Goal: Transaction & Acquisition: Purchase product/service

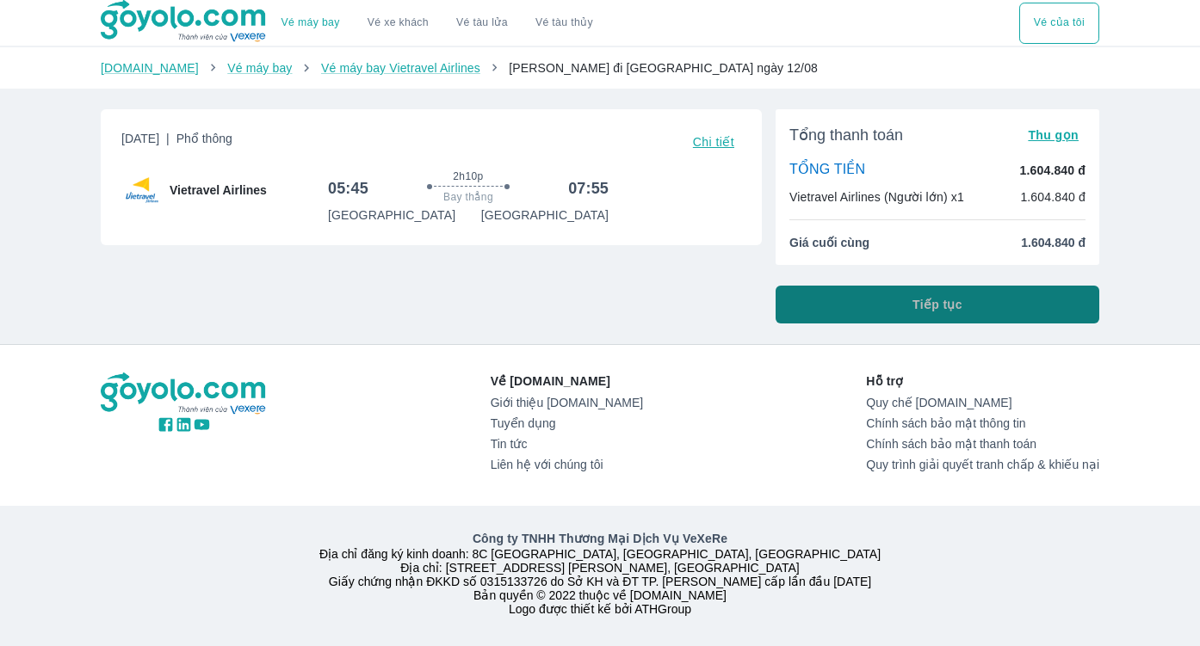
click at [922, 298] on span "Tiếp tục" at bounding box center [937, 304] width 50 height 17
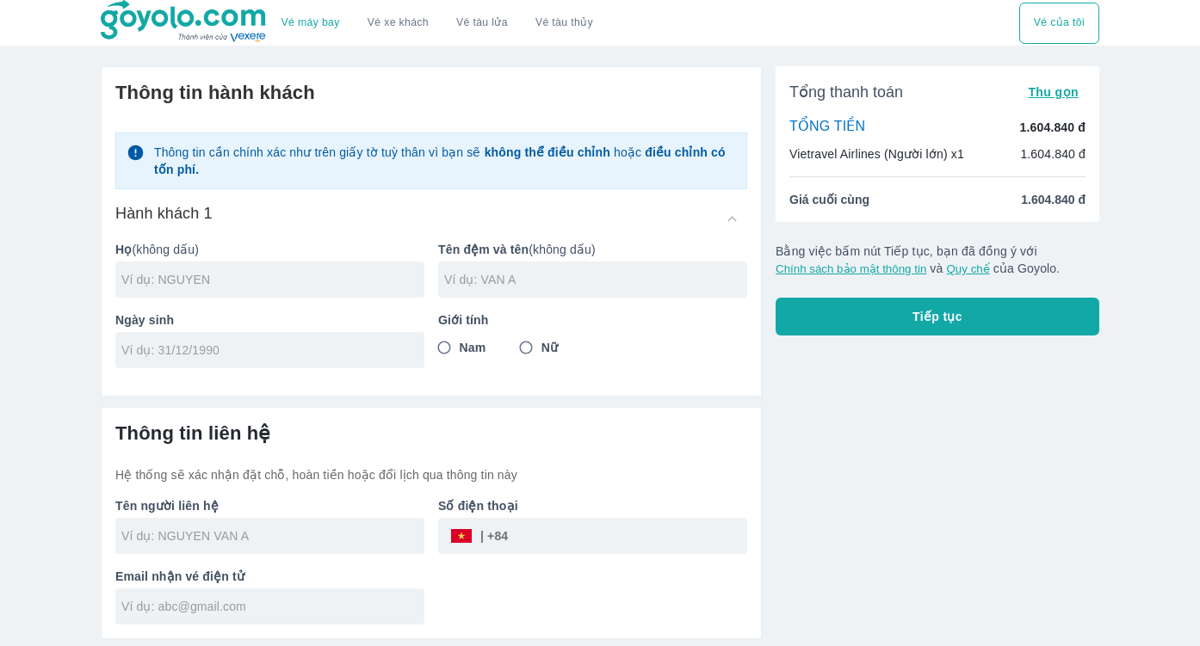
click at [254, 349] on input "tel" at bounding box center [264, 350] width 286 height 17
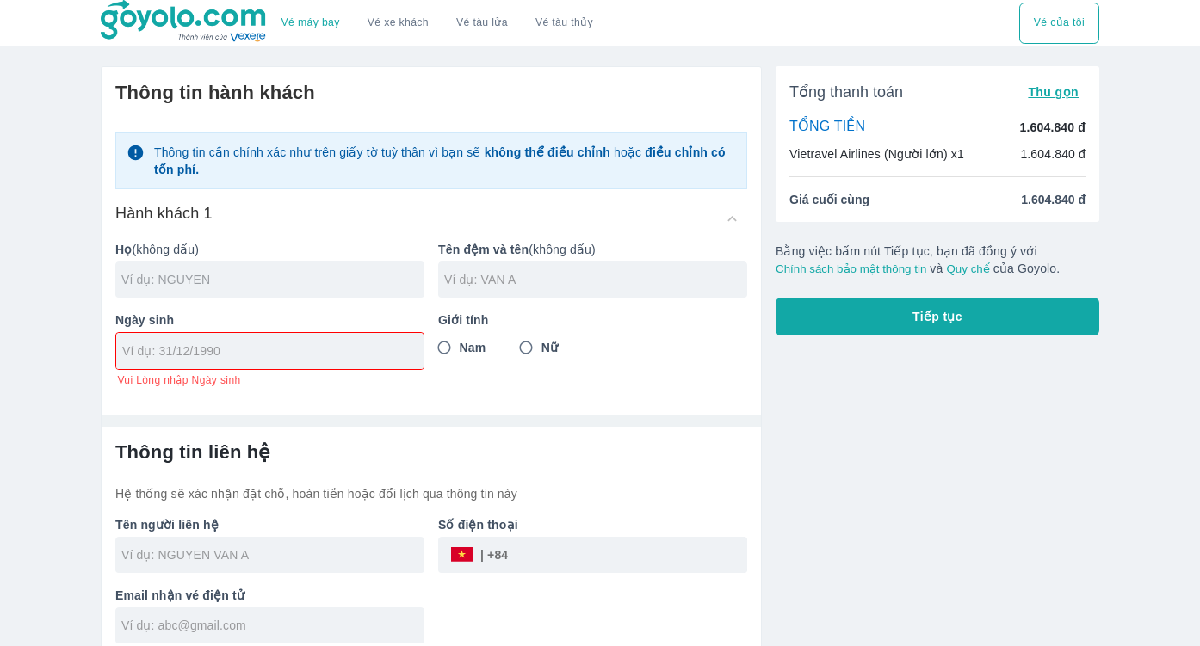
click at [275, 286] on input "text" at bounding box center [272, 279] width 303 height 17
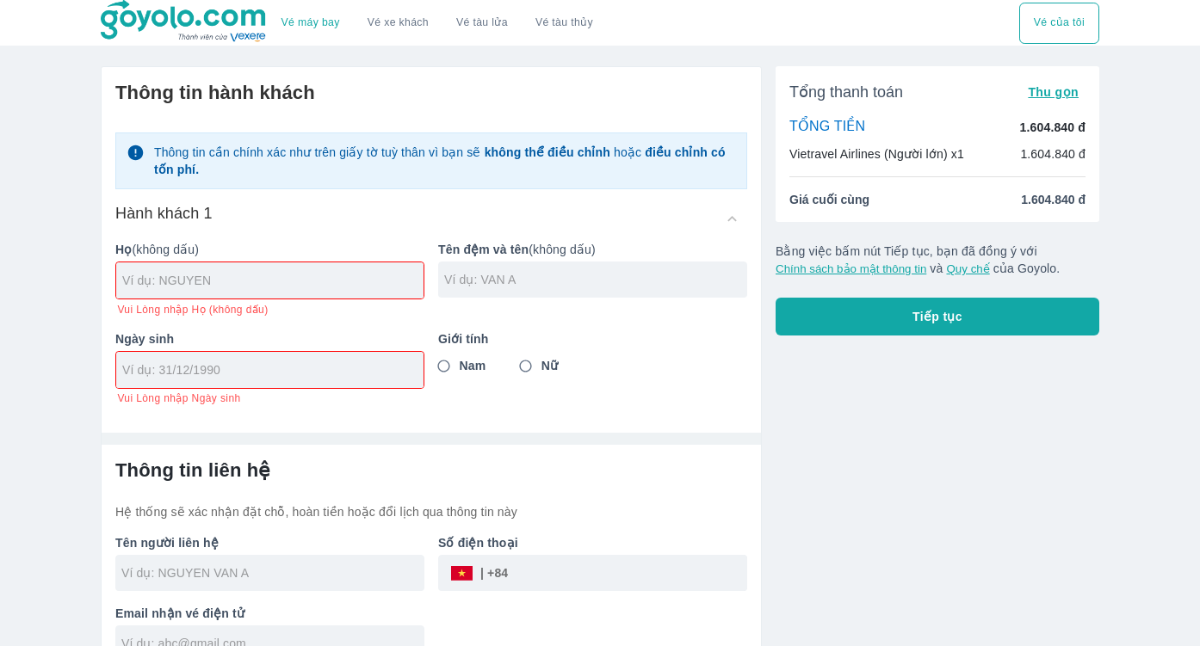
click at [534, 345] on div "Giới tính Nam Nữ" at bounding box center [585, 361] width 323 height 89
click at [527, 369] on input "Nữ" at bounding box center [525, 366] width 31 height 31
radio input "true"
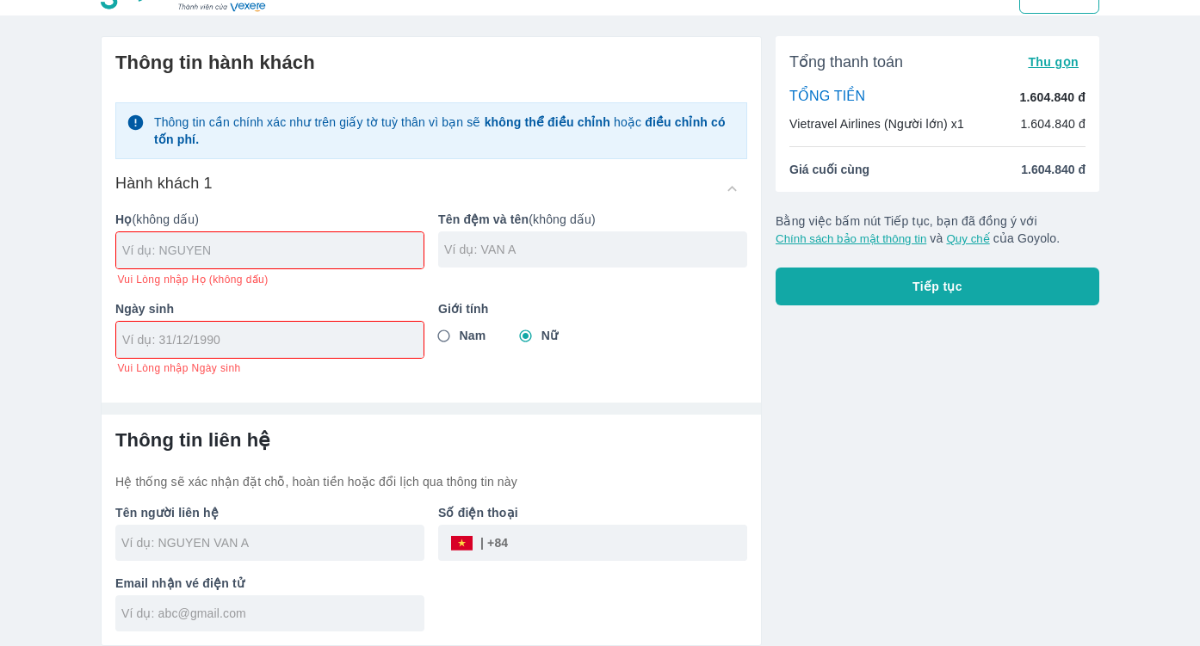
click at [239, 253] on input "text" at bounding box center [272, 250] width 301 height 17
type input "TIEU NGOC PHUONG"
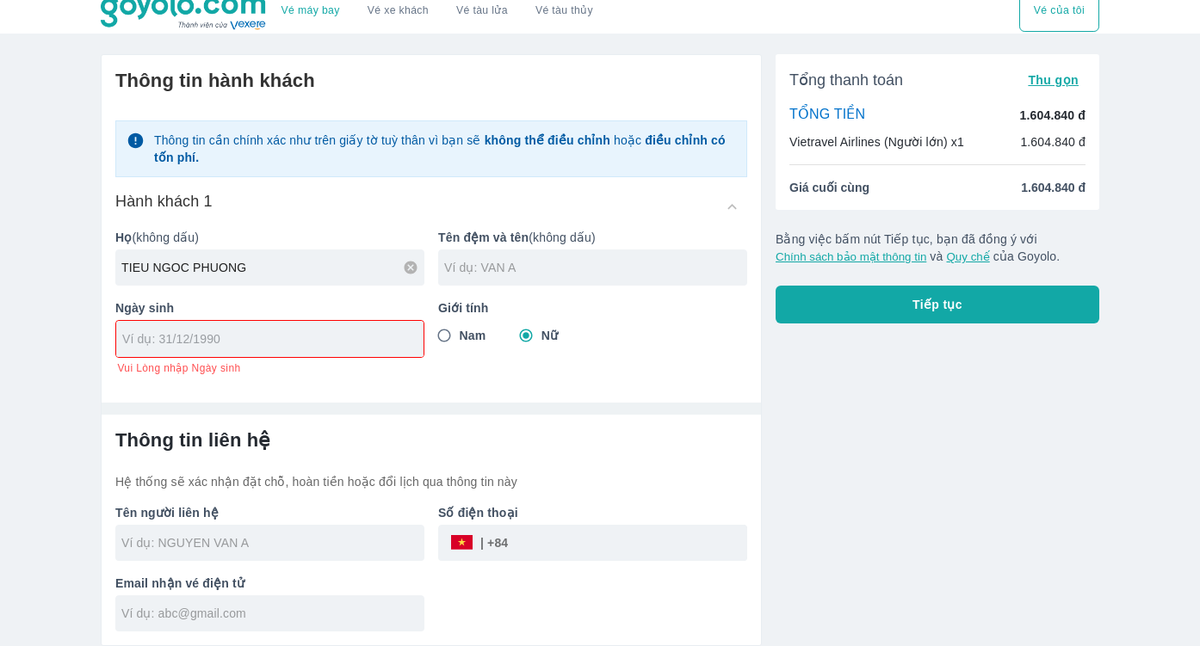
scroll to position [11, 0]
click at [221, 345] on input "tel" at bounding box center [264, 339] width 284 height 17
type input "[DATE]"
click at [538, 545] on input "tel" at bounding box center [627, 543] width 239 height 41
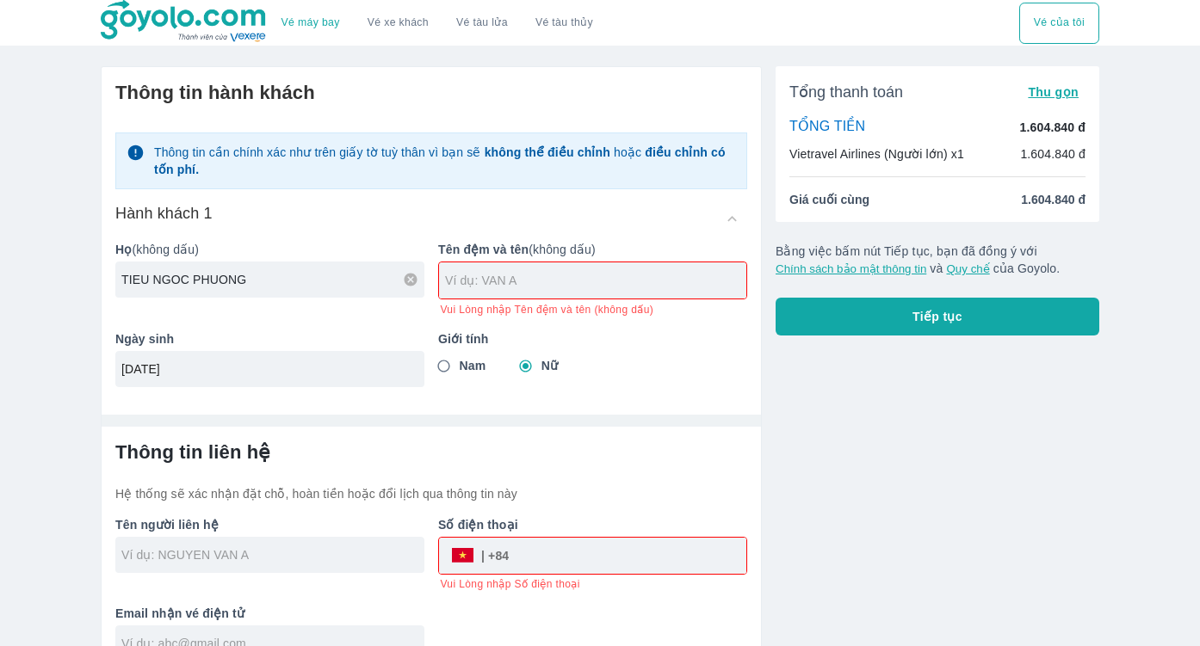
drag, startPoint x: 241, startPoint y: 278, endPoint x: 159, endPoint y: 282, distance: 81.9
click at [159, 282] on input "TIEU NGOC PHUONG" at bounding box center [272, 279] width 303 height 17
type input "TIEU"
click at [491, 276] on input "text" at bounding box center [595, 280] width 301 height 17
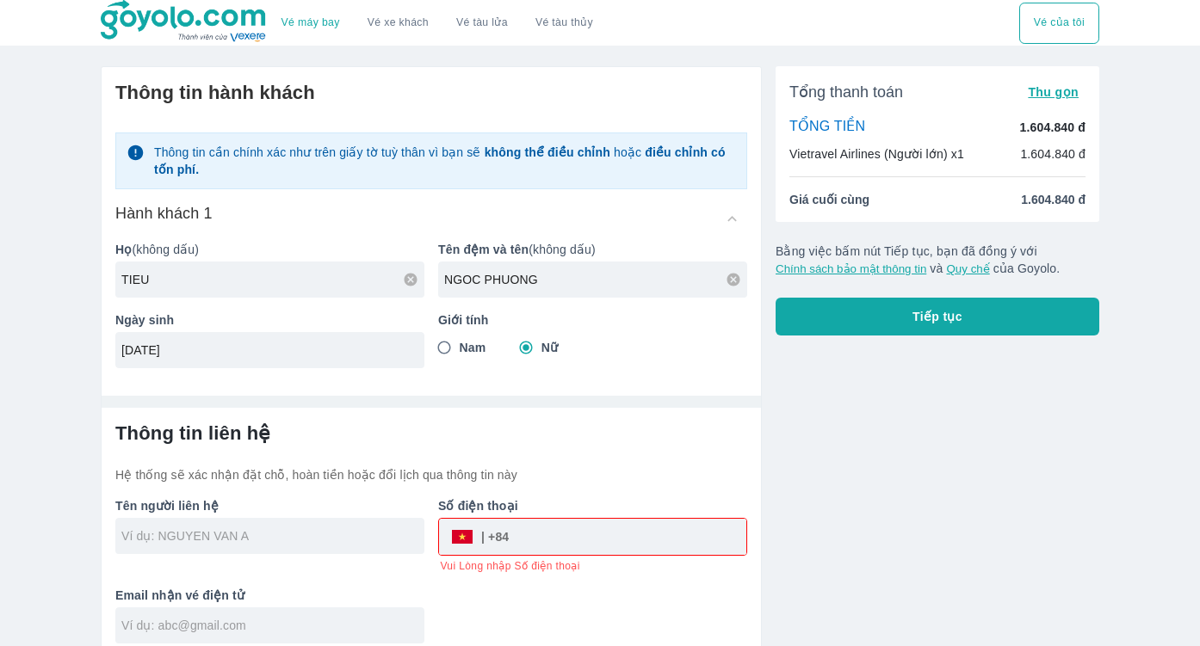
type input "NGOC PHUONG"
click at [537, 540] on input "tel" at bounding box center [628, 536] width 238 height 41
type input "TIEU"
type input "TIEU NGOC PHUONG"
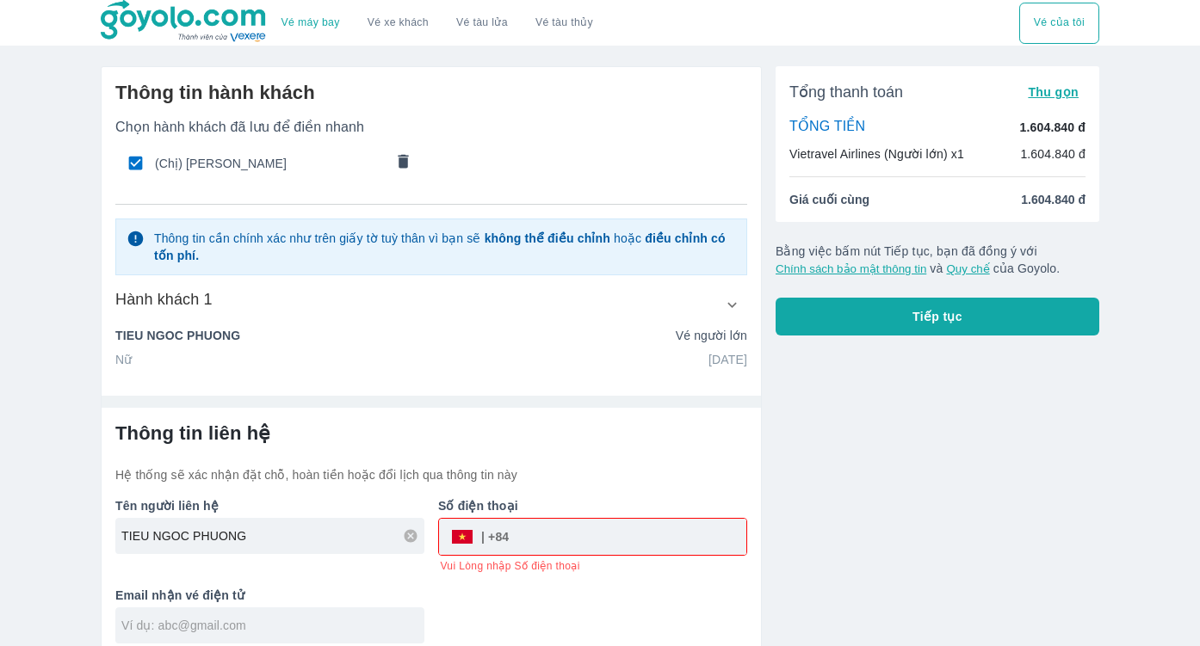
type input "0"
click at [536, 544] on input "093664489" at bounding box center [628, 536] width 238 height 41
type input "093664489"
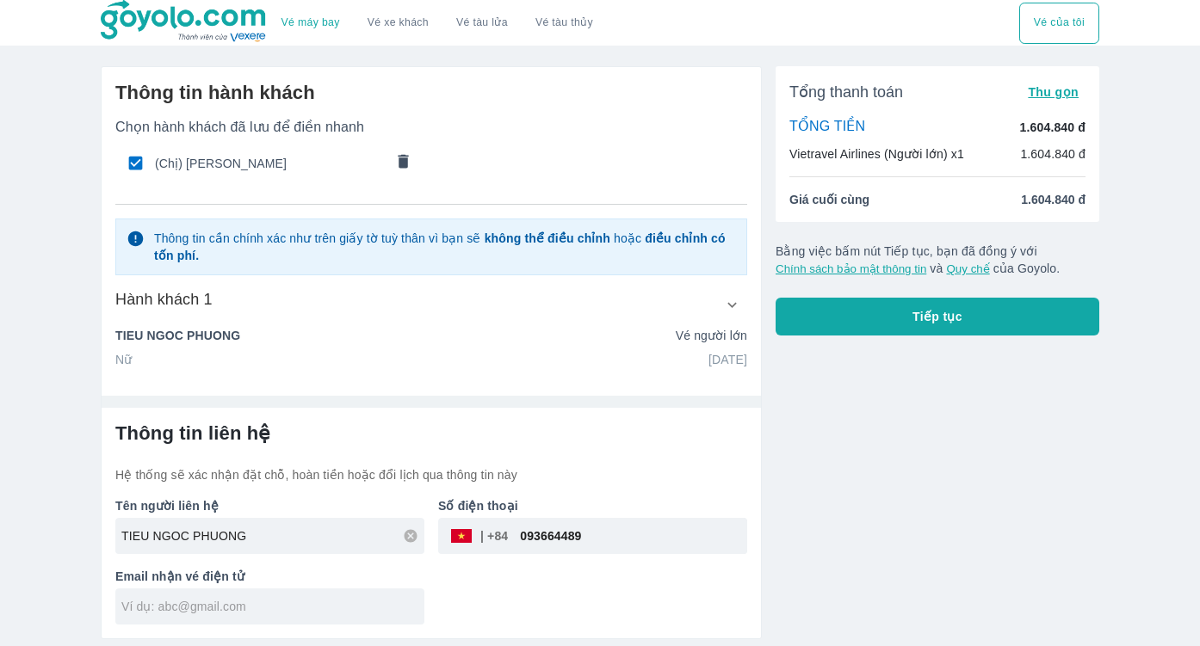
click at [625, 500] on p "Số điện thoại" at bounding box center [592, 505] width 309 height 17
click at [216, 602] on input "text" at bounding box center [272, 606] width 303 height 17
type input "T"
type input "[EMAIL_ADDRESS][DOMAIN_NAME]"
click at [879, 492] on div "Tổng thanh toán Thu gọn TỔNG TIỀN 1.604.840 đ Vietravel Airlines (Người lớn) x1…" at bounding box center [930, 345] width 337 height 587
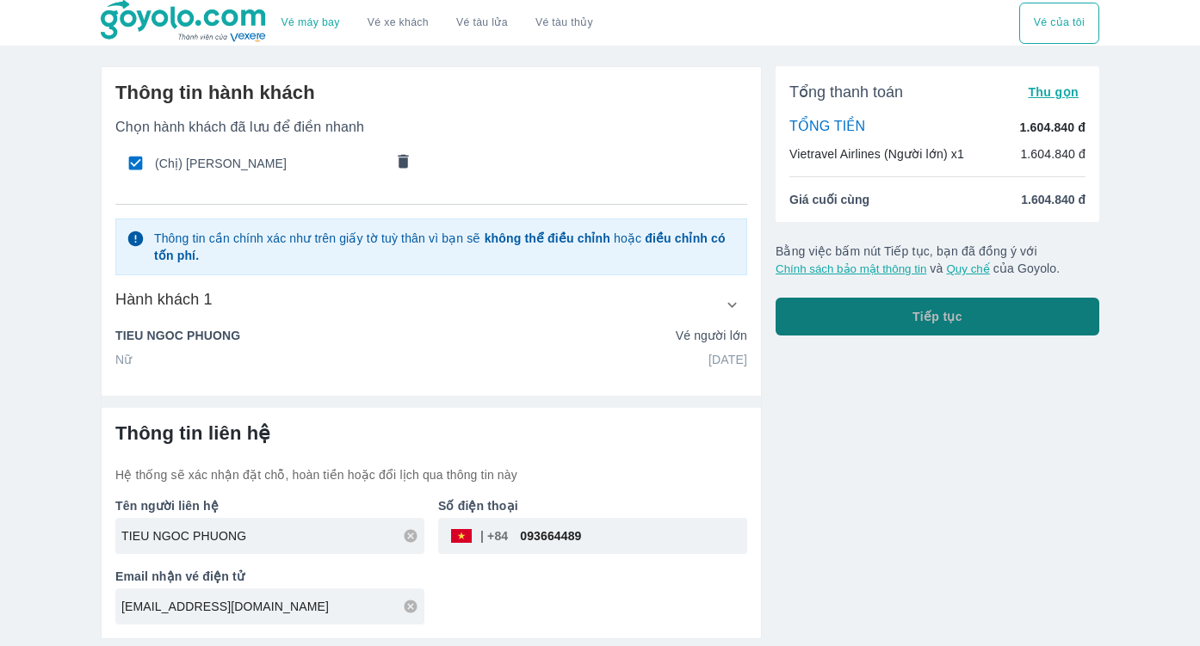
click at [947, 319] on span "Tiếp tục" at bounding box center [937, 316] width 50 height 17
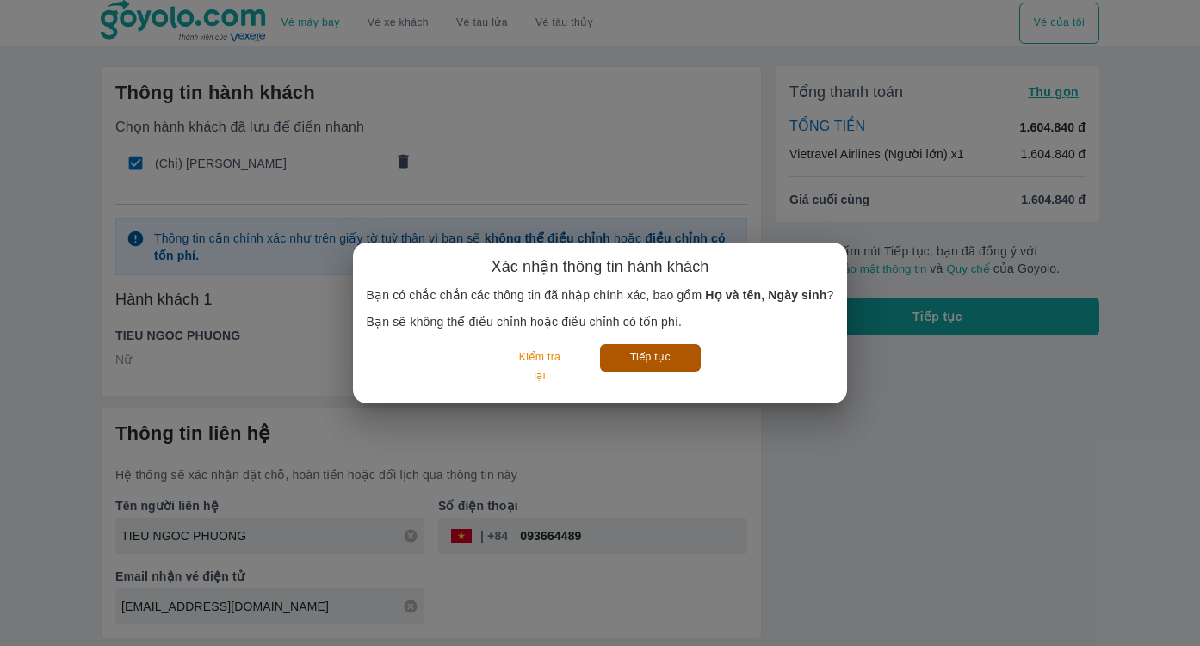
click at [665, 361] on button "Tiếp tục" at bounding box center [650, 357] width 101 height 27
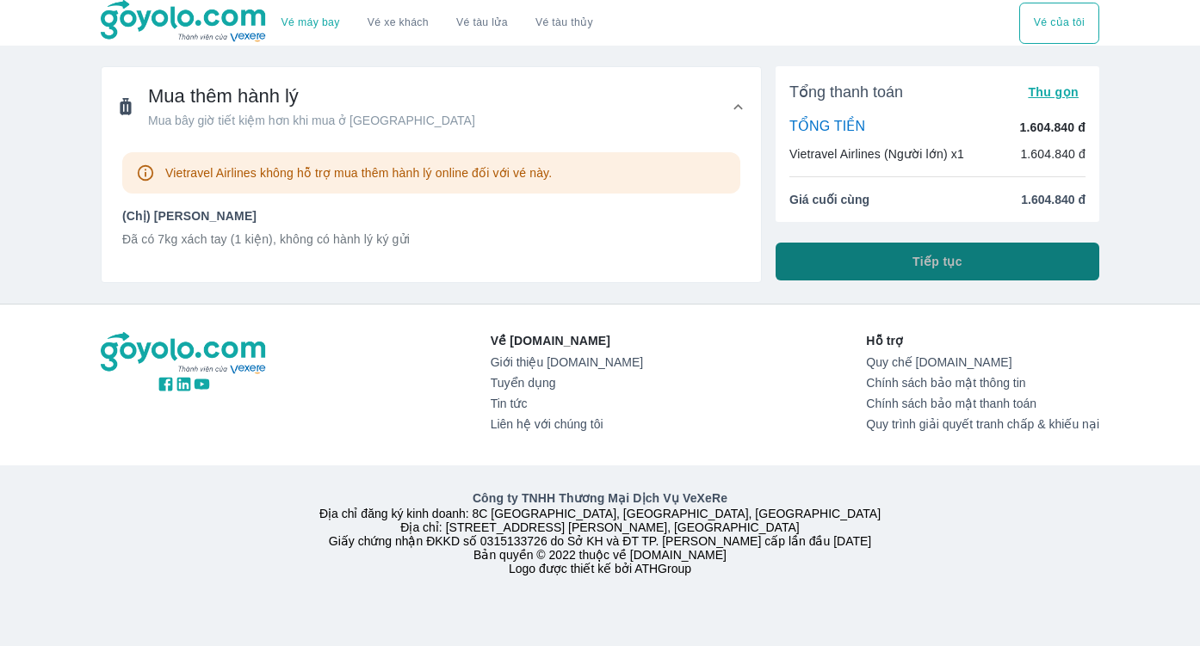
click at [916, 261] on span "Tiếp tục" at bounding box center [937, 261] width 50 height 17
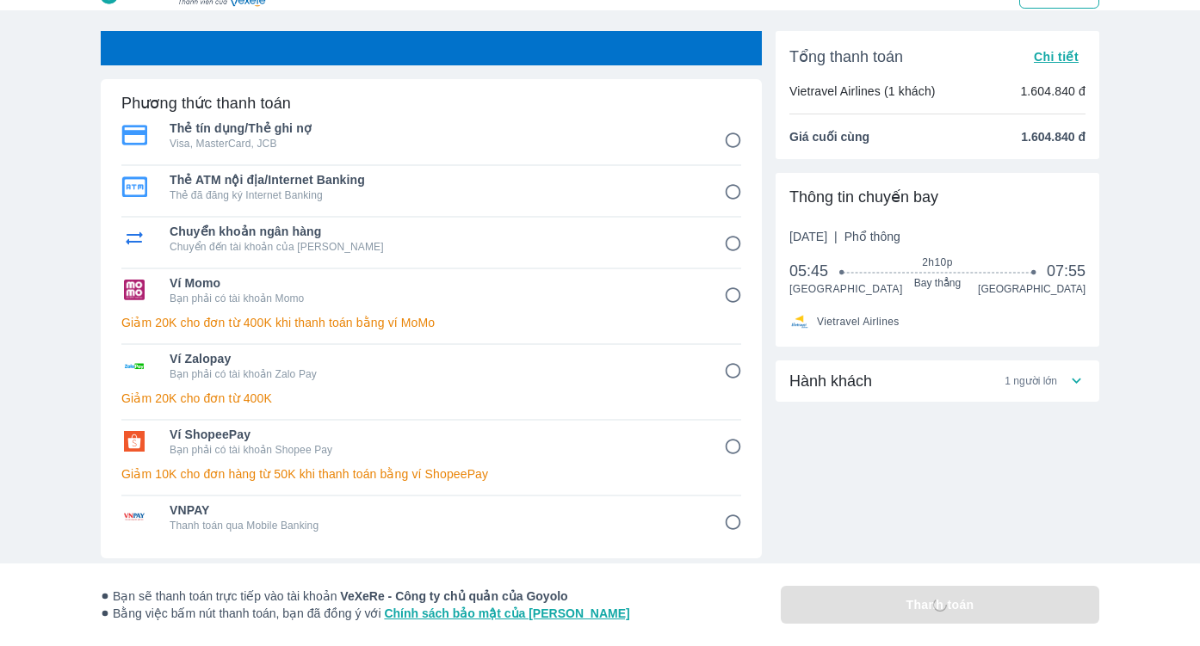
scroll to position [52, 0]
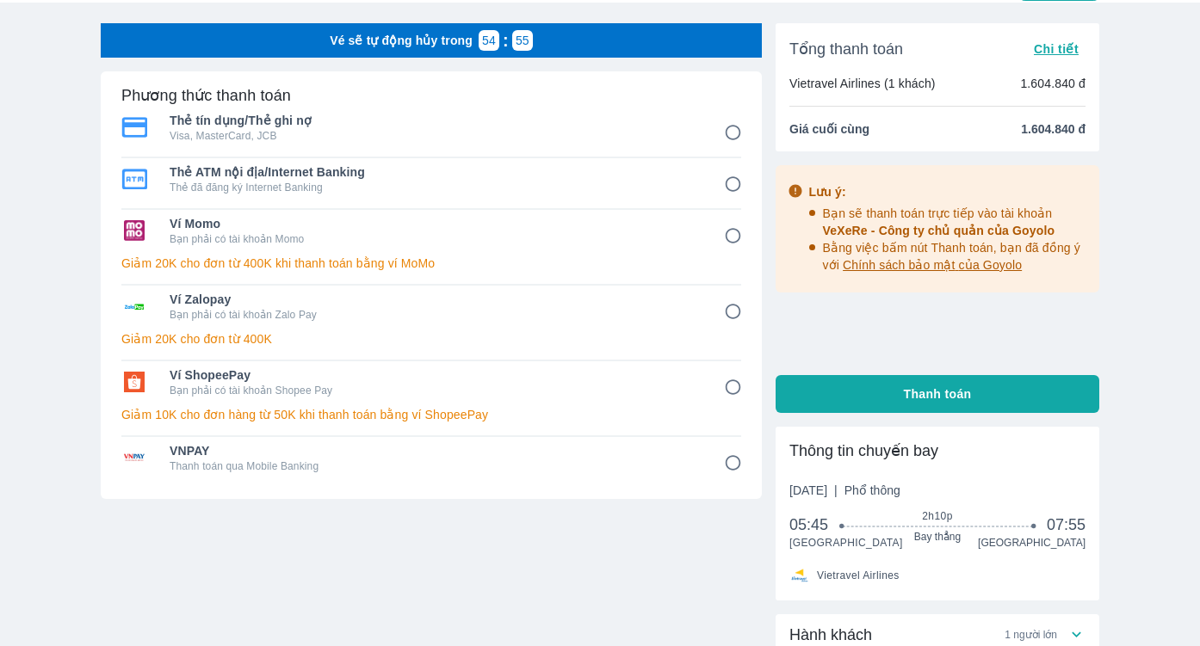
scroll to position [42, 0]
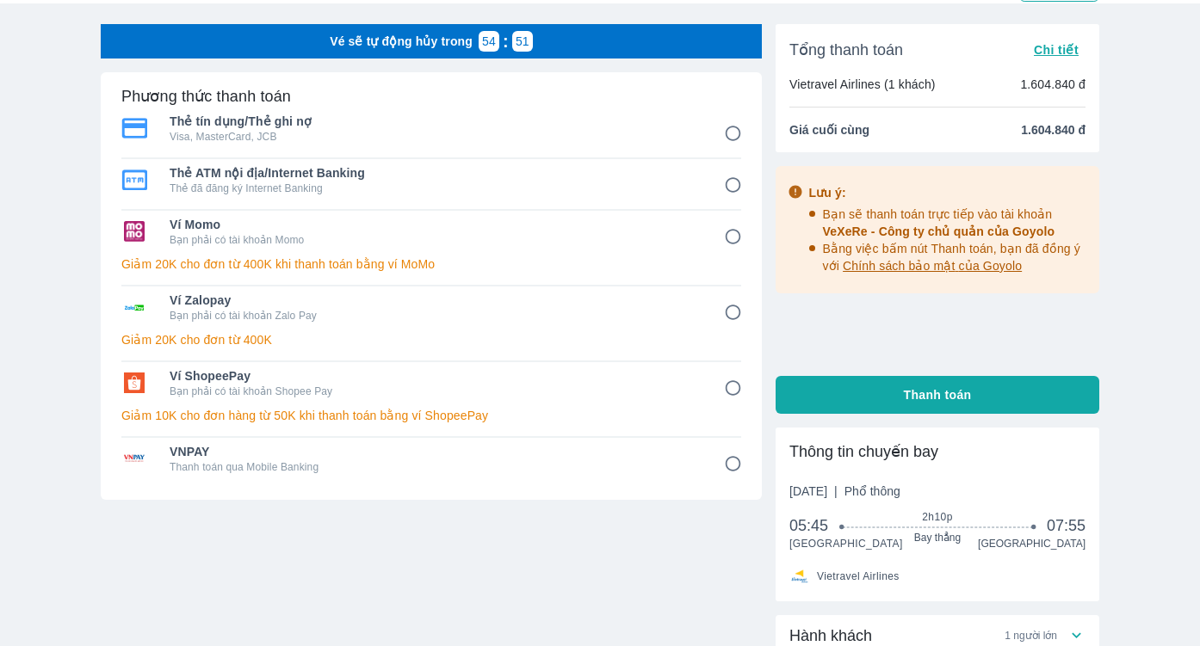
click at [731, 238] on input "4" at bounding box center [733, 237] width 34 height 34
radio input "false"
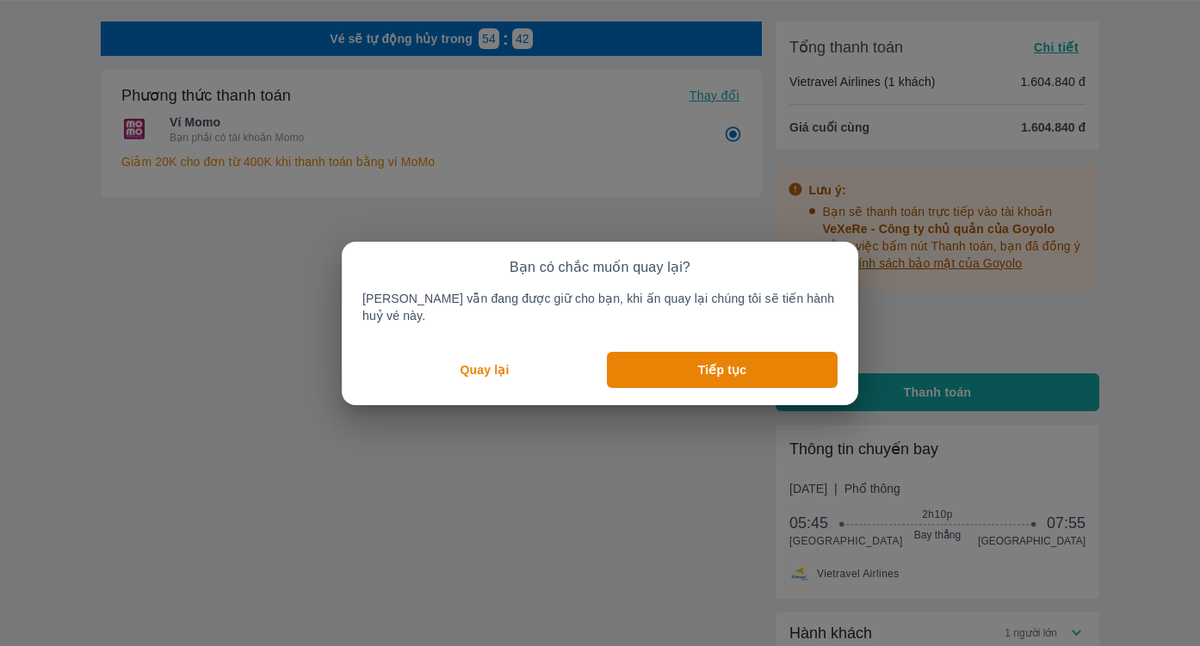
scroll to position [3, 0]
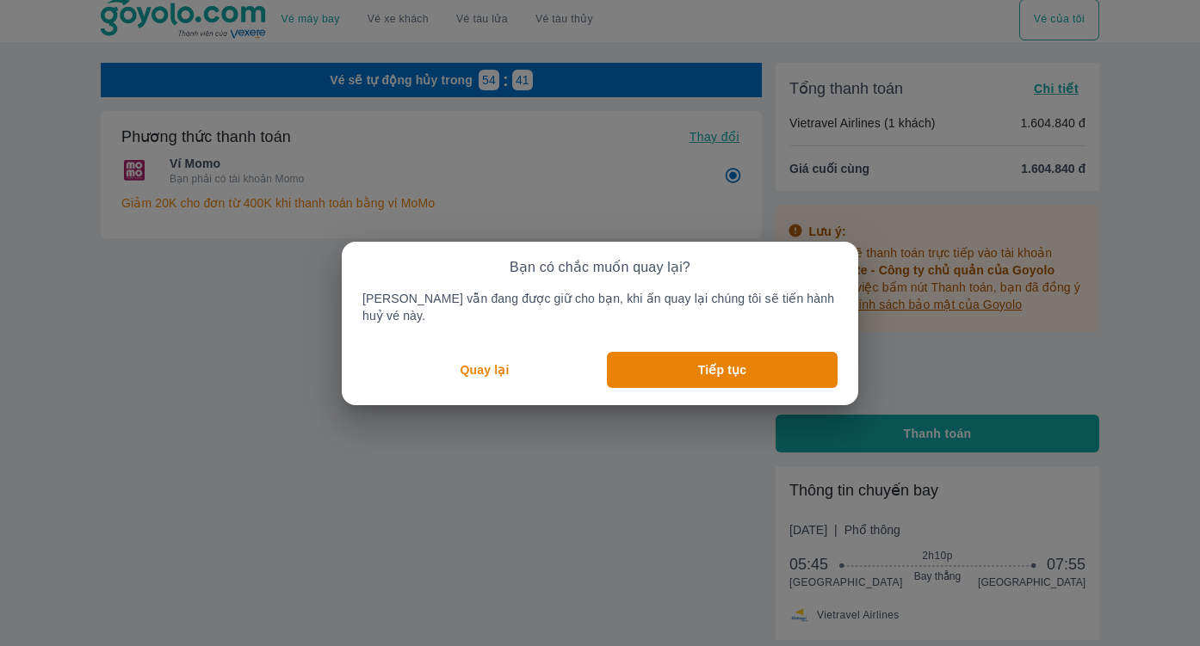
click at [484, 369] on p "Quay lại" at bounding box center [484, 369] width 49 height 17
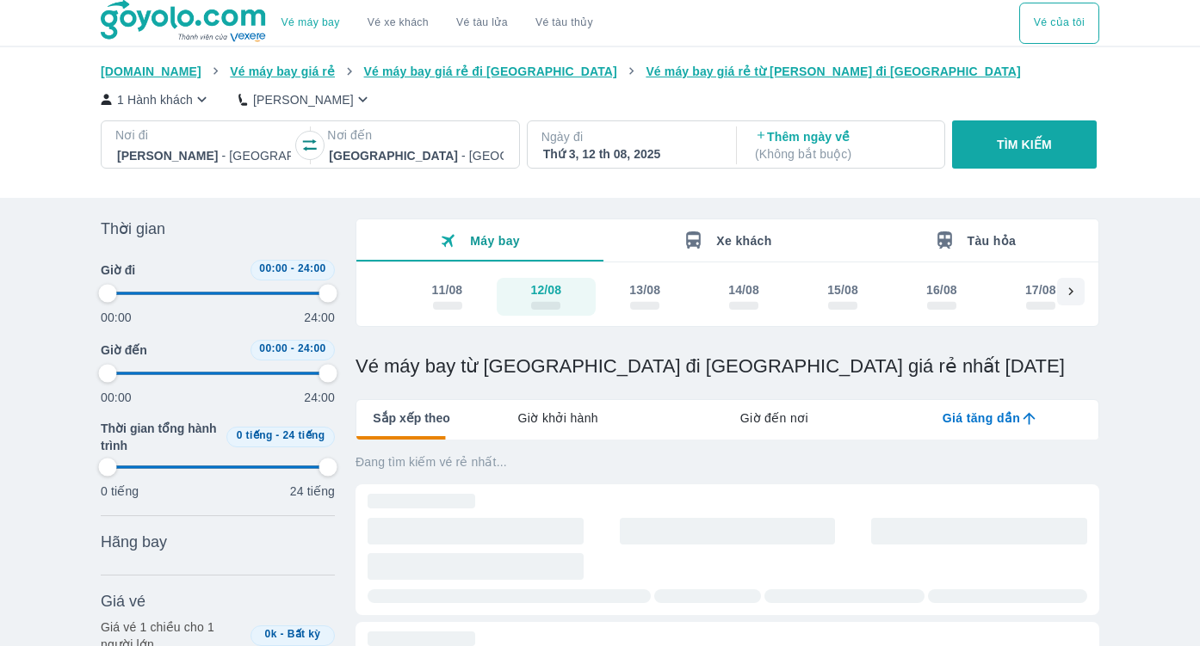
type input "97.9166666666667"
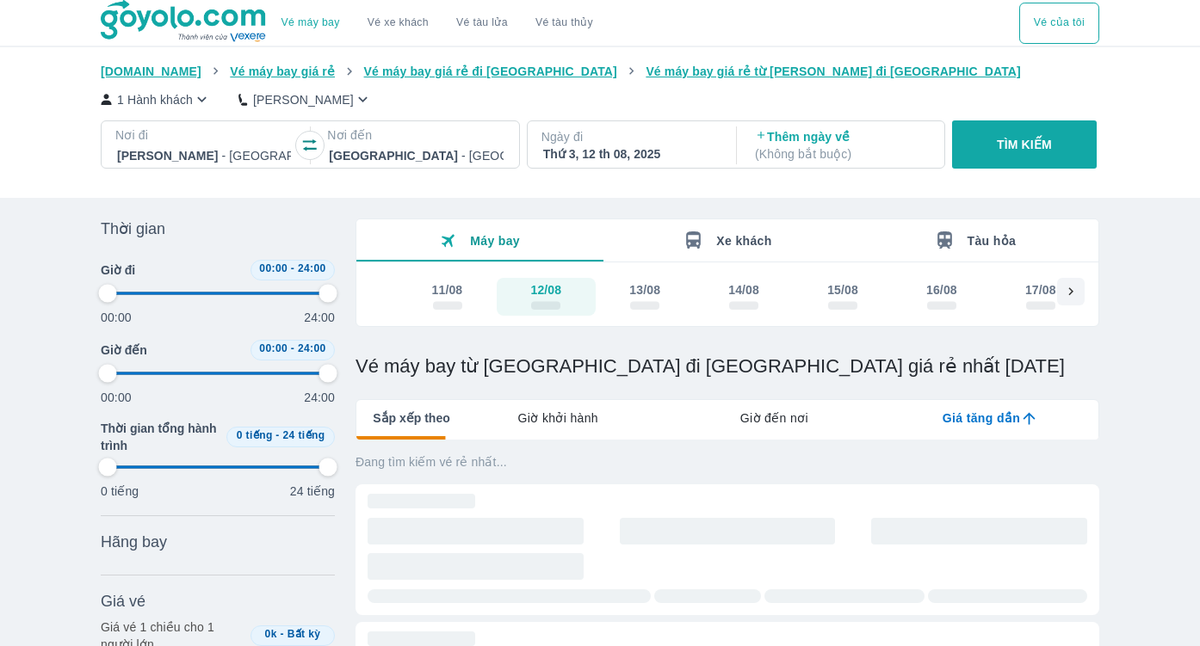
type input "97.9166666666667"
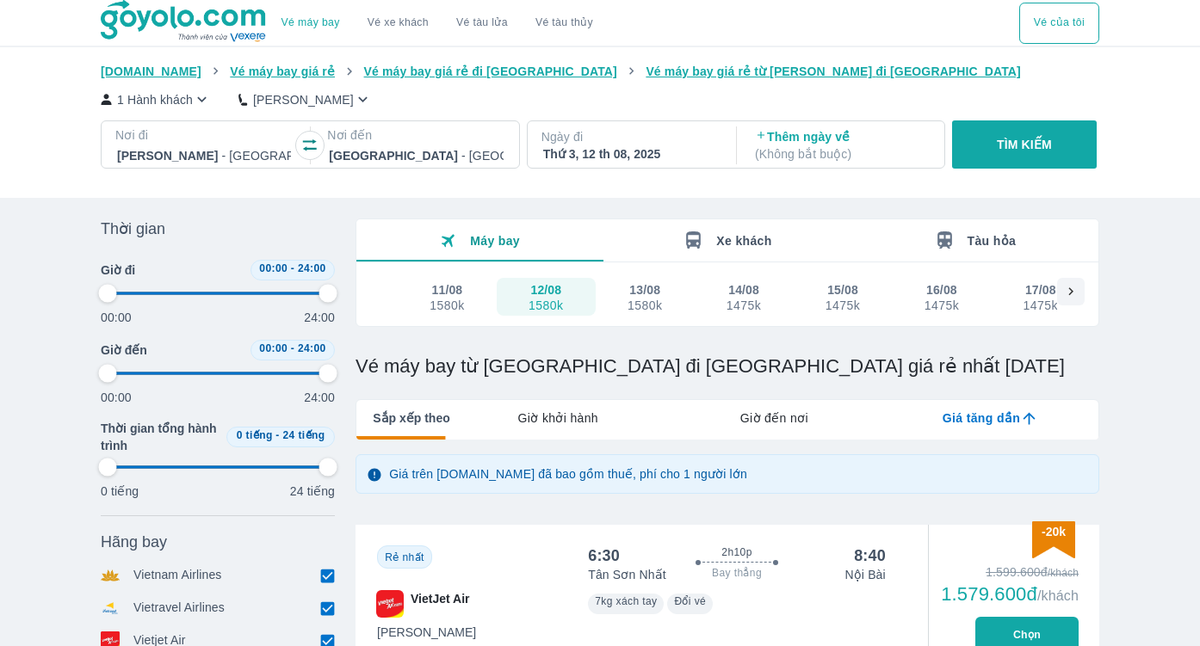
type input "97.9166666666667"
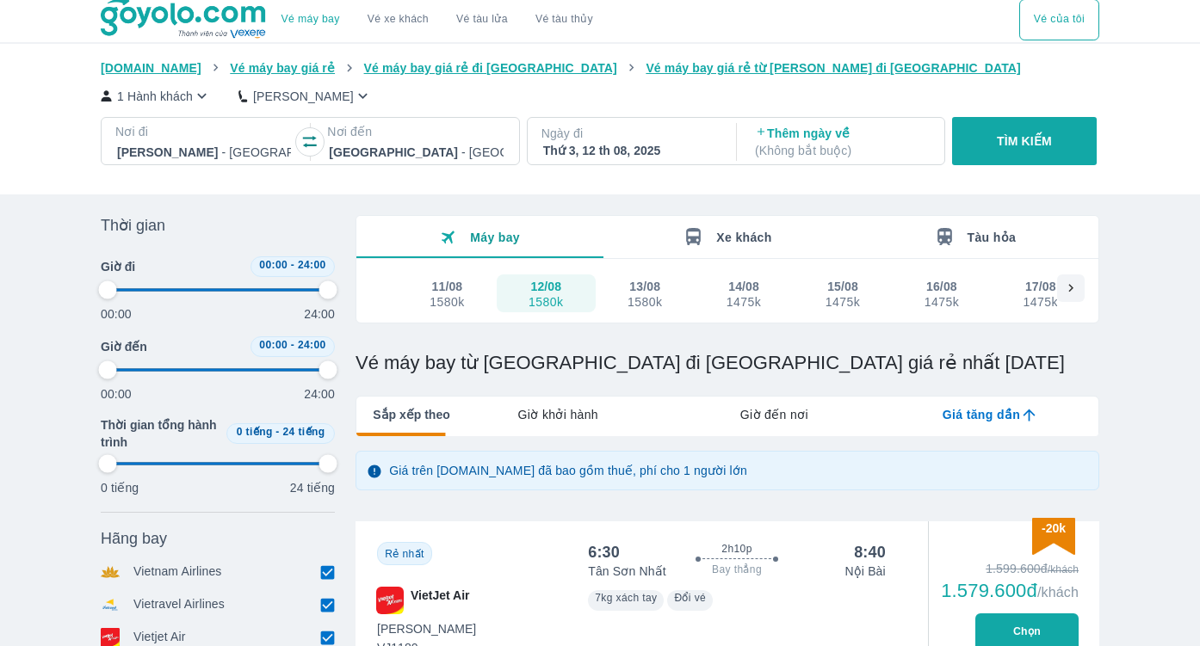
type input "97.9166666666667"
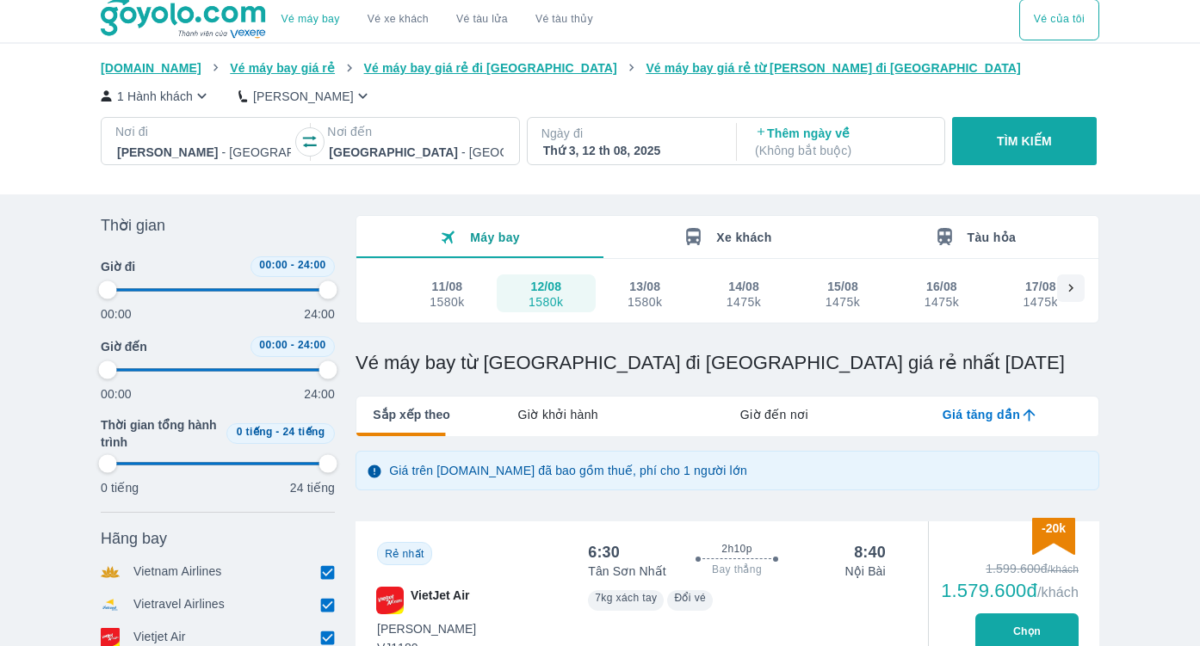
type input "97.9166666666667"
click at [640, 296] on div "1580k" at bounding box center [644, 302] width 34 height 14
type input "97.9166666666667"
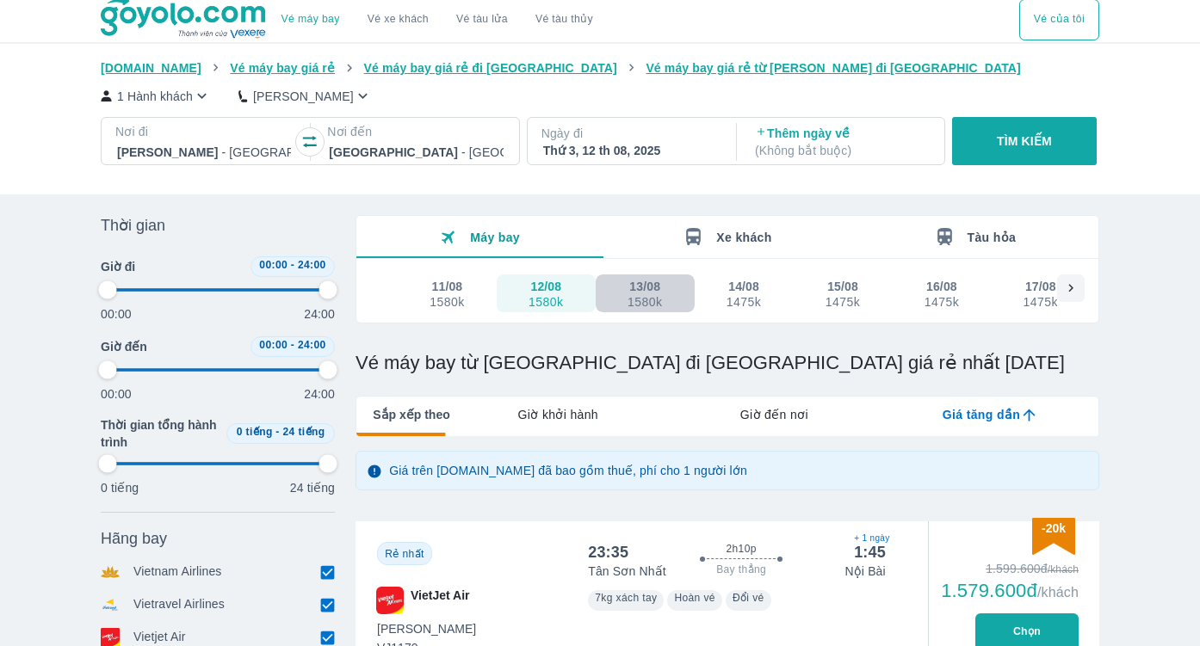
type input "97.9166666666667"
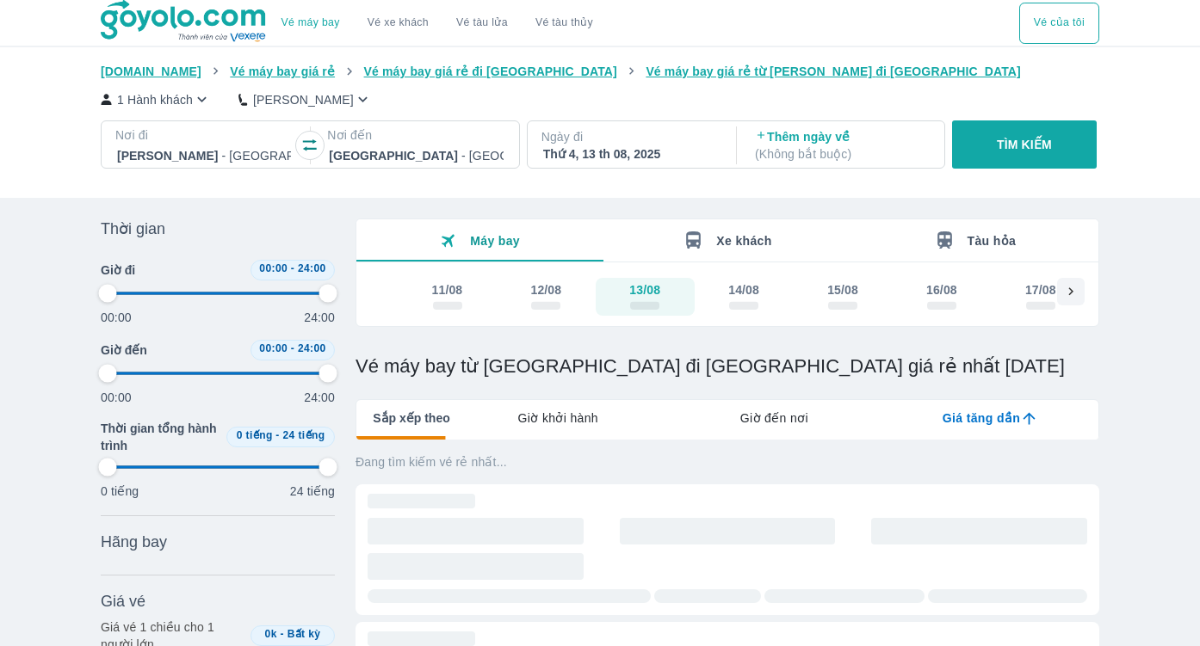
type input "97.9166666666667"
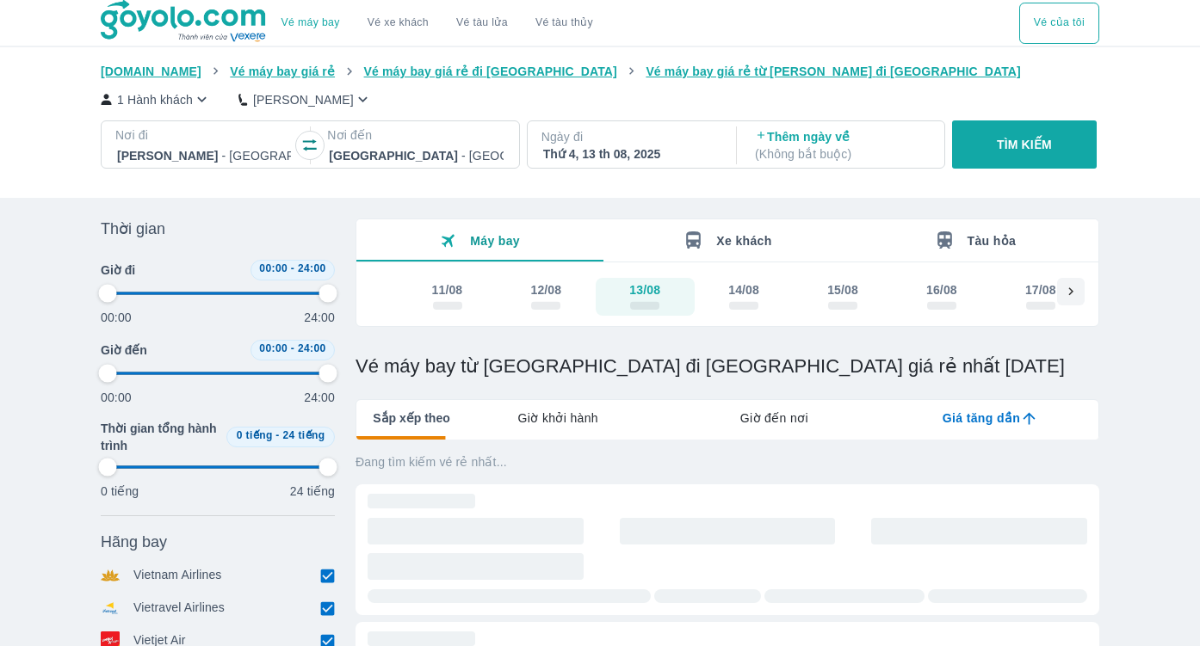
type input "97.9166666666667"
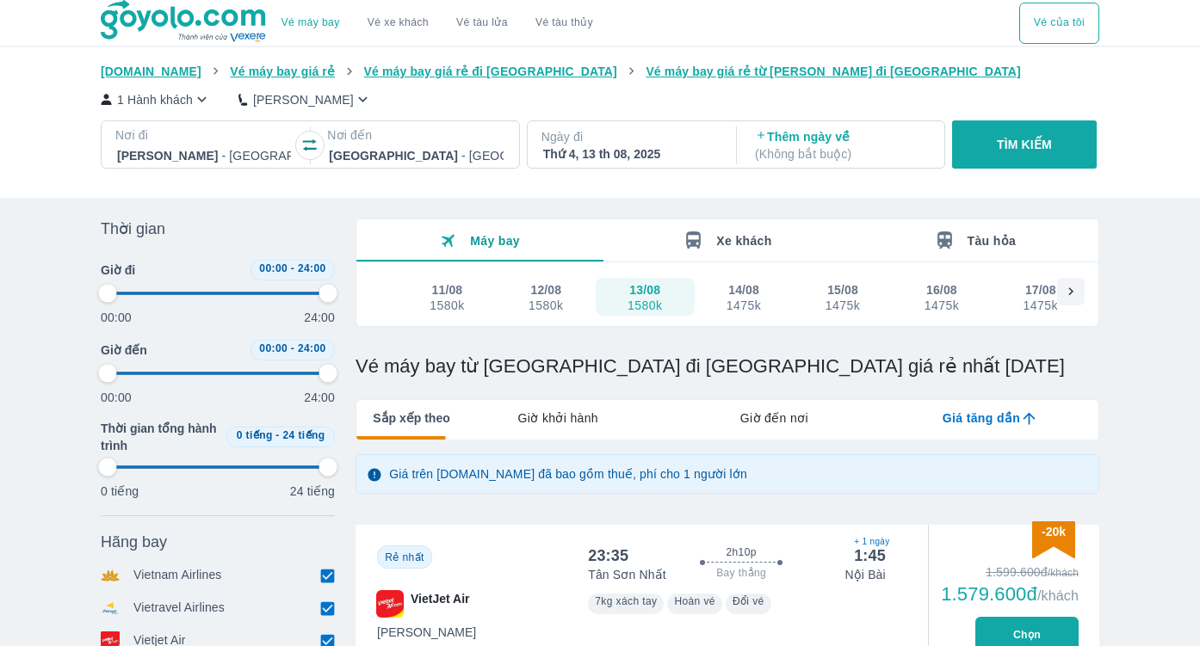
type input "97.9166666666667"
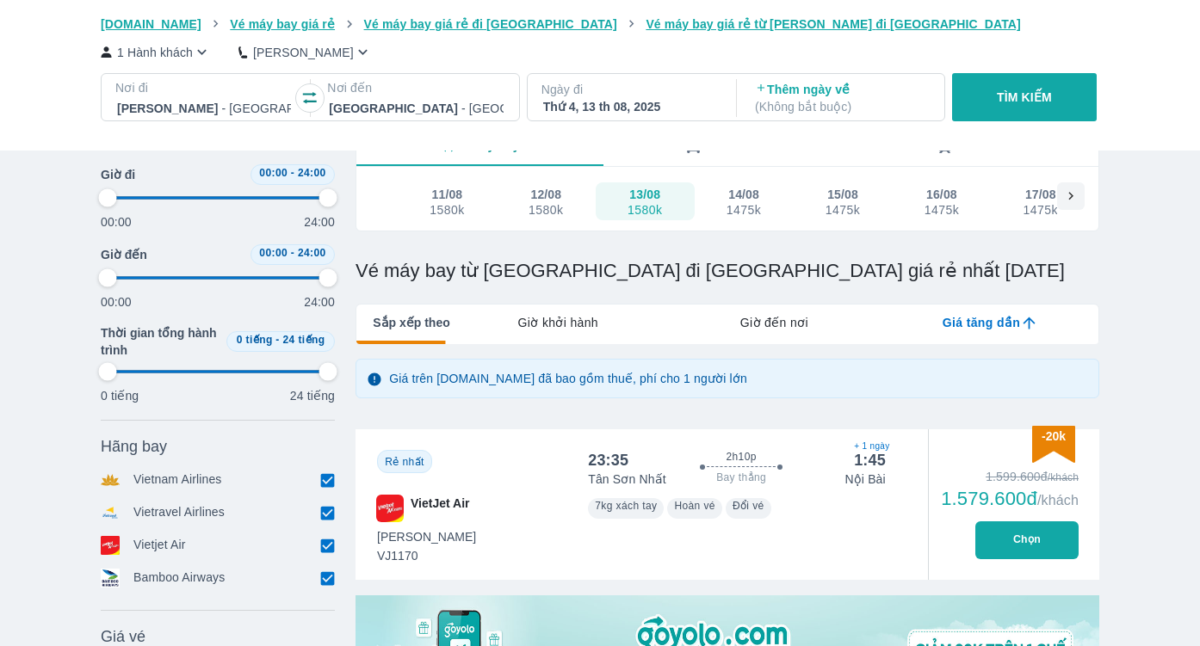
type input "97.9166666666667"
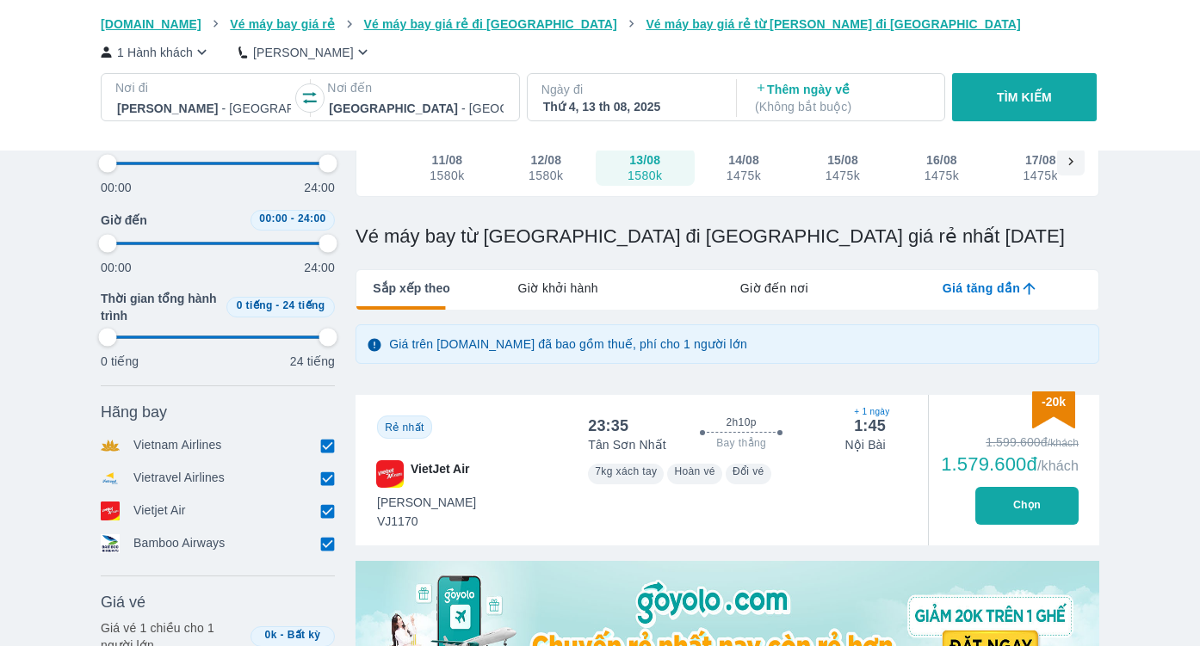
type input "97.9166666666667"
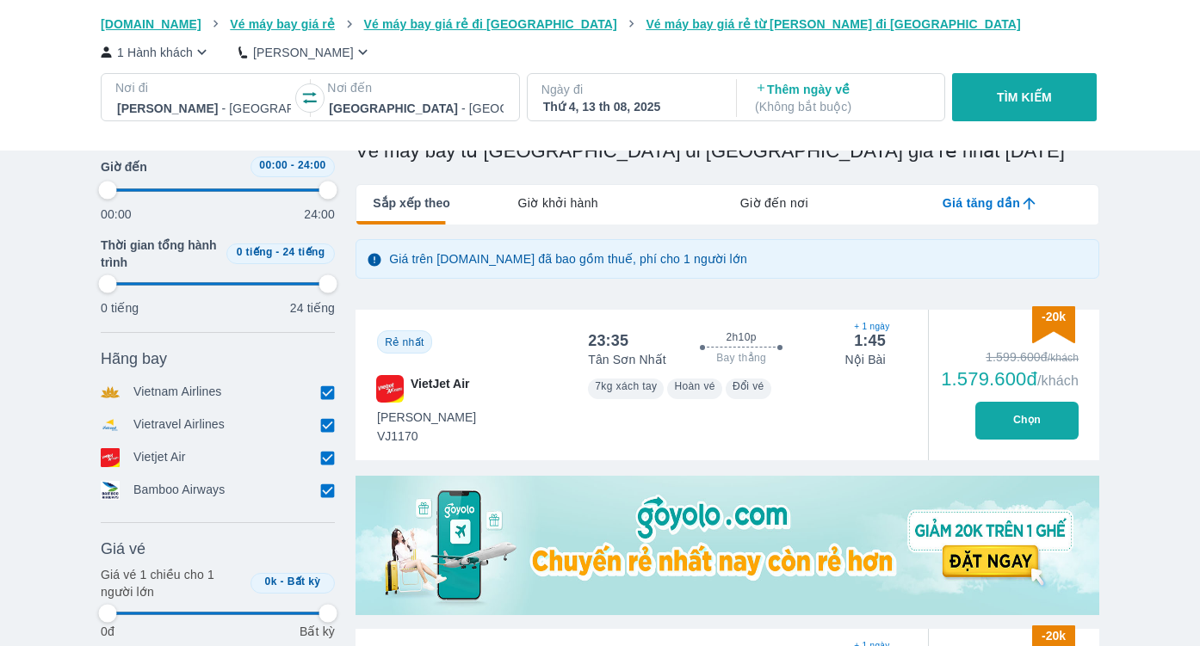
scroll to position [219, 0]
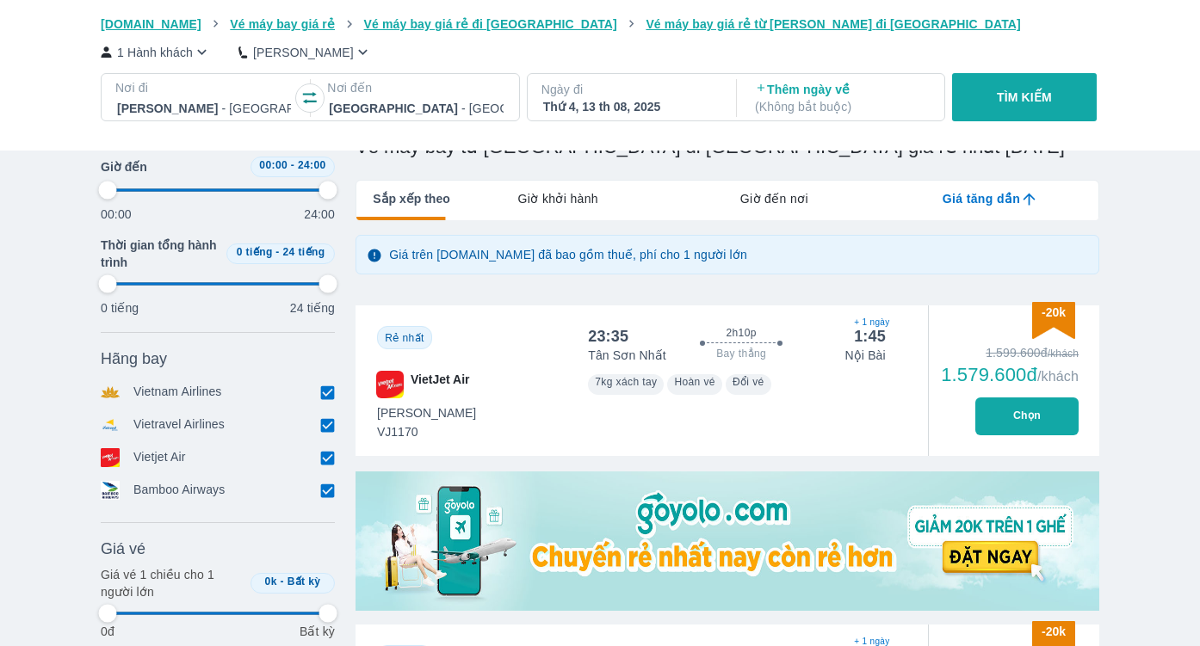
type input "97.9166666666667"
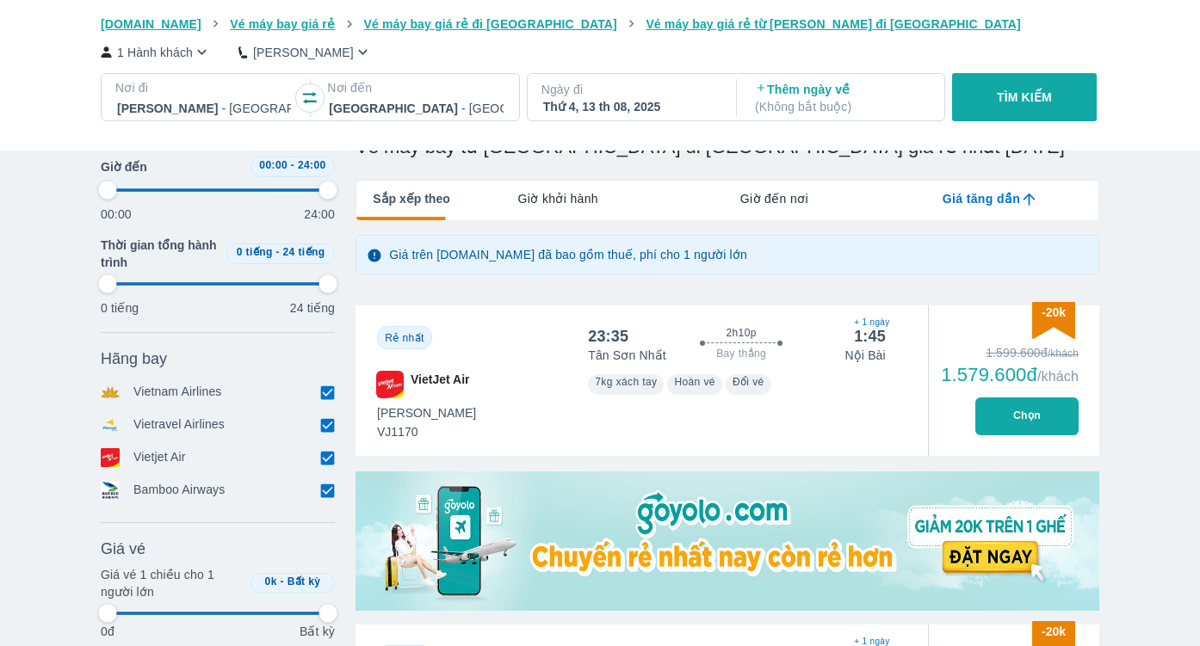
type input "97.9166666666667"
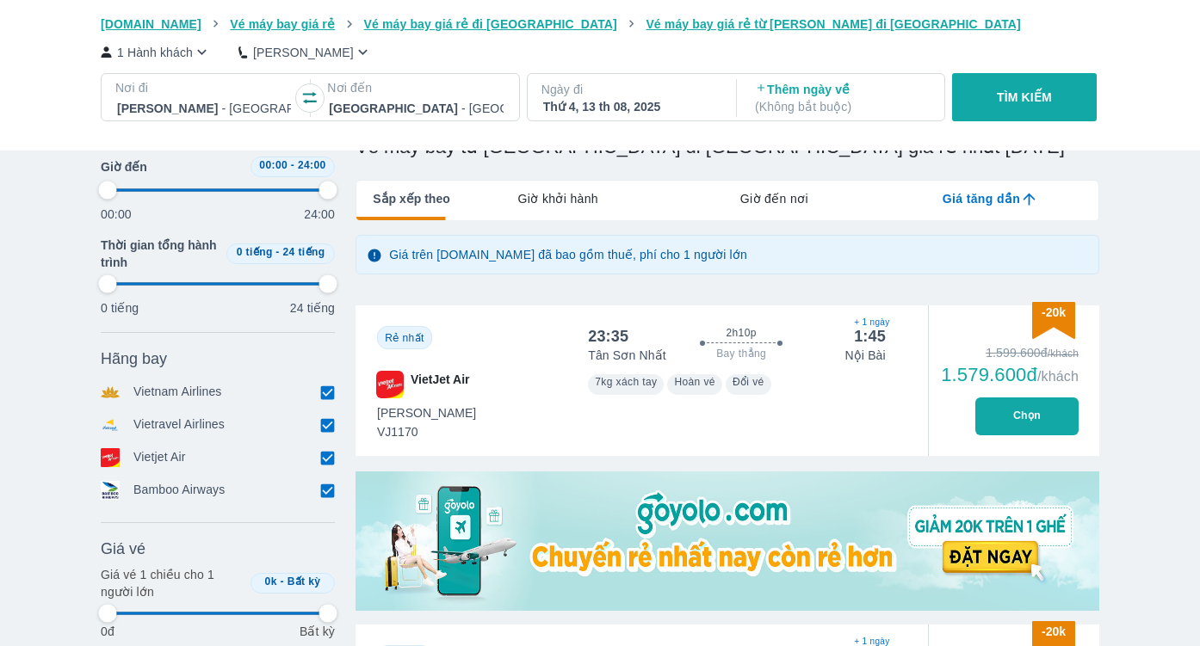
type input "97.9166666666667"
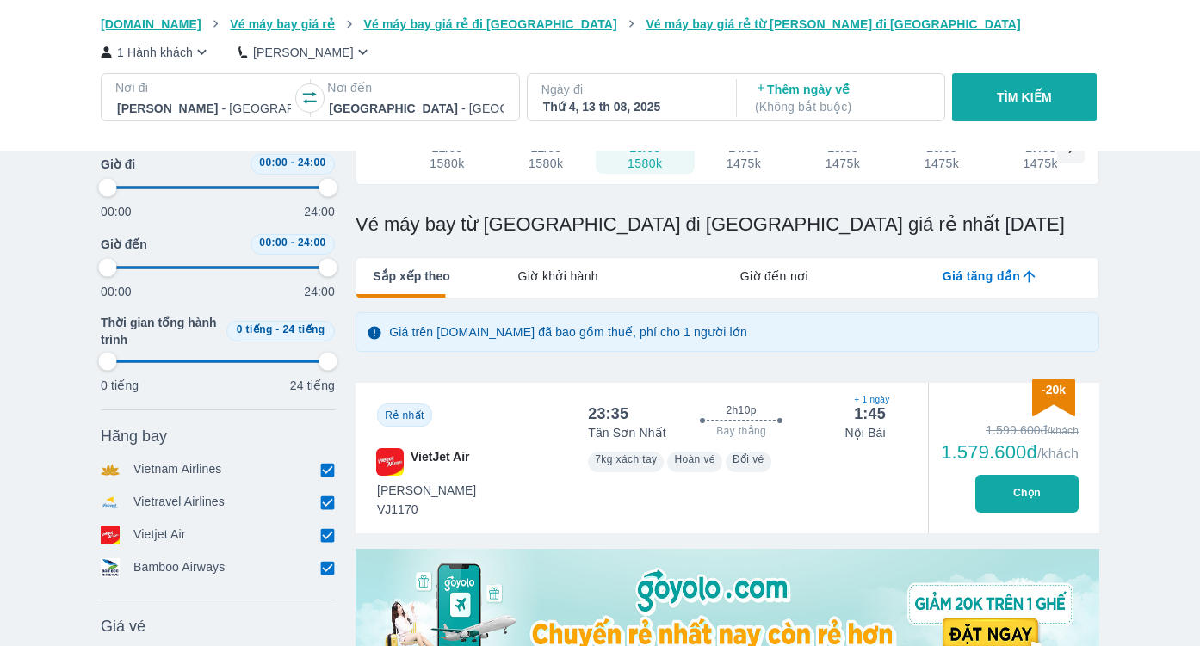
scroll to position [95, 0]
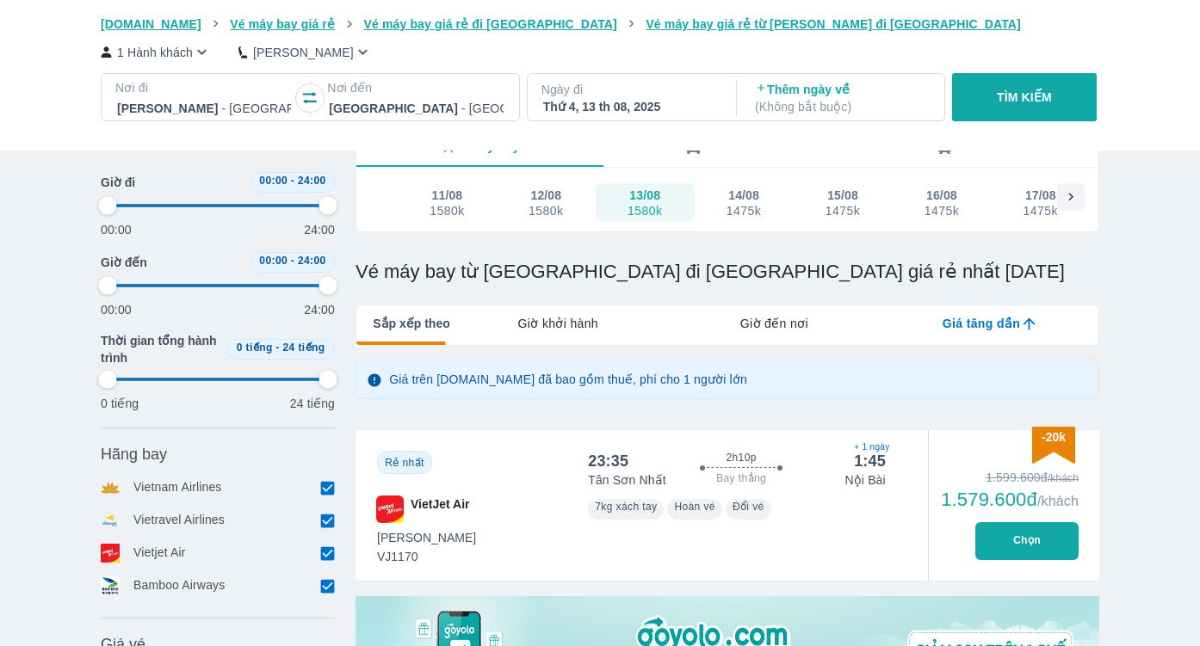
type input "97.9166666666667"
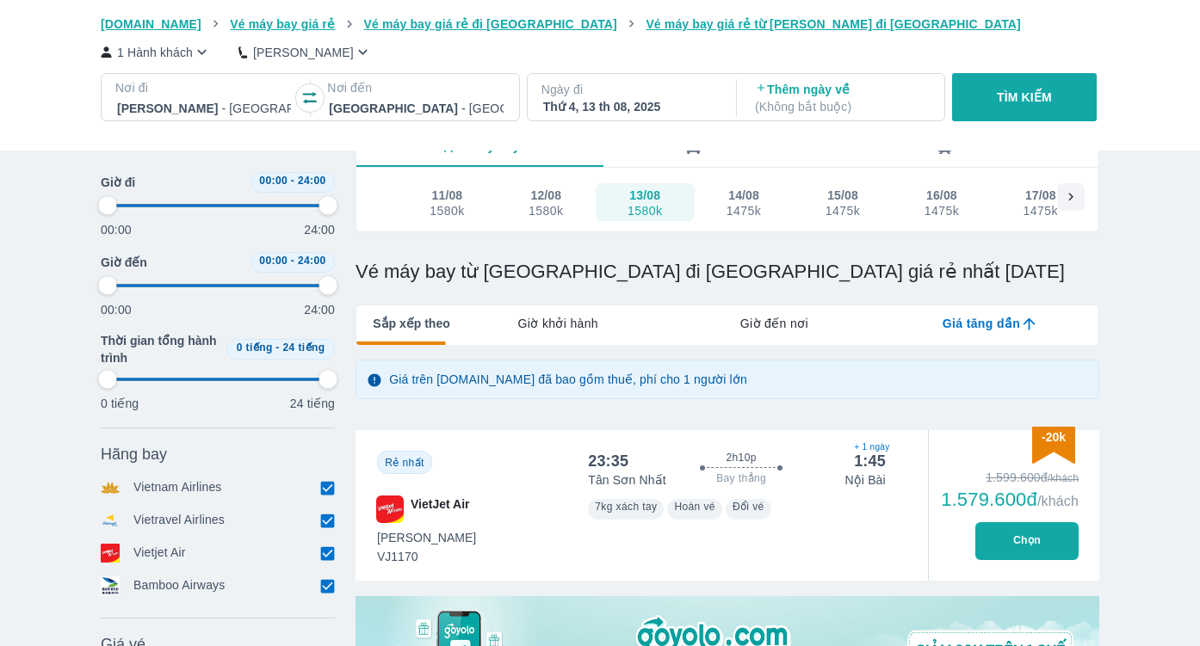
type input "97.9166666666667"
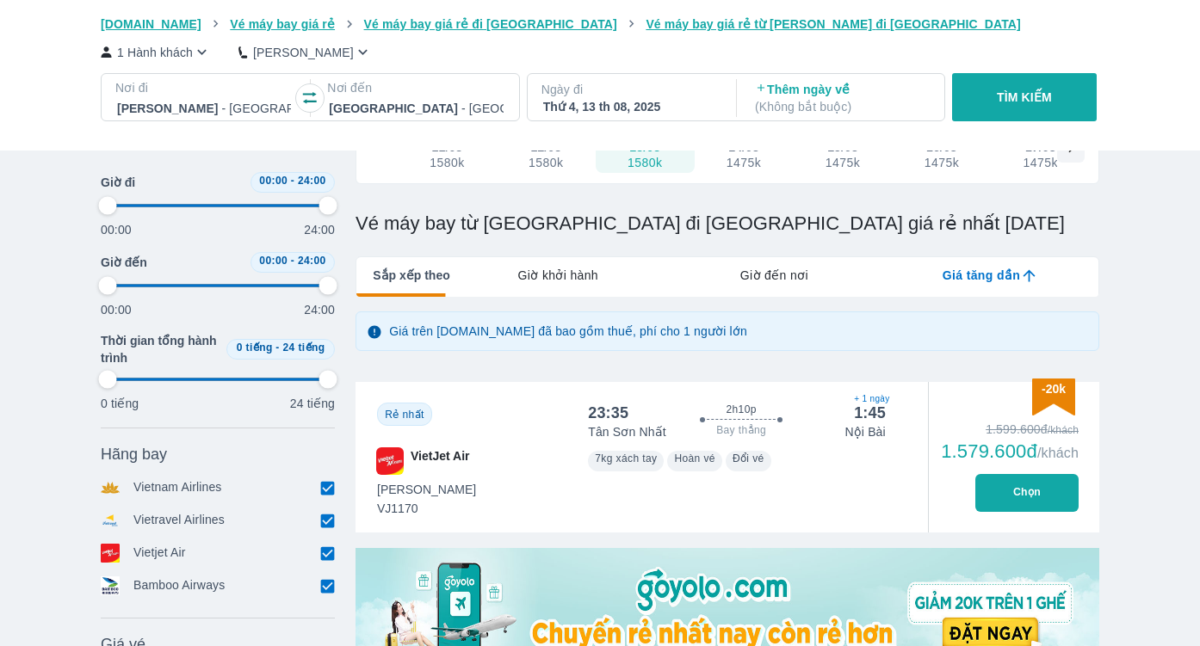
type input "97.9166666666667"
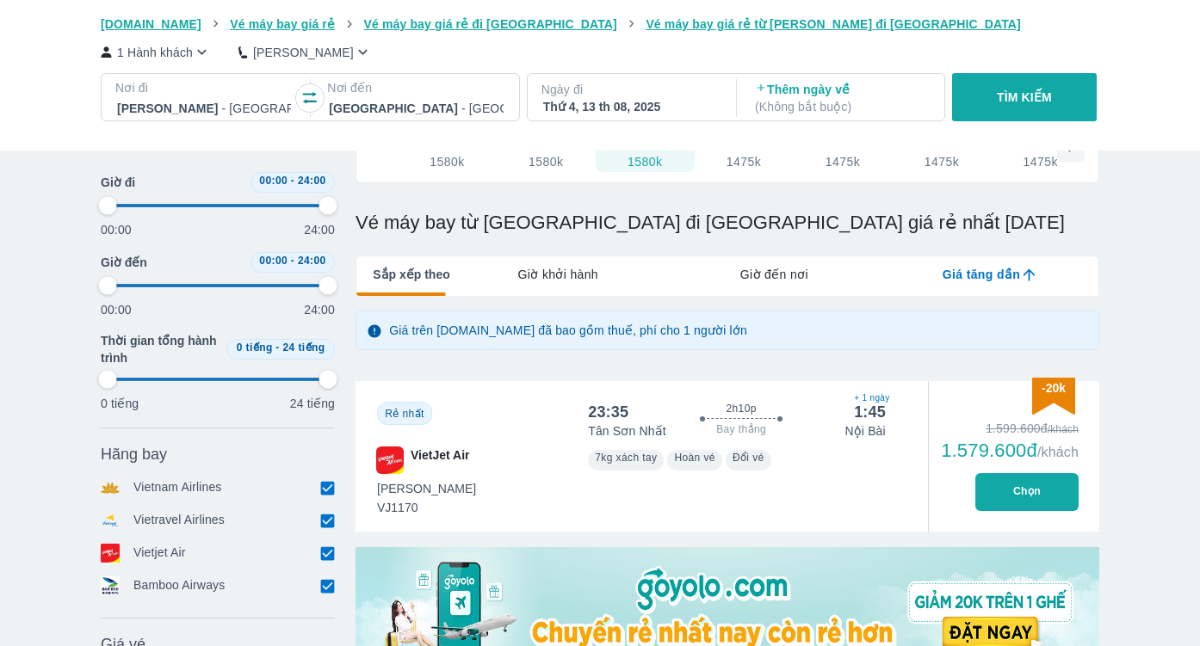
type input "97.9166666666667"
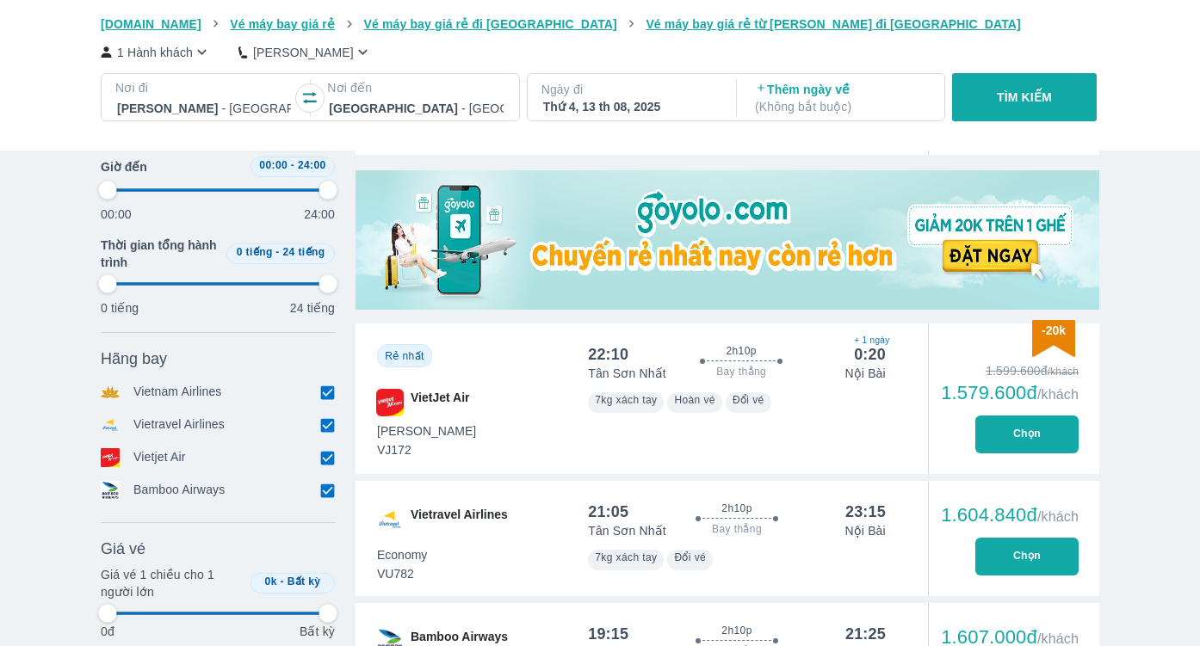
scroll to position [531, 0]
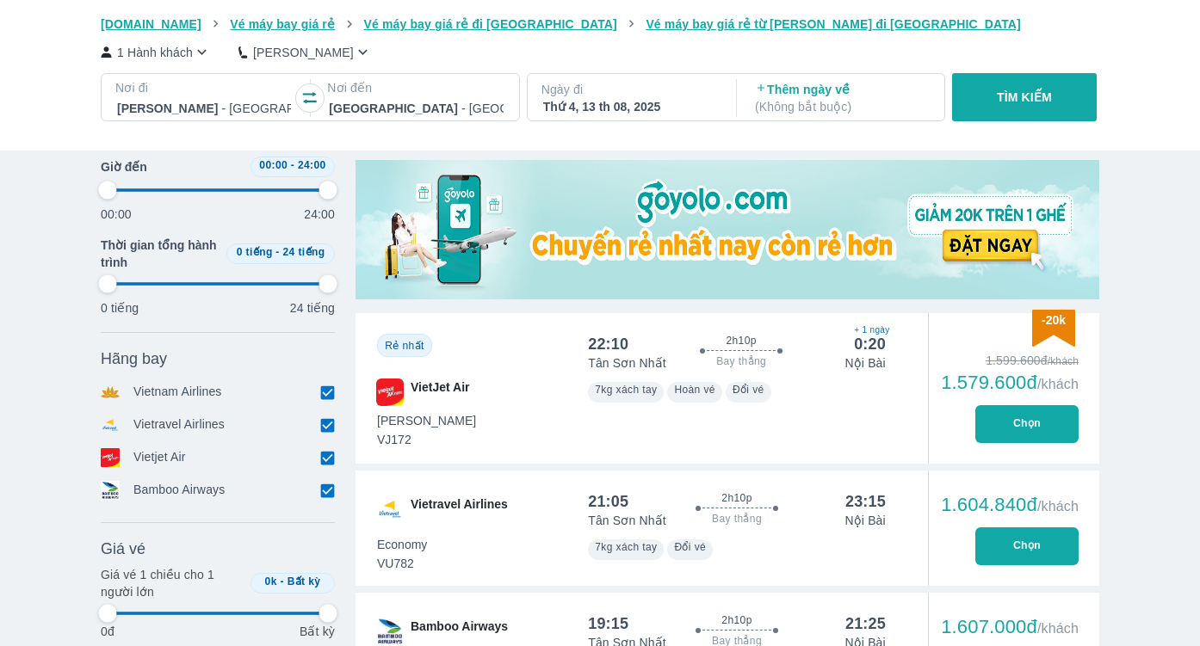
type input "97.9166666666667"
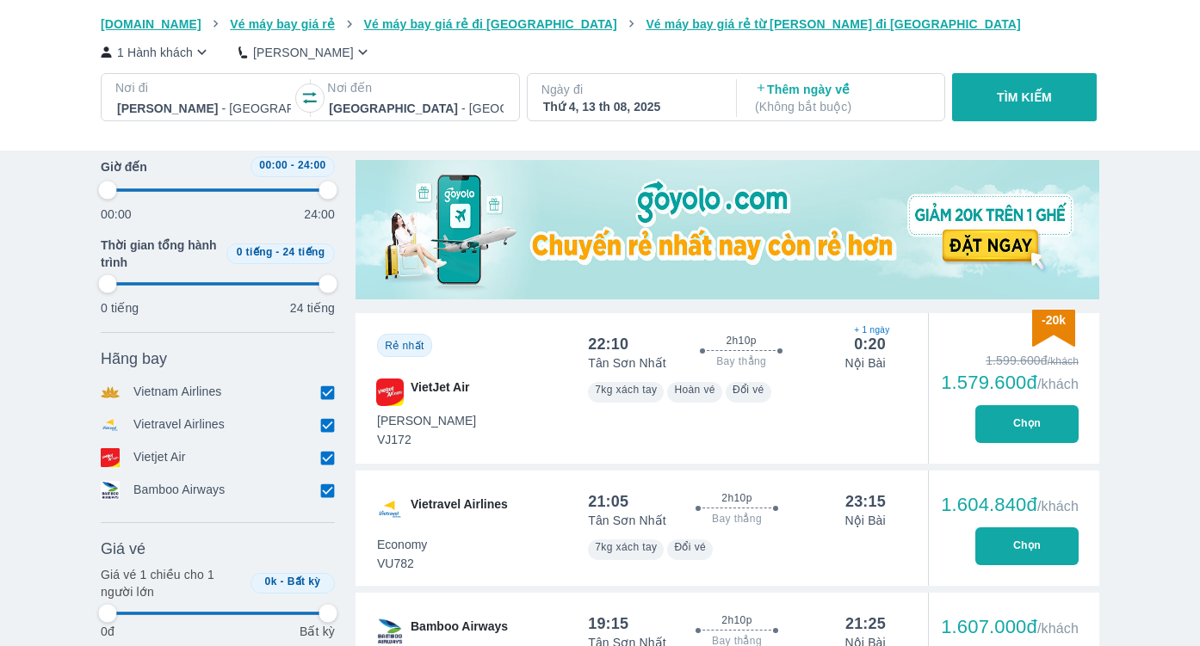
type input "97.9166666666667"
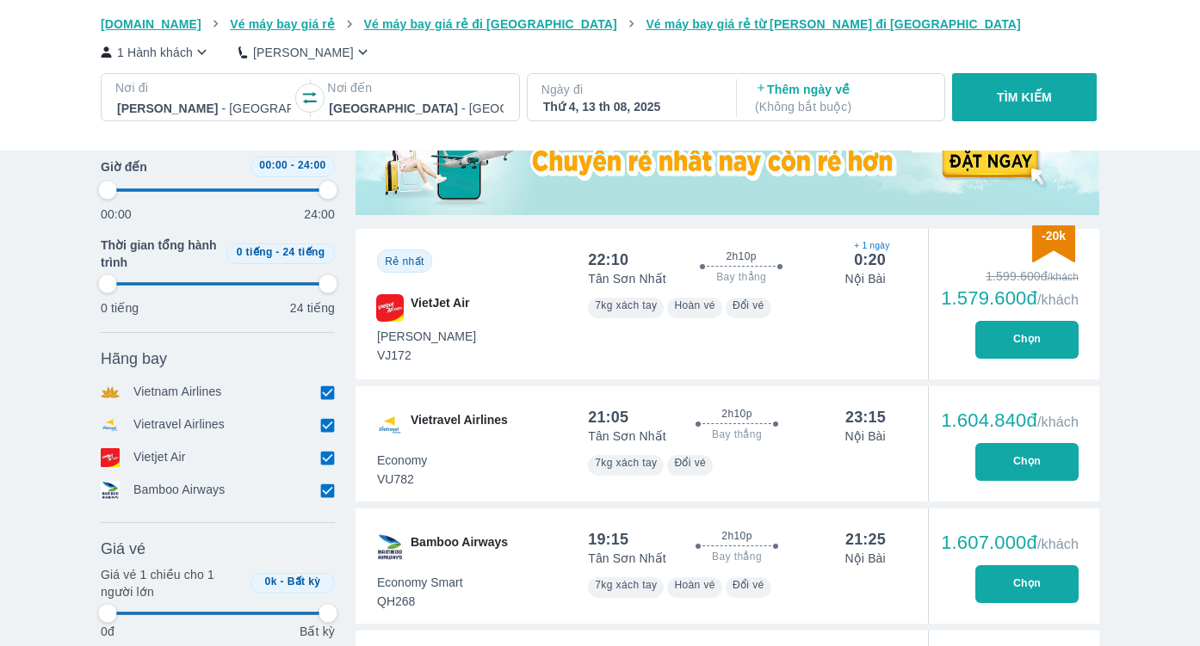
type input "97.9166666666667"
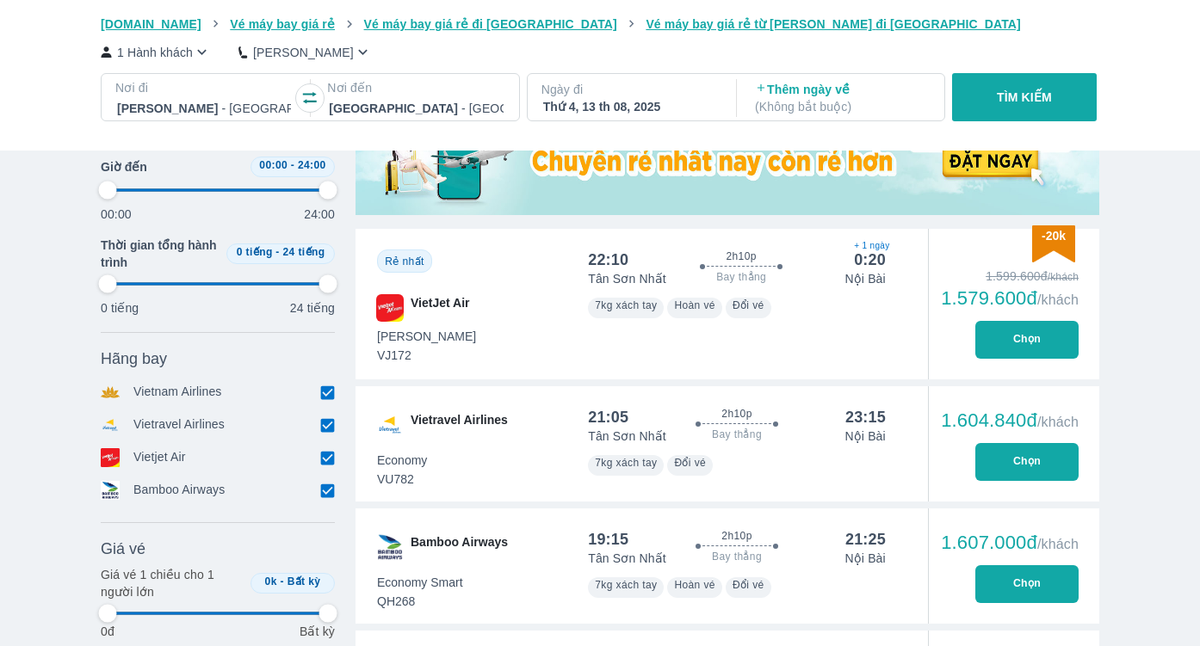
type input "97.9166666666667"
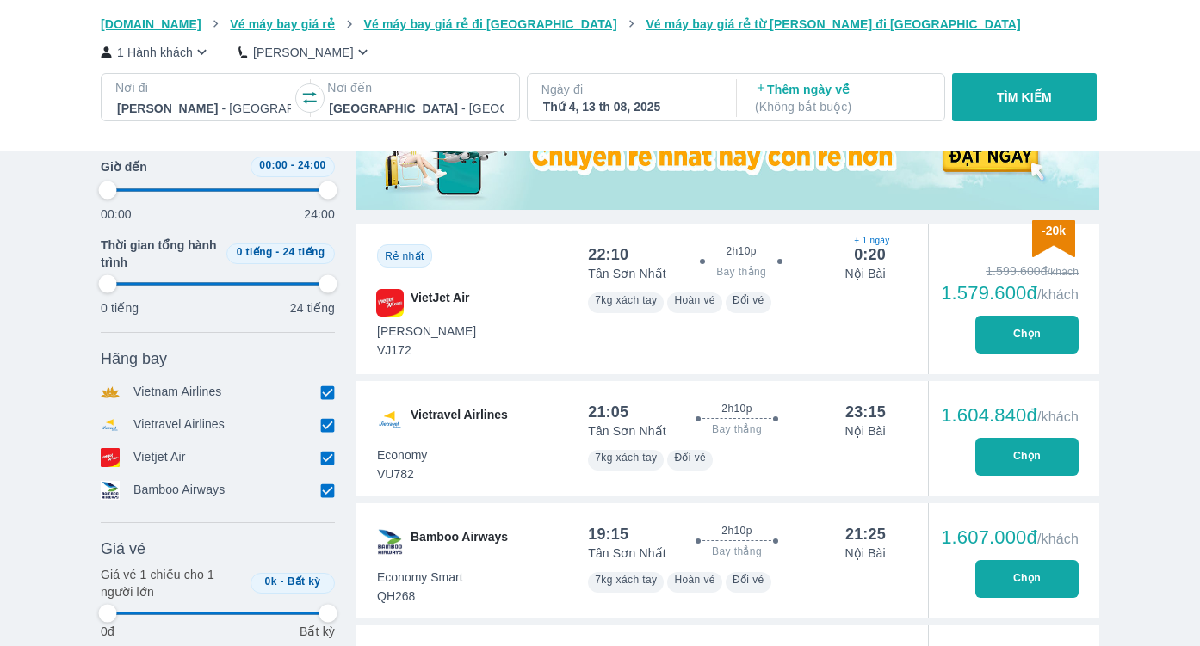
type input "97.9166666666667"
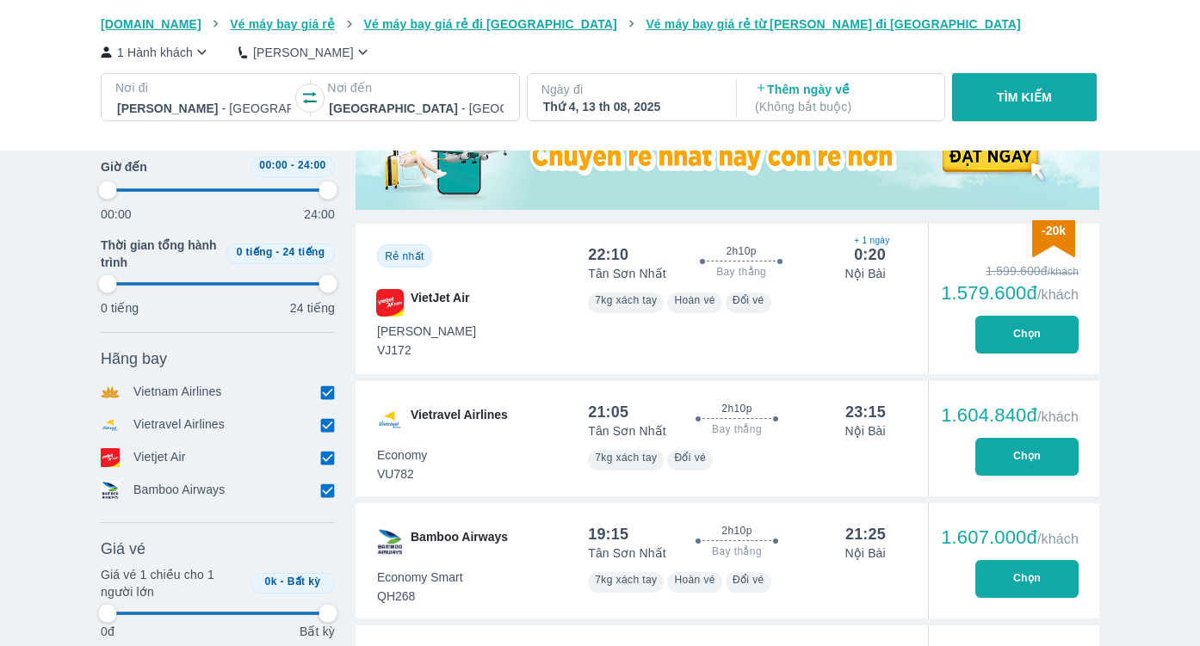
type input "97.9166666666667"
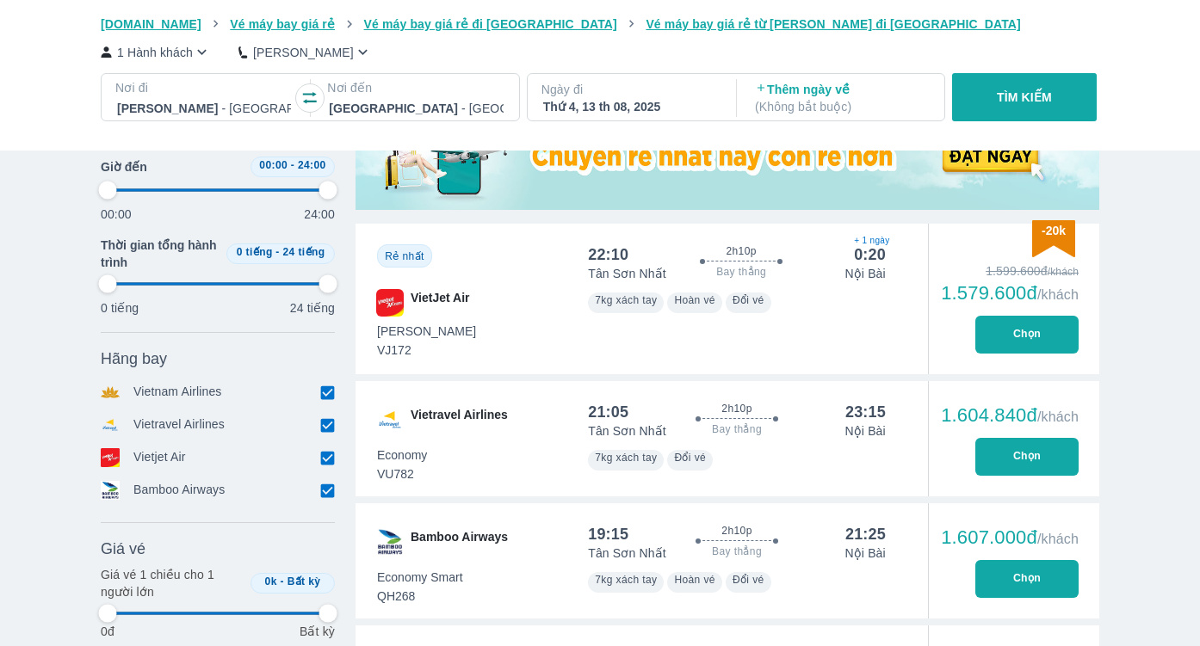
type input "97.9166666666667"
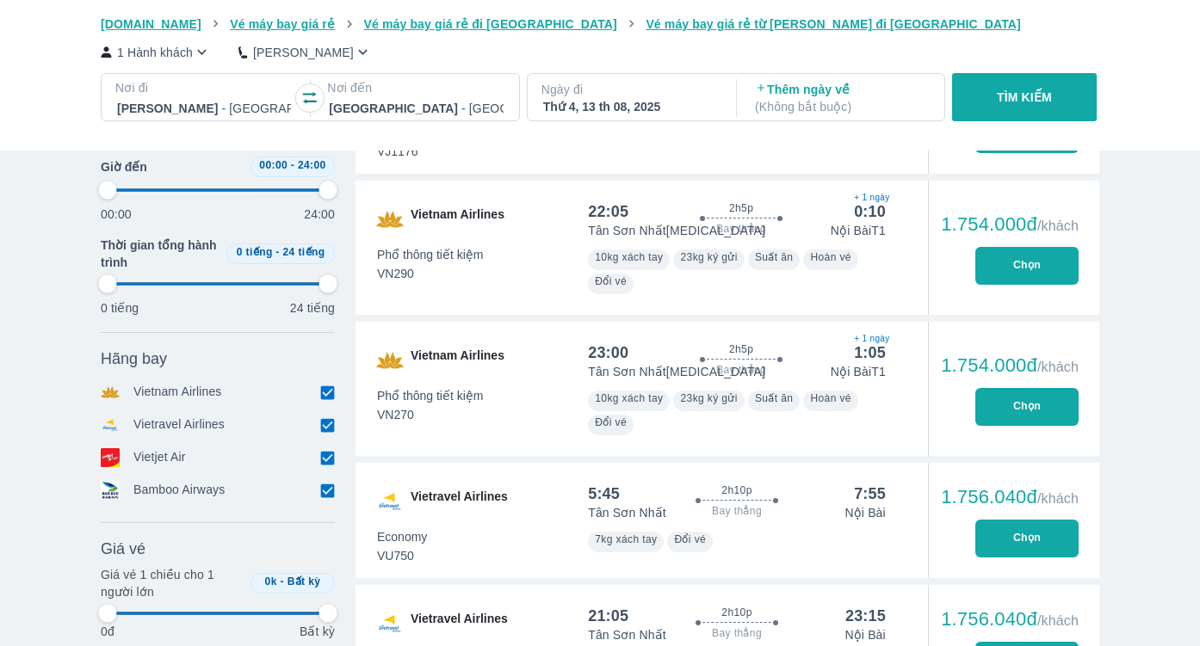
type input "97.9166666666667"
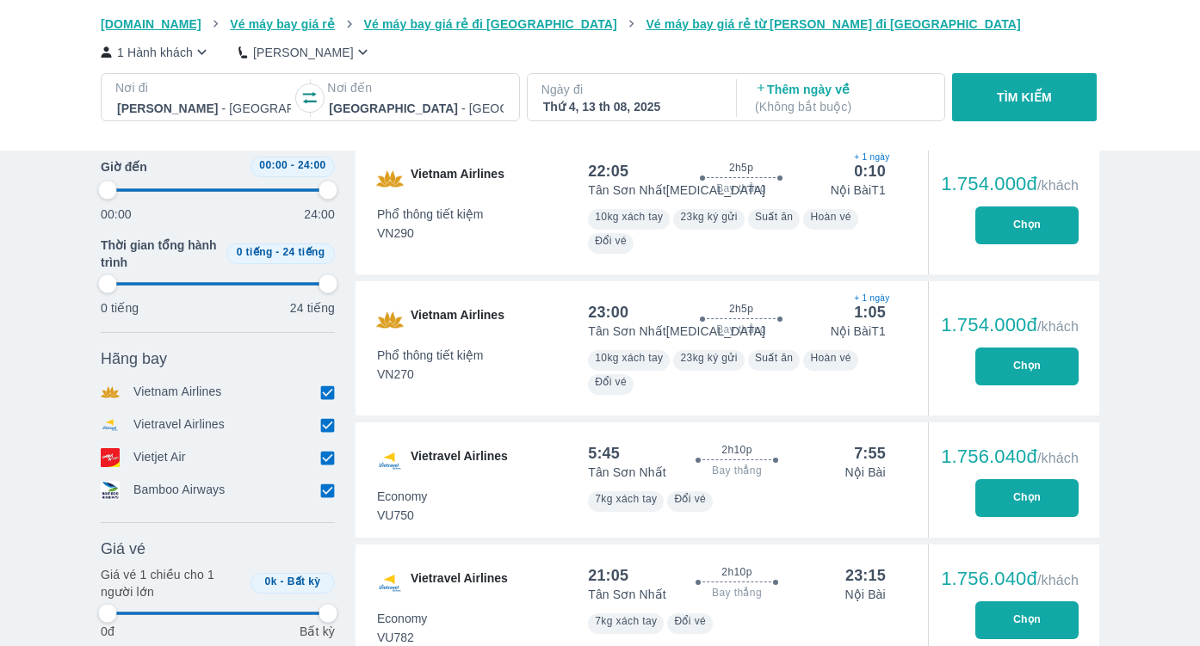
type input "97.9166666666667"
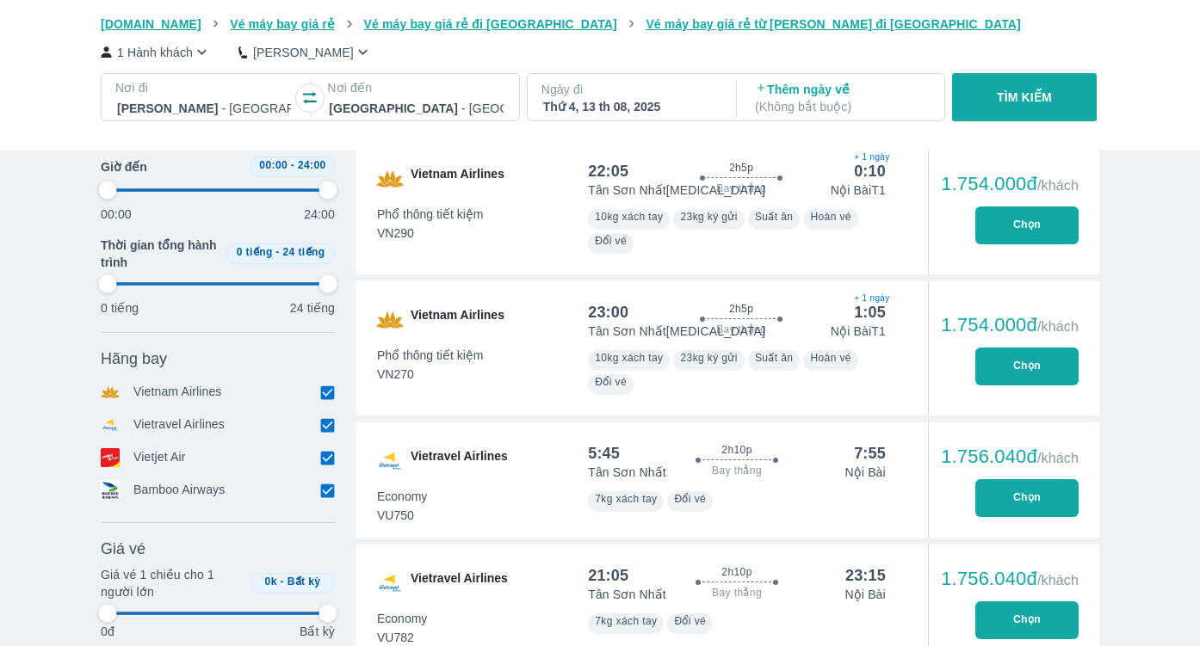
type input "97.9166666666667"
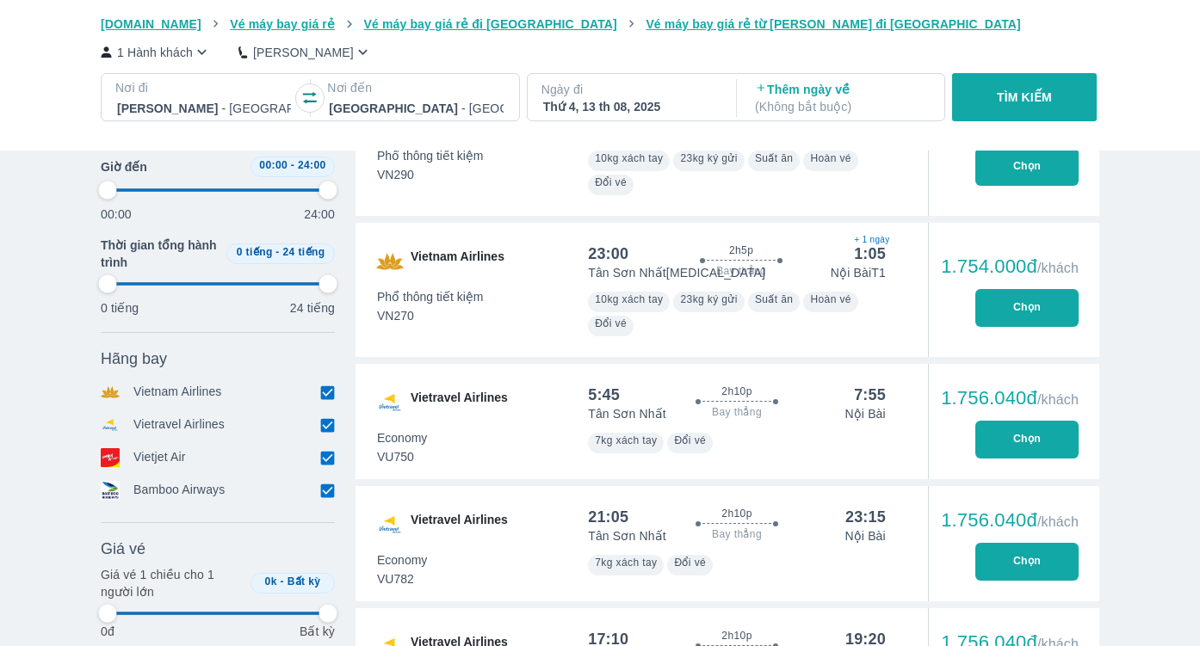
scroll to position [1411, 0]
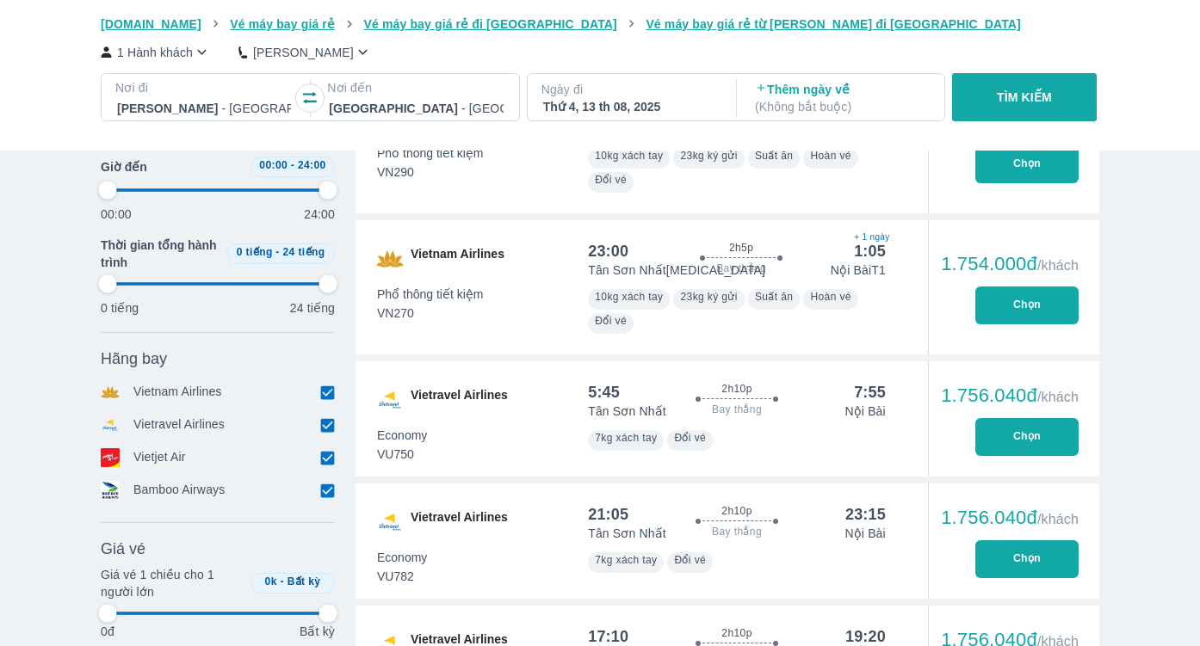
type input "97.9166666666667"
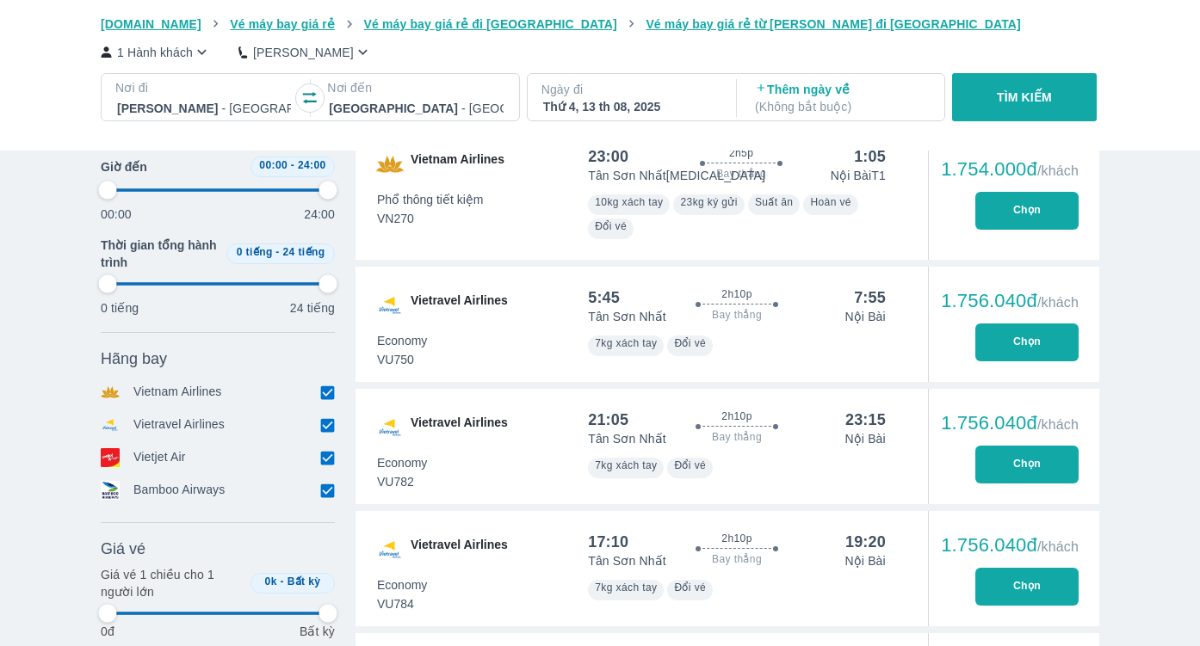
type input "97.9166666666667"
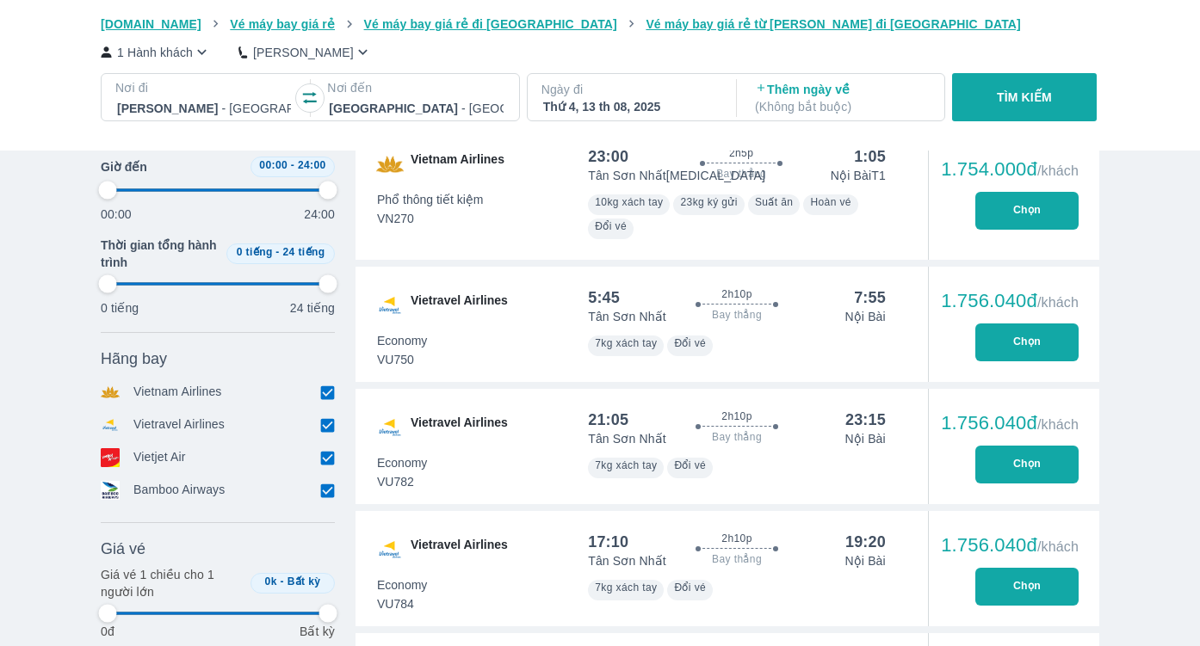
type input "97.9166666666667"
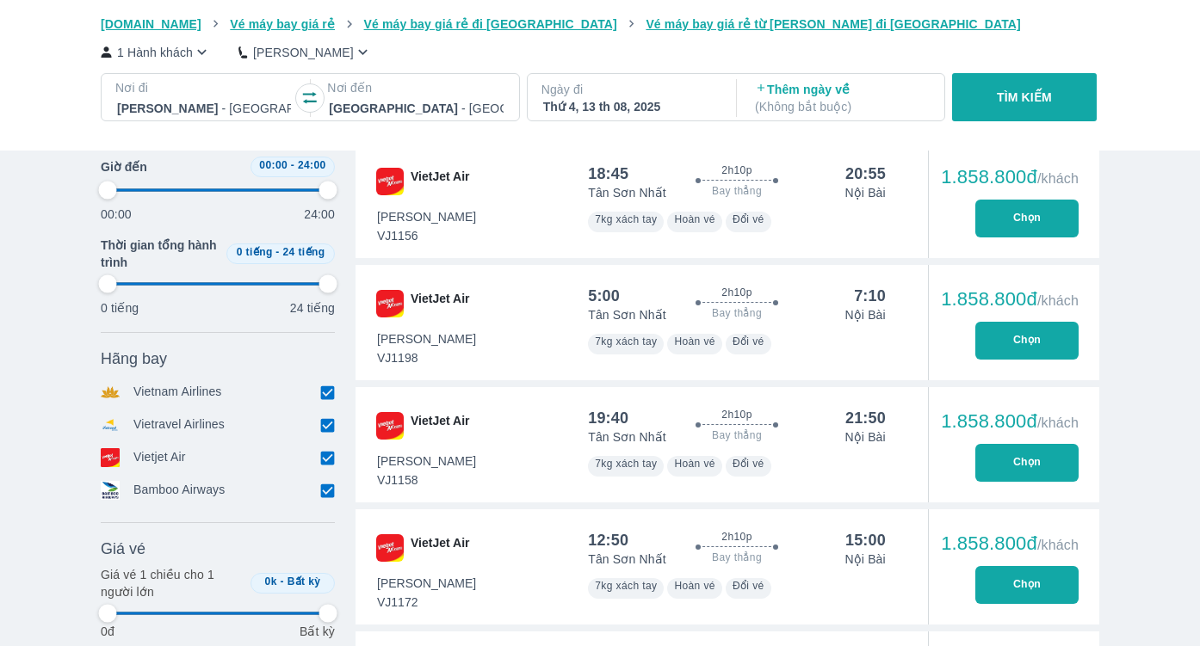
type input "97.9166666666667"
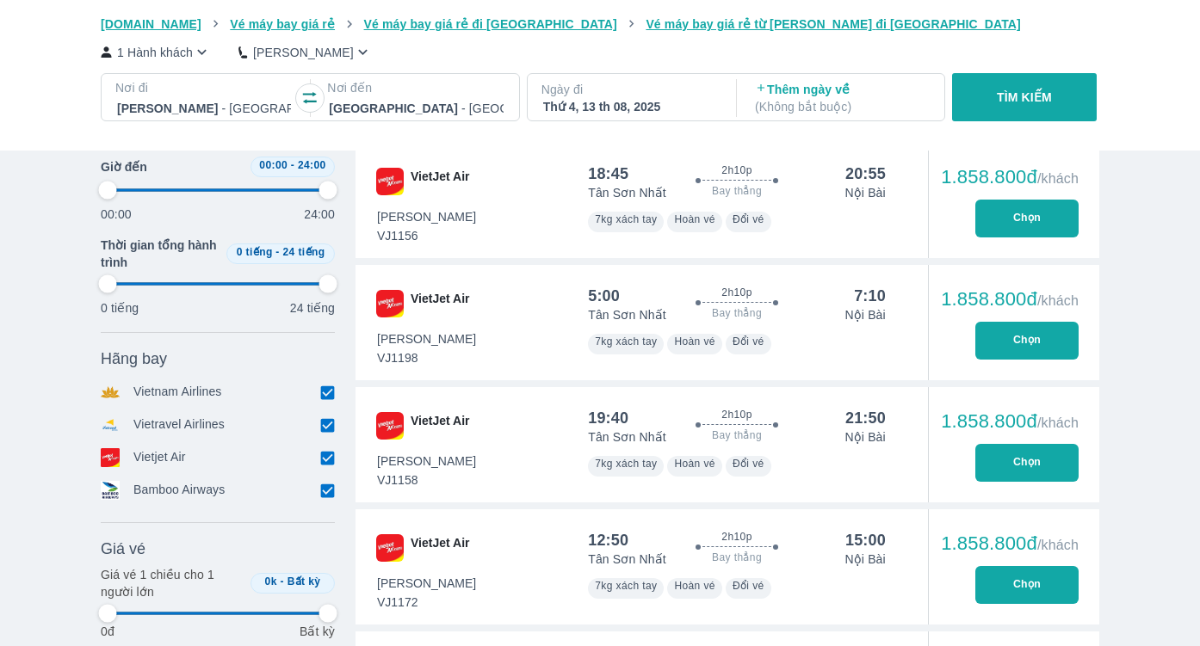
type input "97.9166666666667"
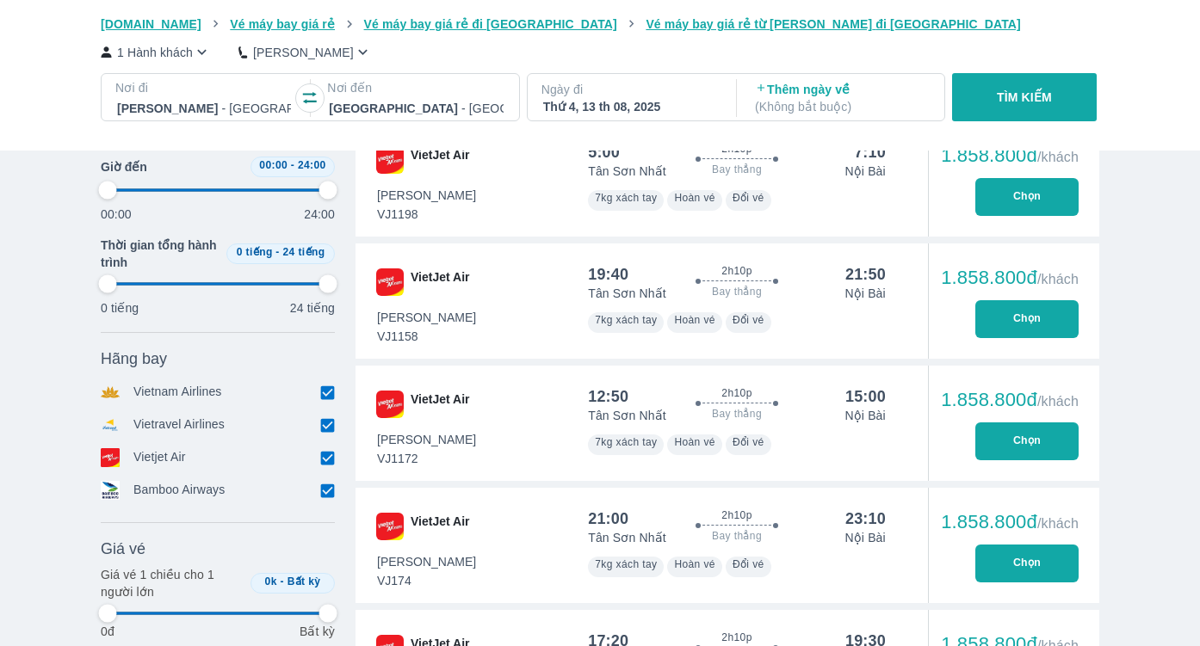
scroll to position [2184, 0]
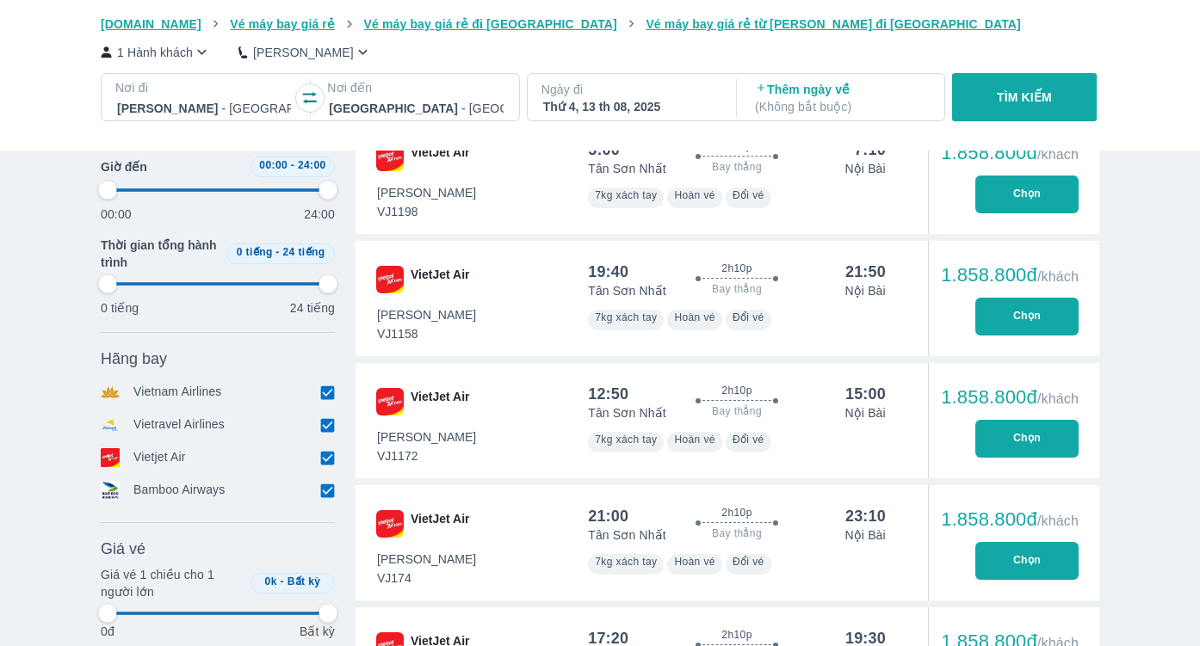
type input "97.9166666666667"
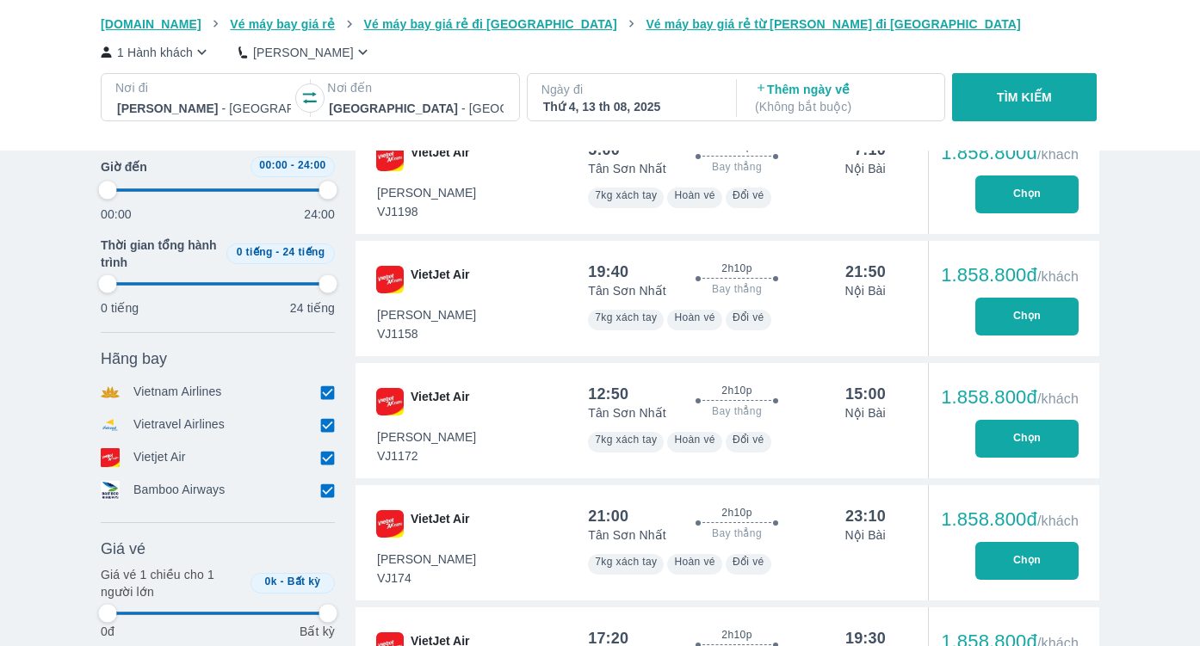
type input "97.9166666666667"
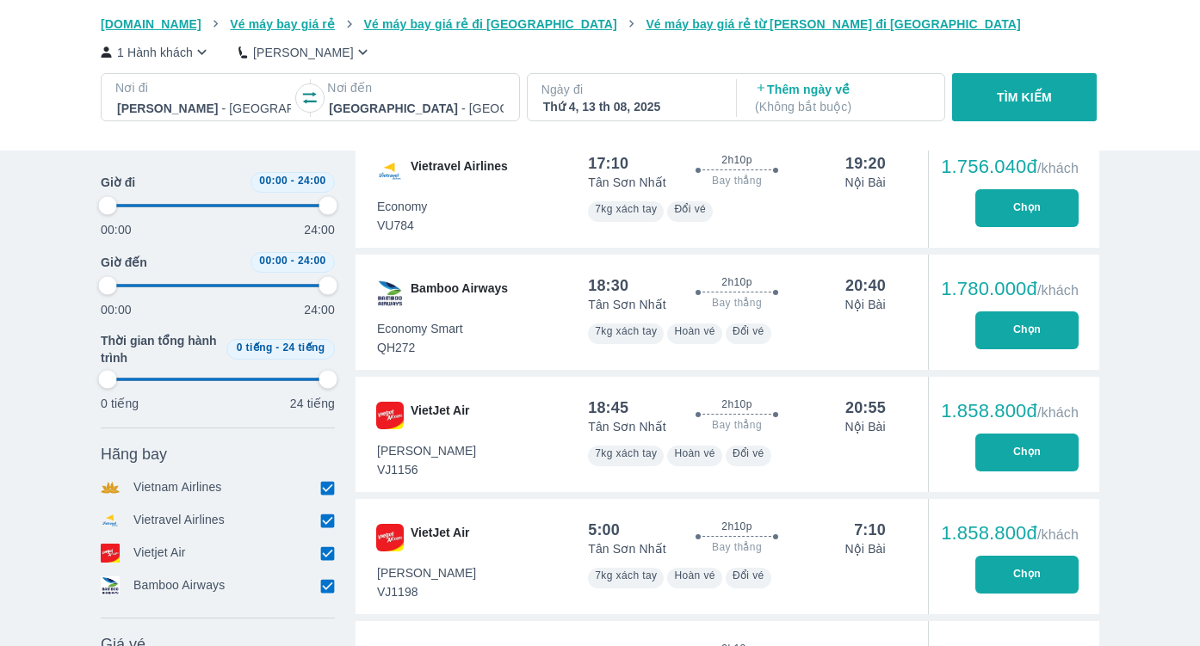
type input "97.9166666666667"
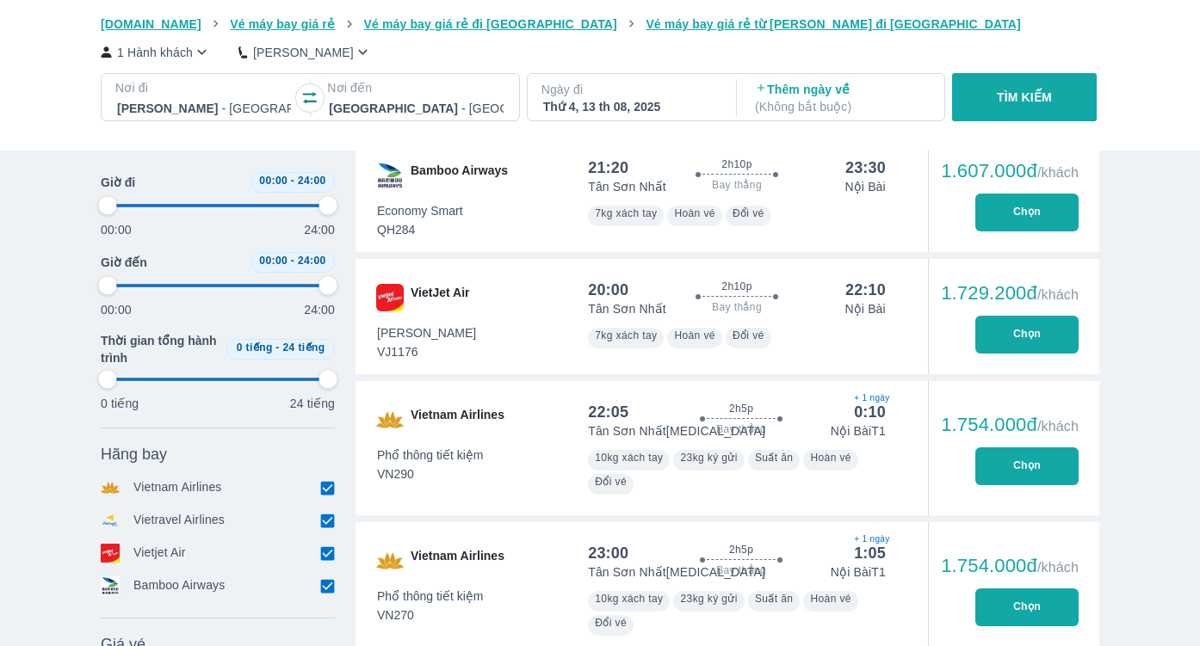
type input "97.9166666666667"
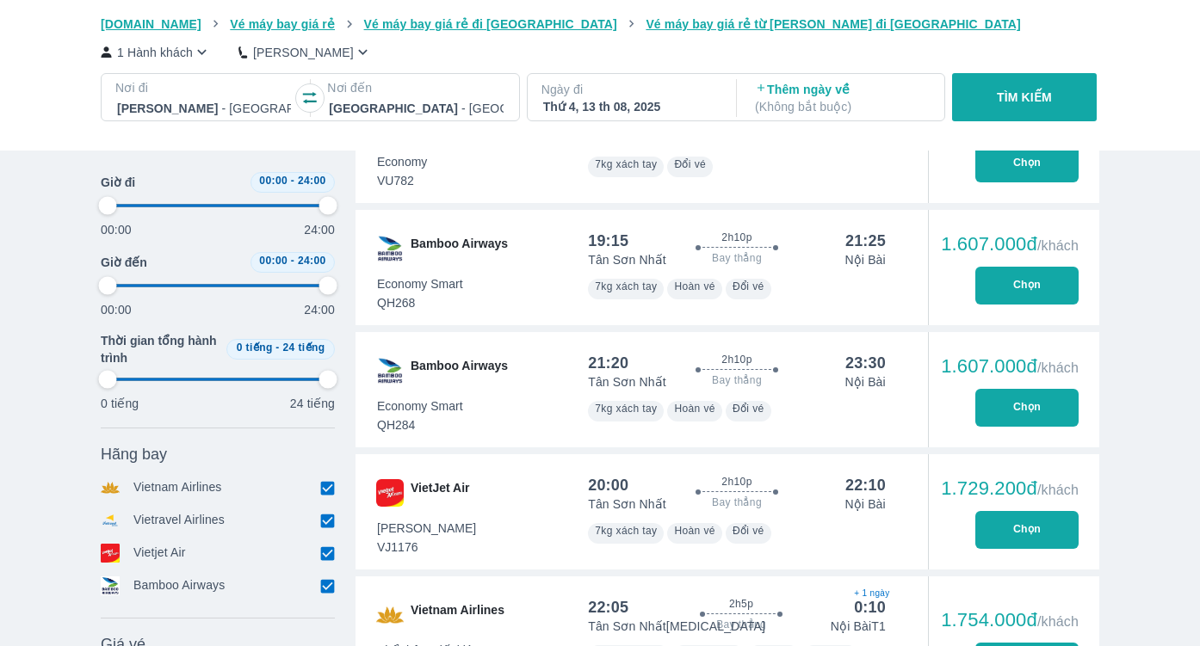
type input "97.9166666666667"
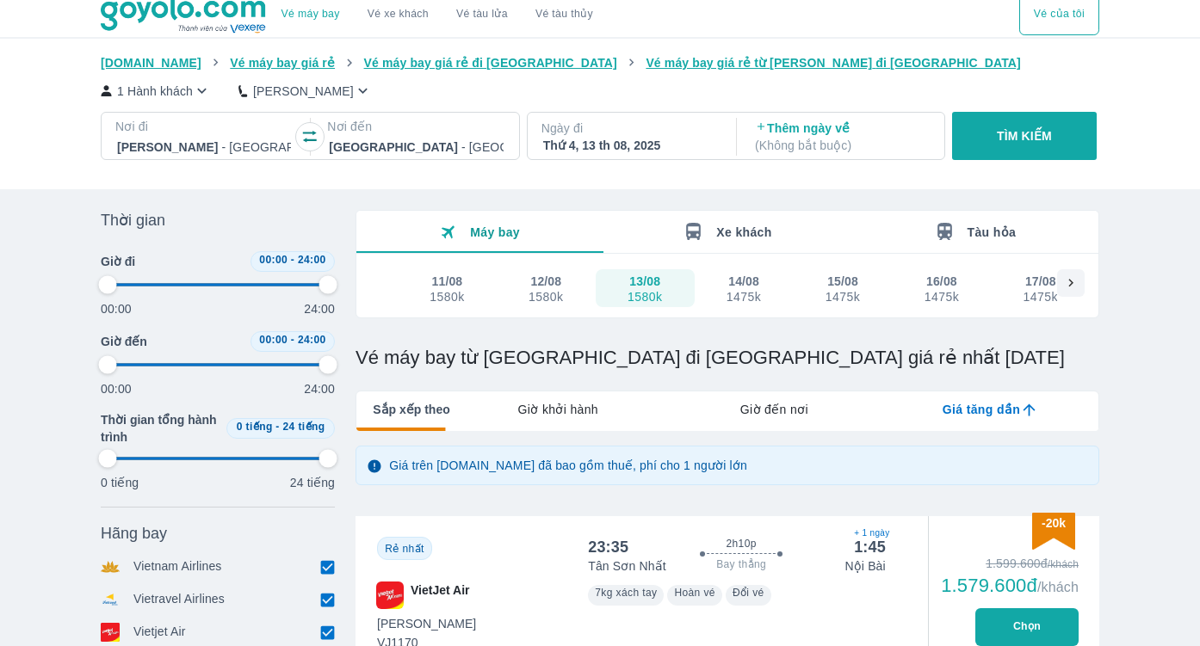
scroll to position [0, 0]
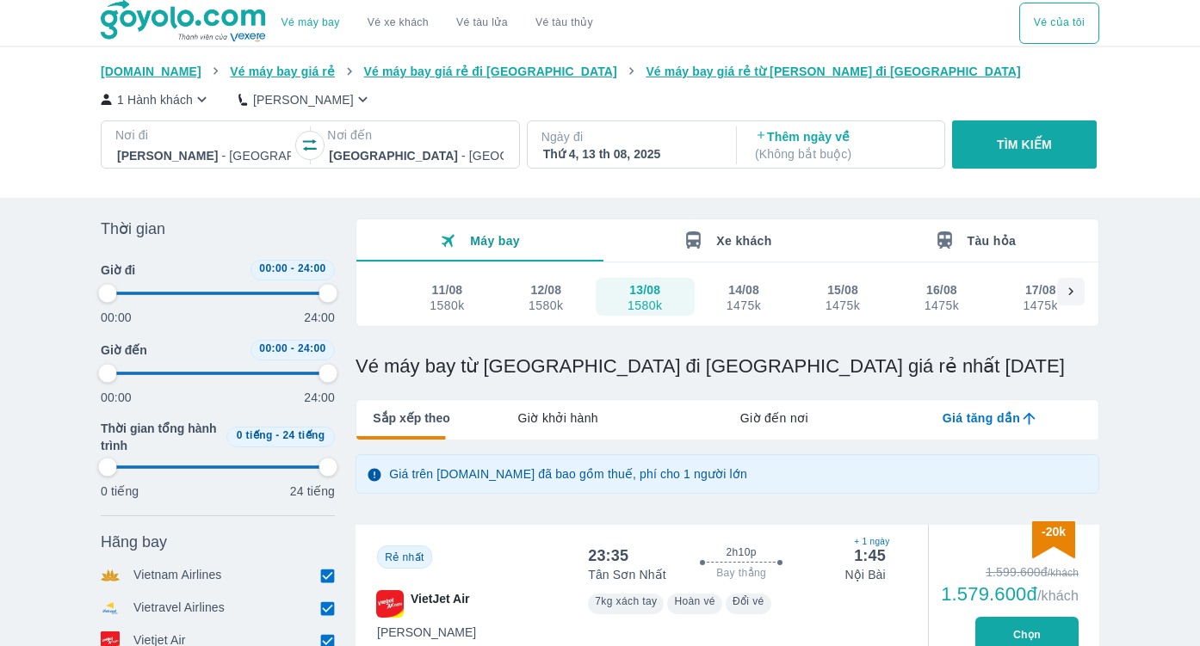
type input "97.9166666666667"
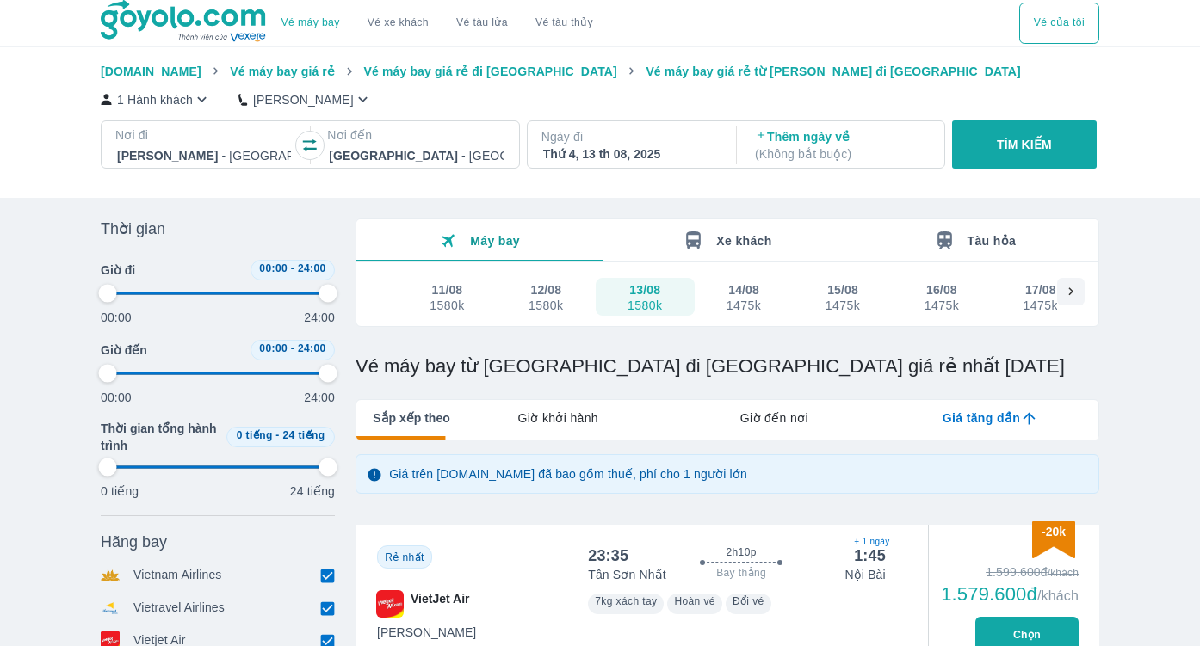
type input "97.9166666666667"
click at [539, 294] on div "12/08" at bounding box center [545, 289] width 31 height 17
type input "97.9166666666667"
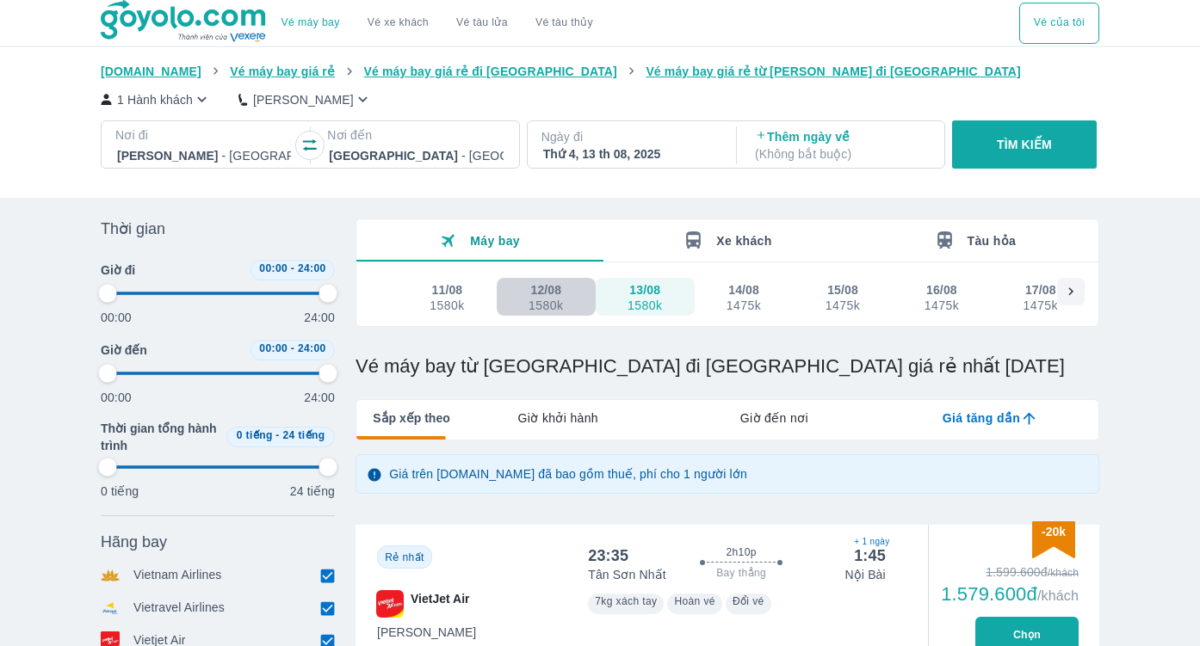
type input "97.9166666666667"
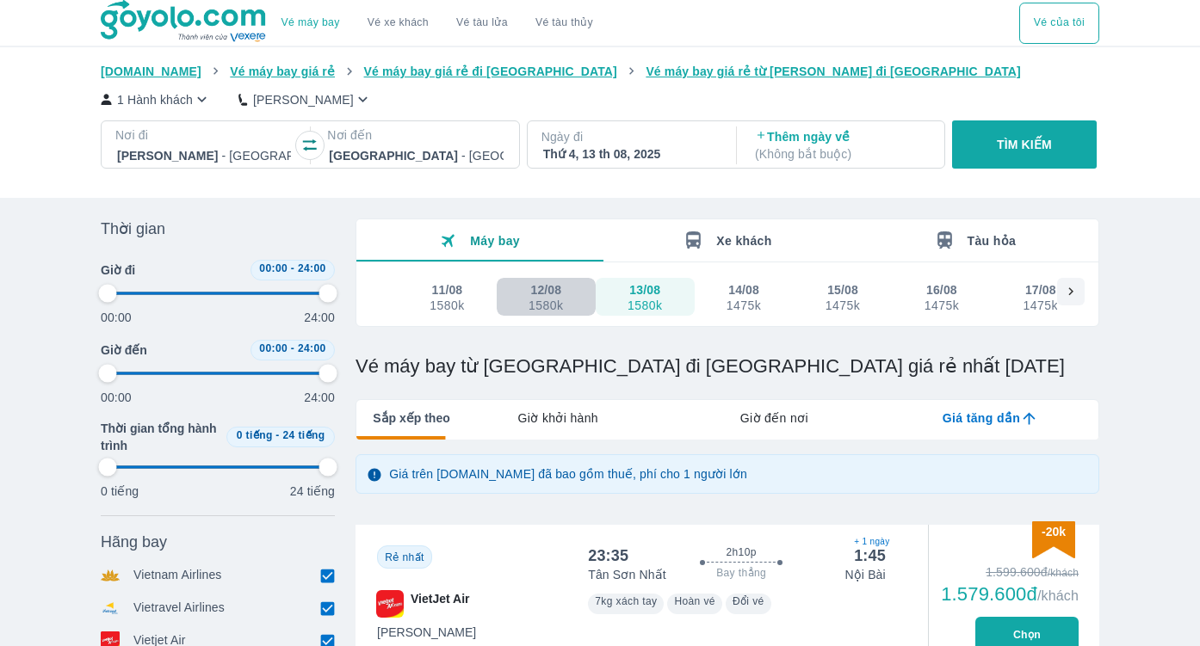
type input "97.9166666666667"
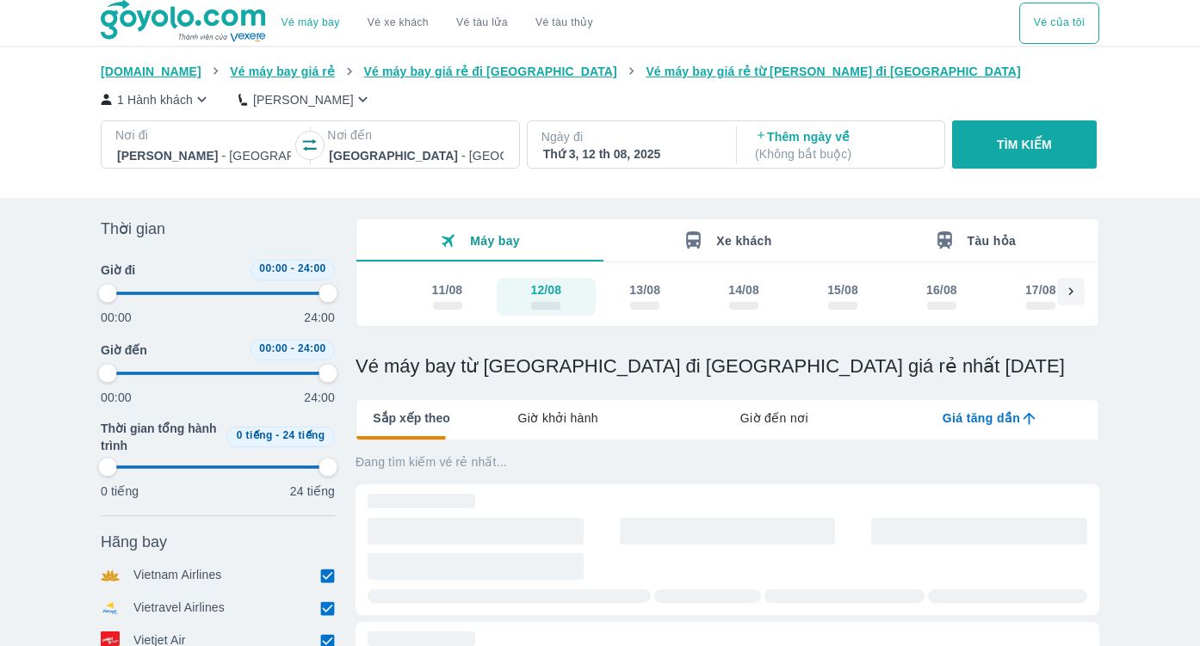
type input "97.9166666666667"
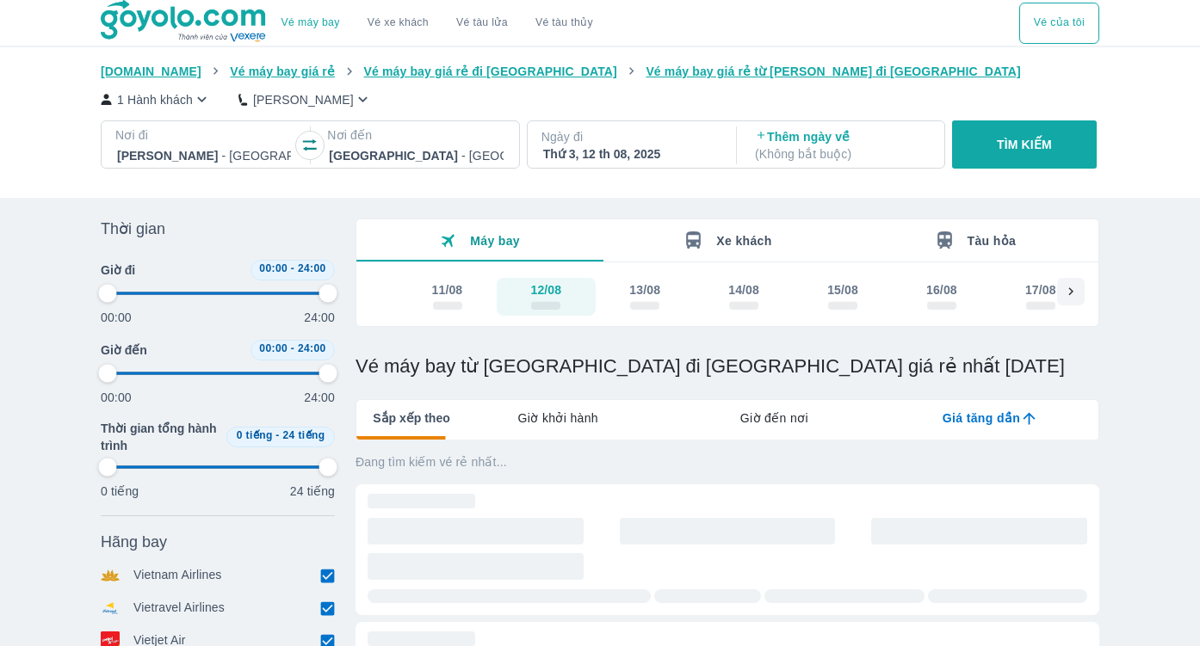
type input "97.9166666666667"
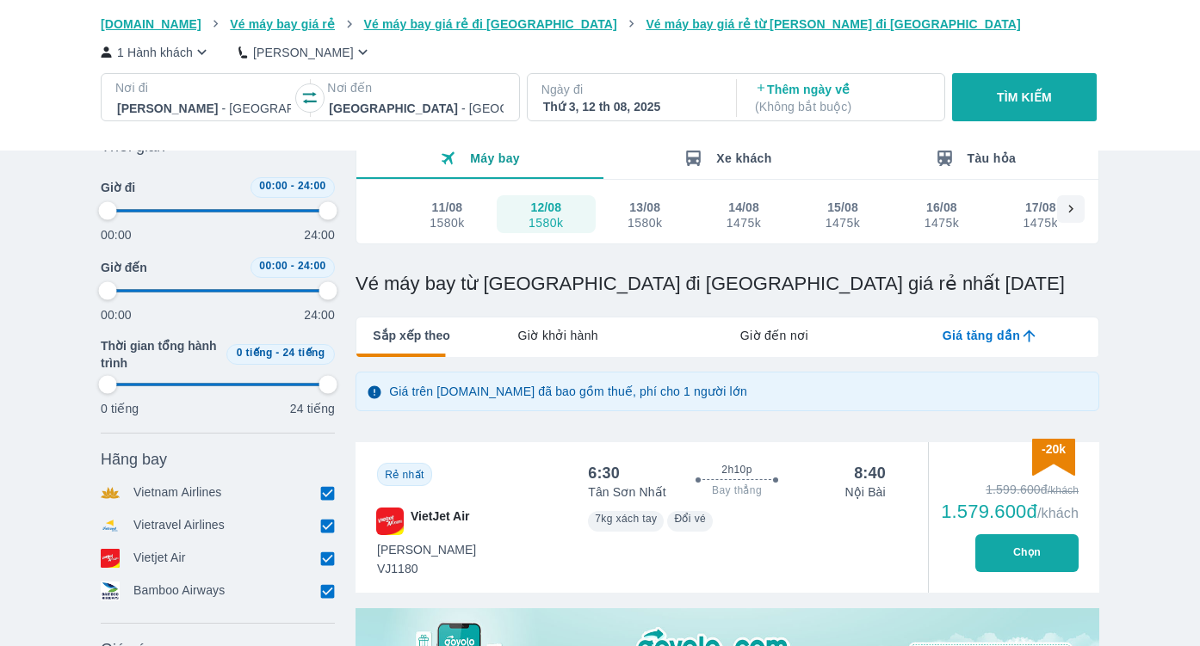
scroll to position [324, 0]
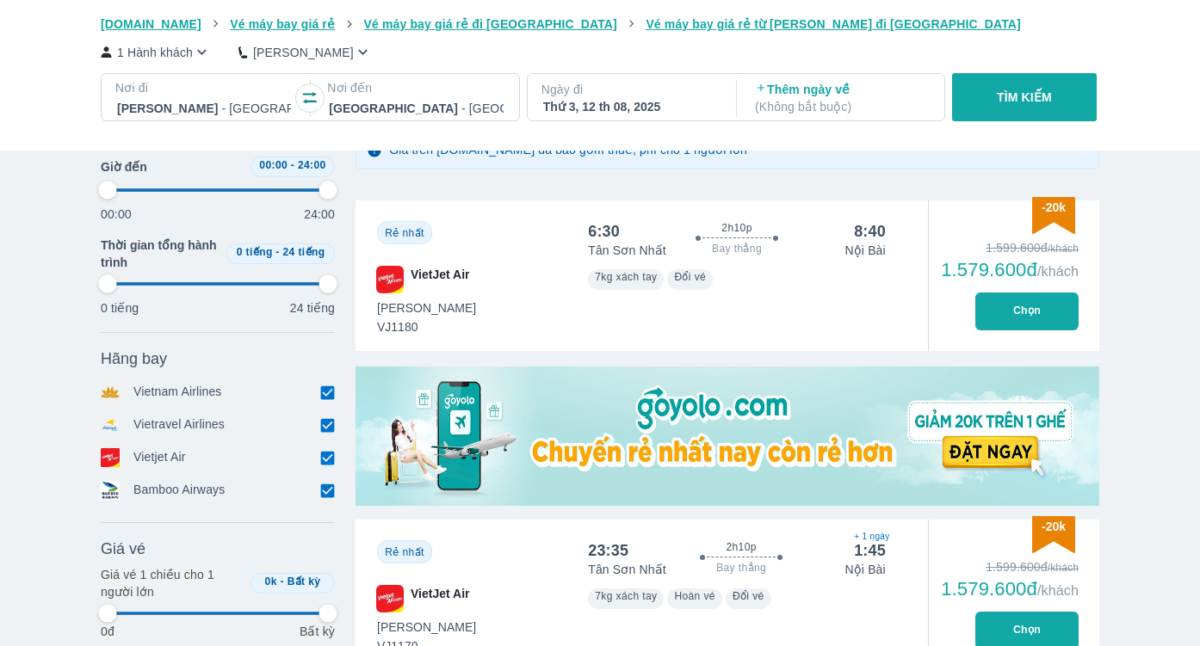
type input "97.9166666666667"
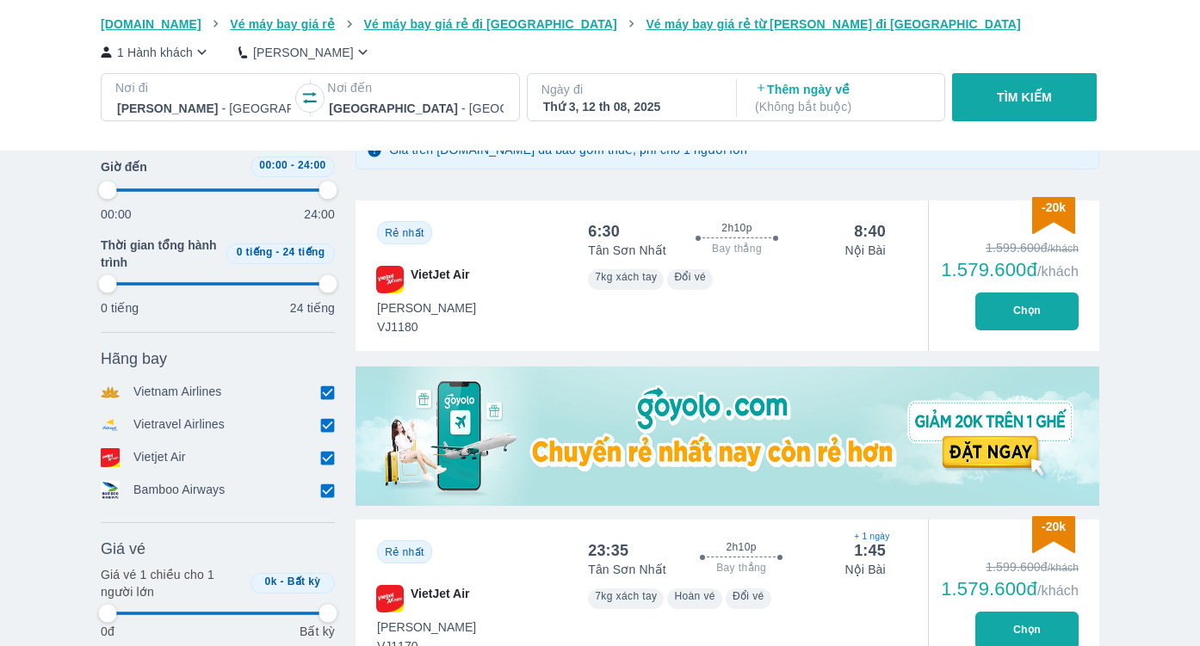
type input "97.9166666666667"
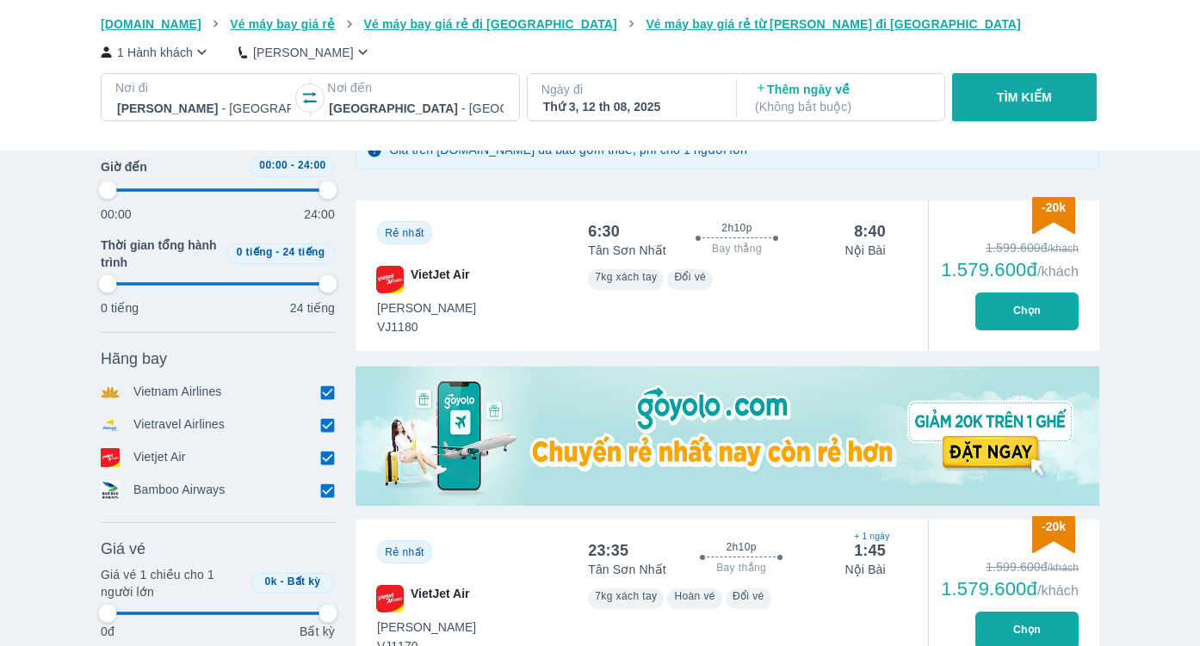
type input "97.9166666666667"
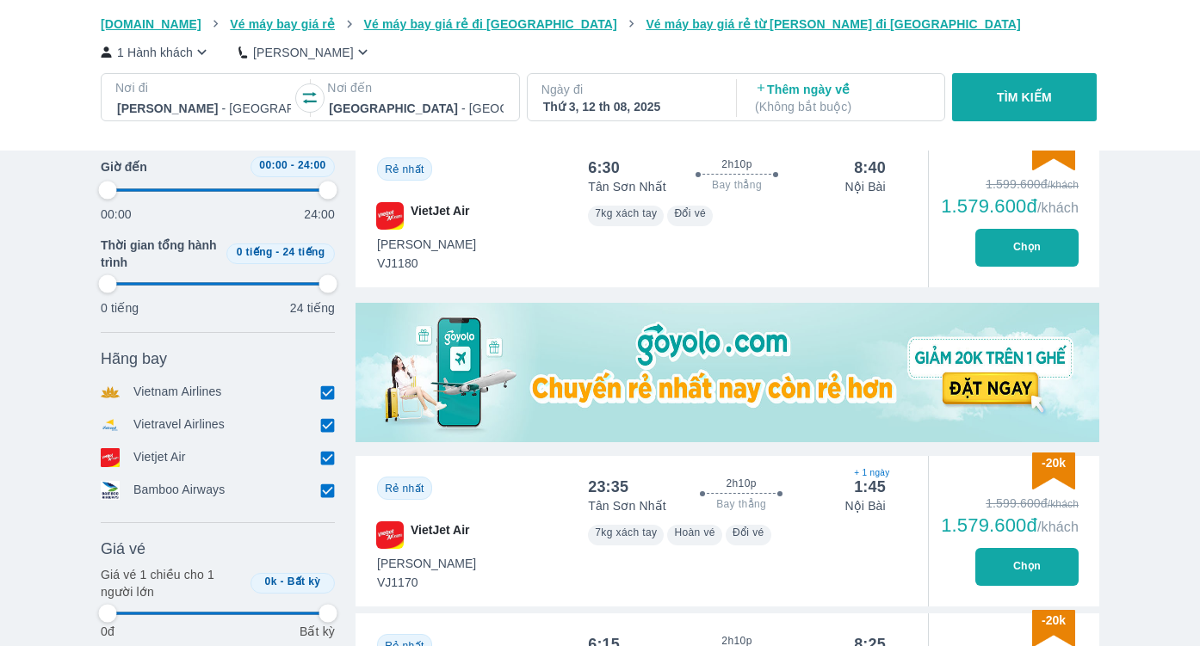
scroll to position [391, 0]
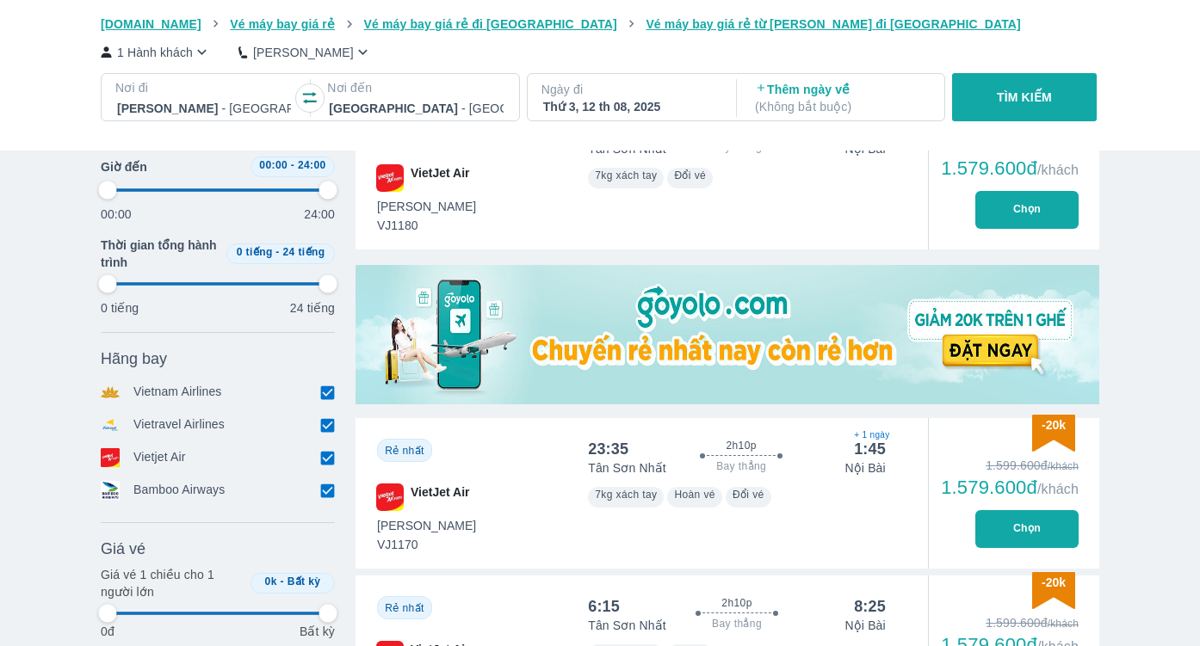
type input "97.9166666666667"
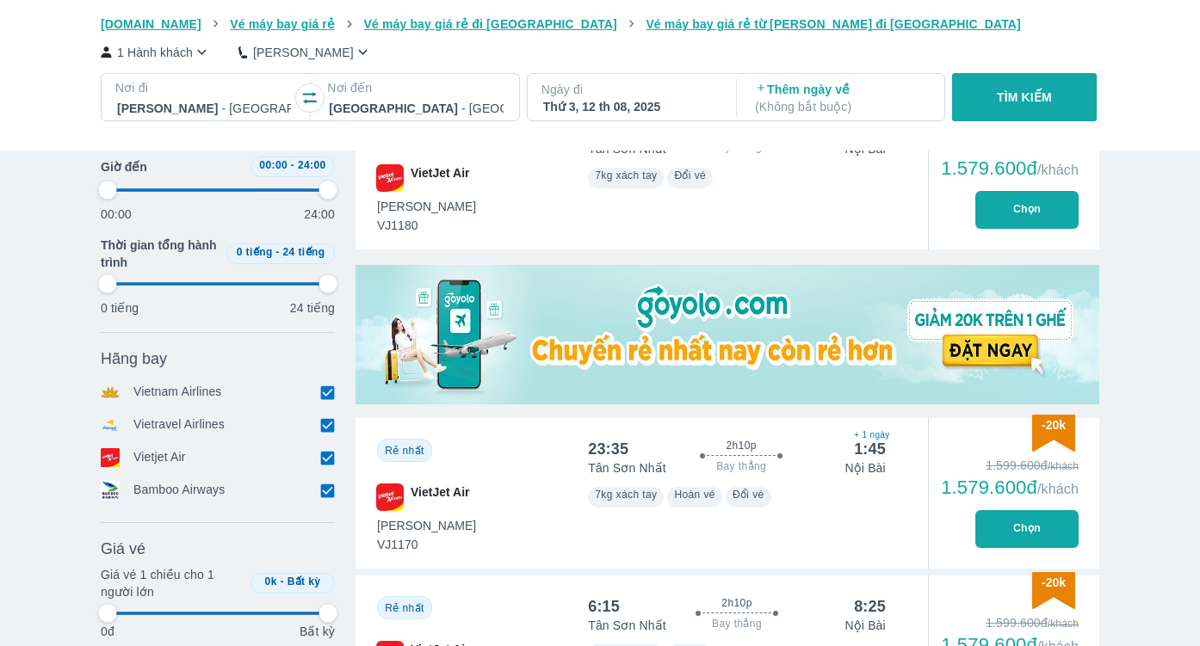
type input "97.9166666666667"
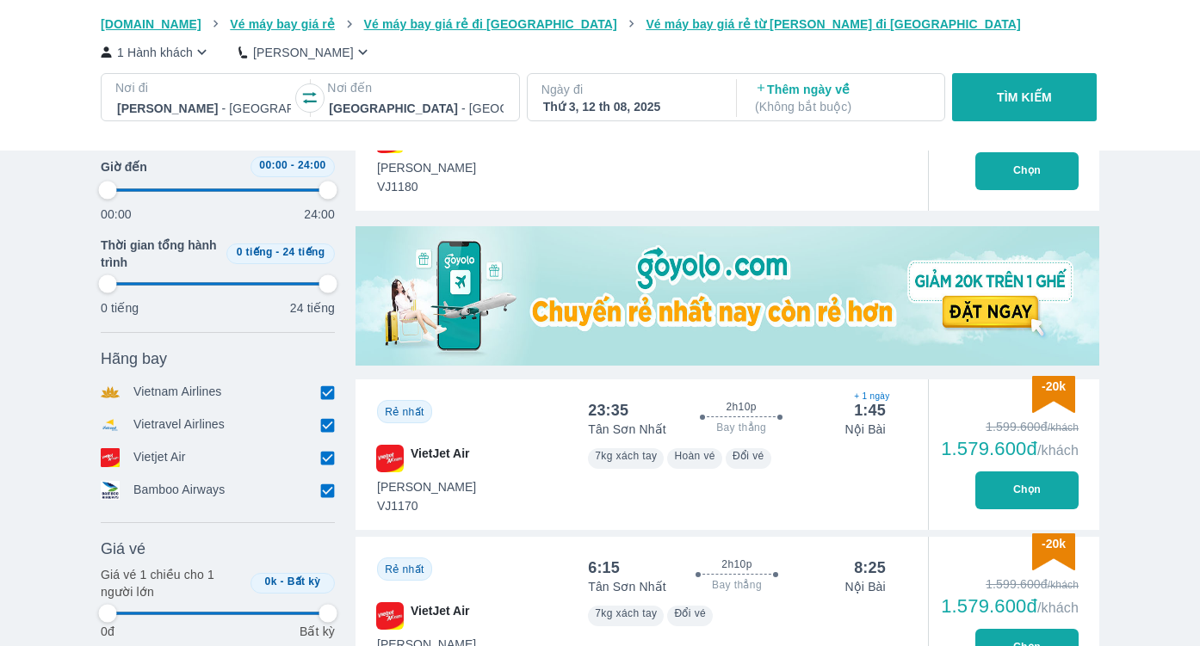
type input "97.9166666666667"
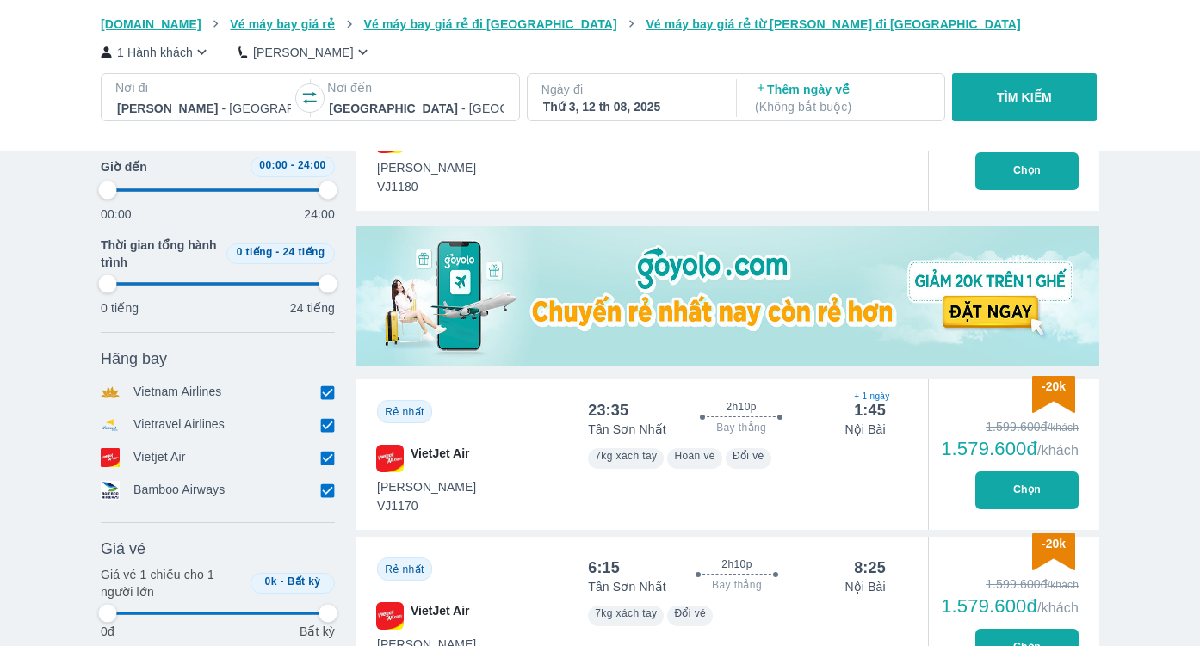
type input "97.9166666666667"
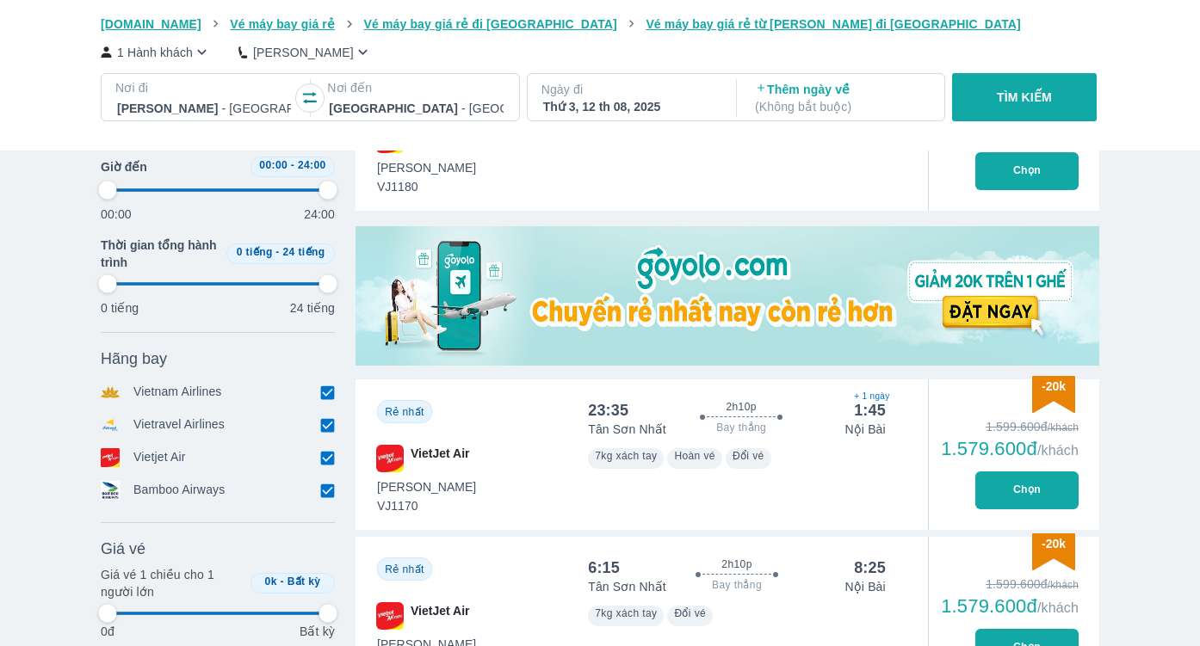
type input "97.9166666666667"
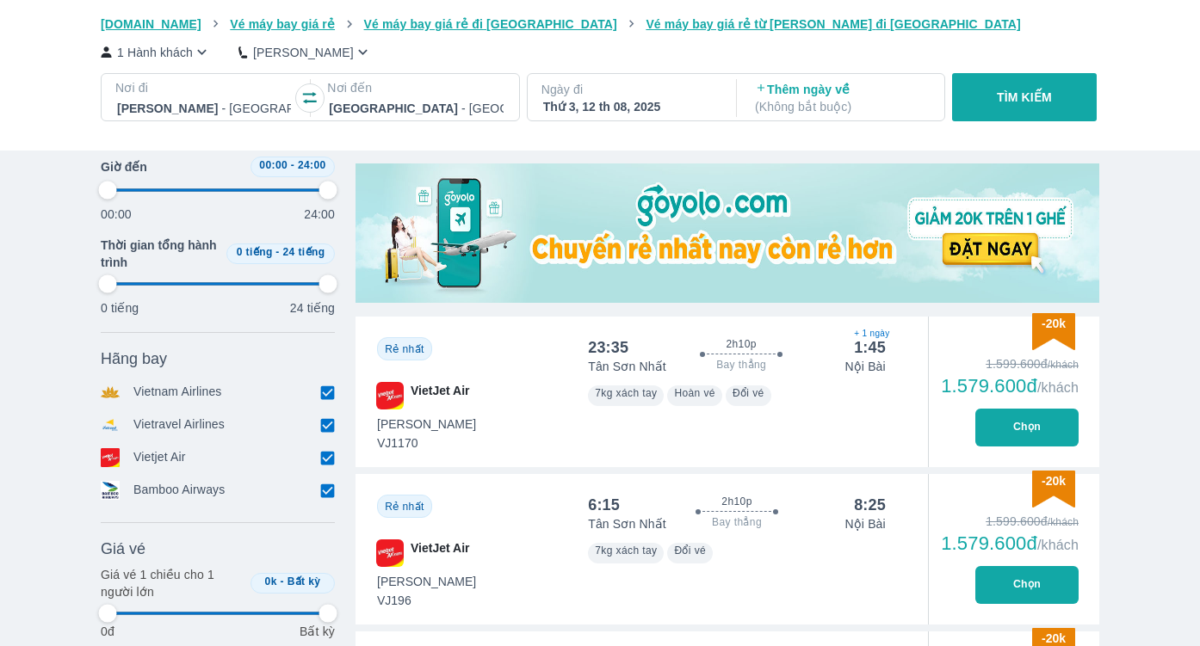
type input "97.9166666666667"
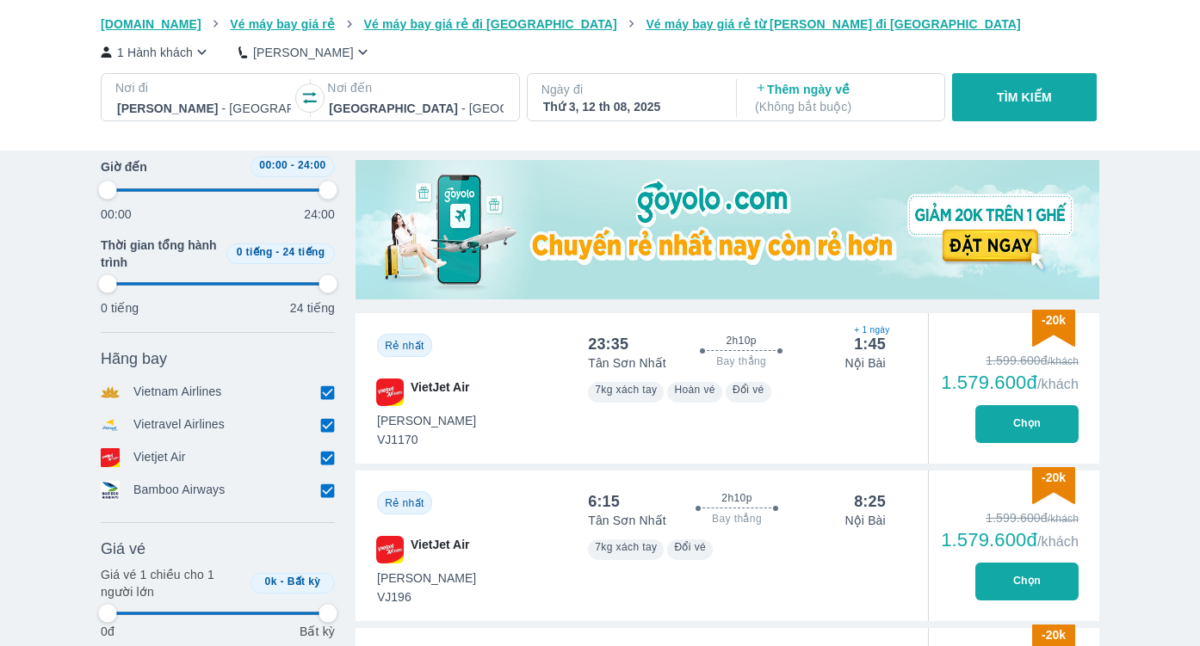
type input "97.9166666666667"
click at [1031, 423] on button "Chọn" at bounding box center [1026, 424] width 103 height 38
type input "97.9166666666667"
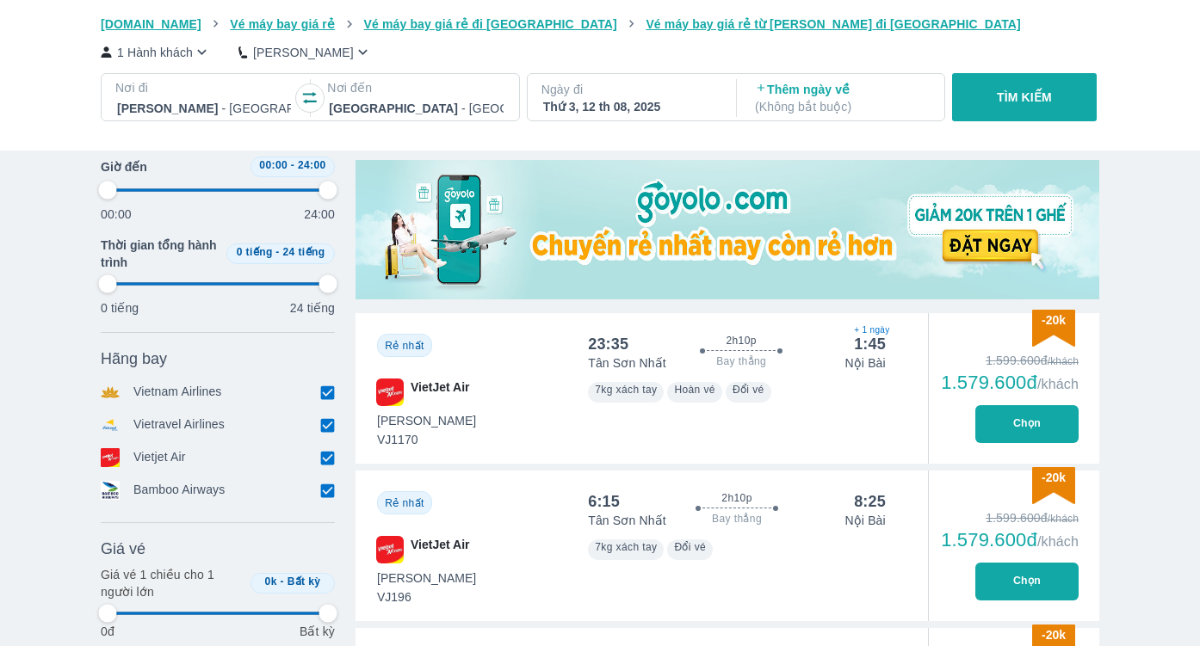
type input "97.9166666666667"
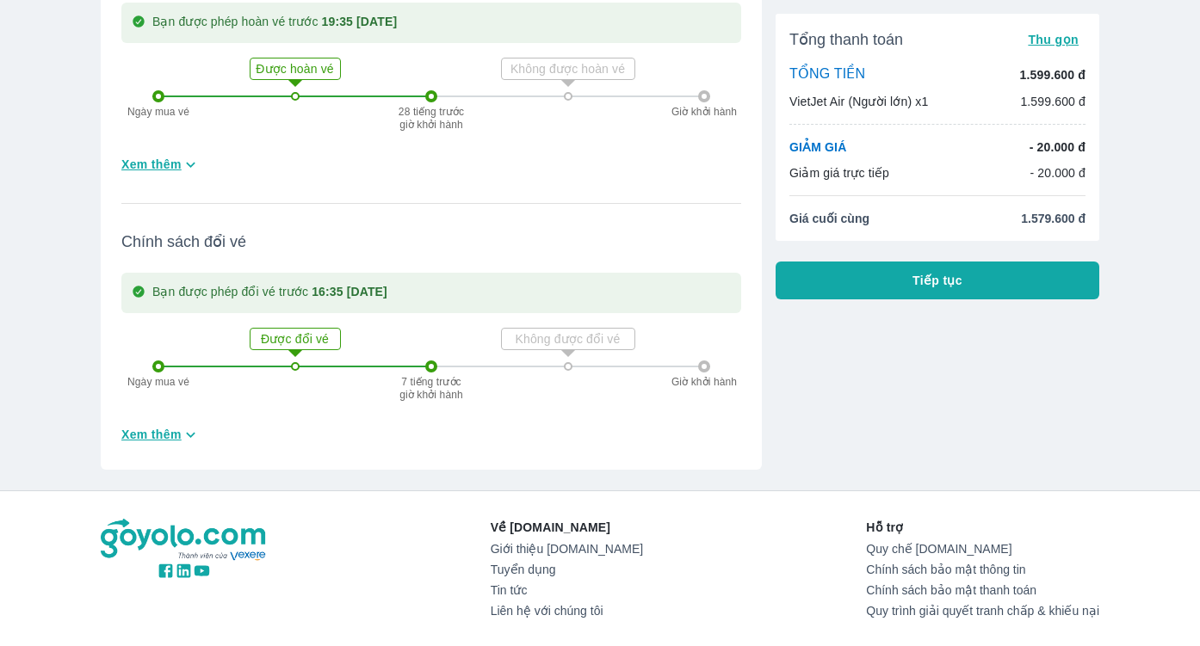
scroll to position [619, 0]
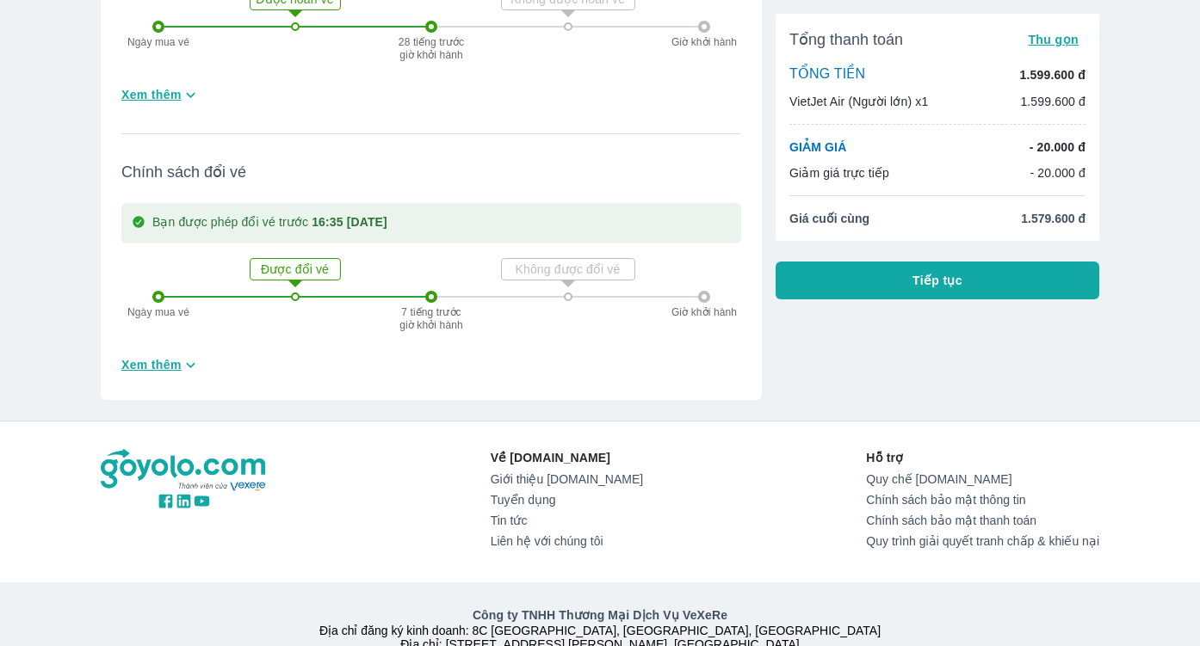
click at [188, 364] on icon "button" at bounding box center [190, 364] width 9 height 5
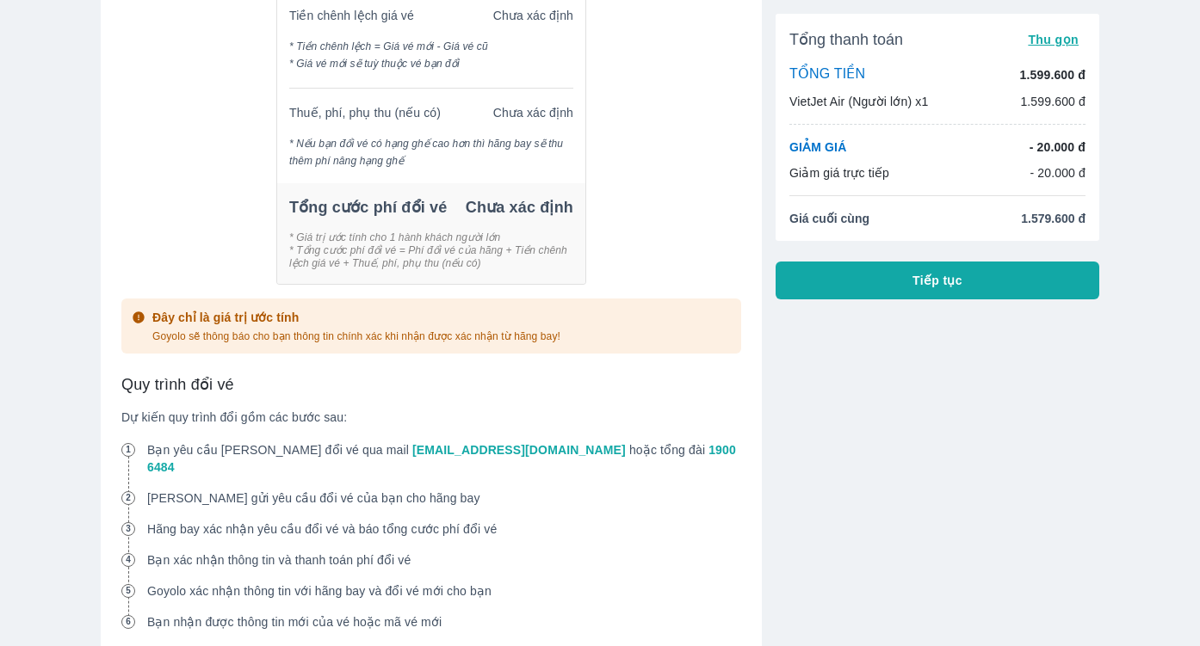
scroll to position [1063, 0]
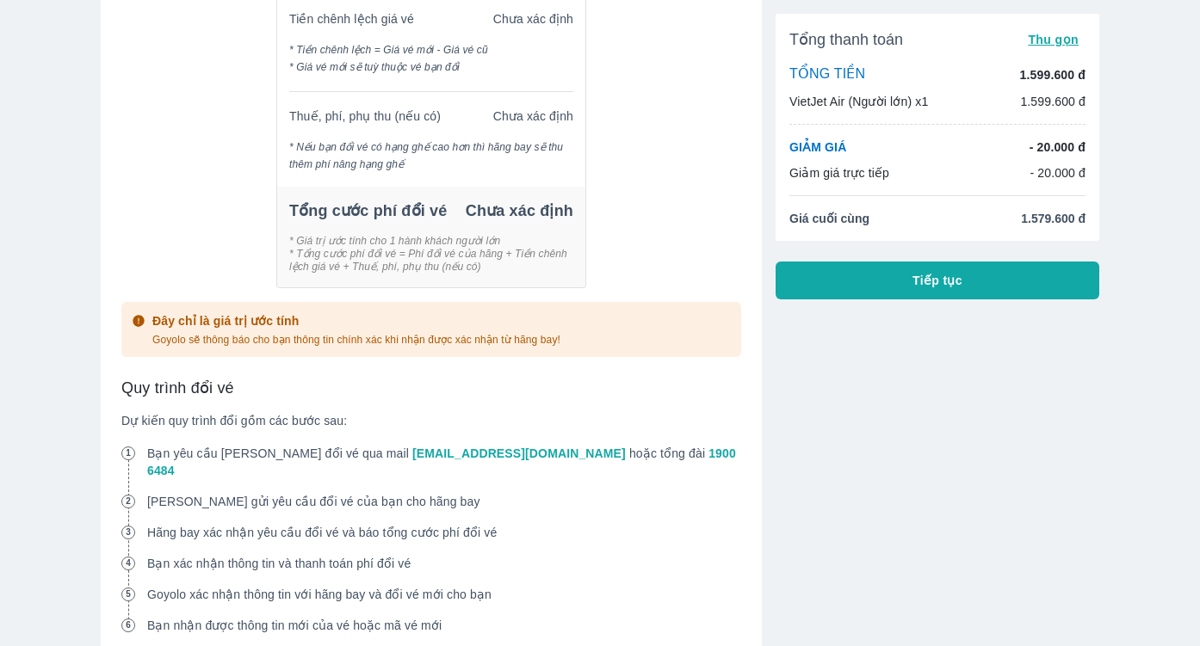
click at [911, 287] on button "Tiếp tục" at bounding box center [937, 281] width 324 height 38
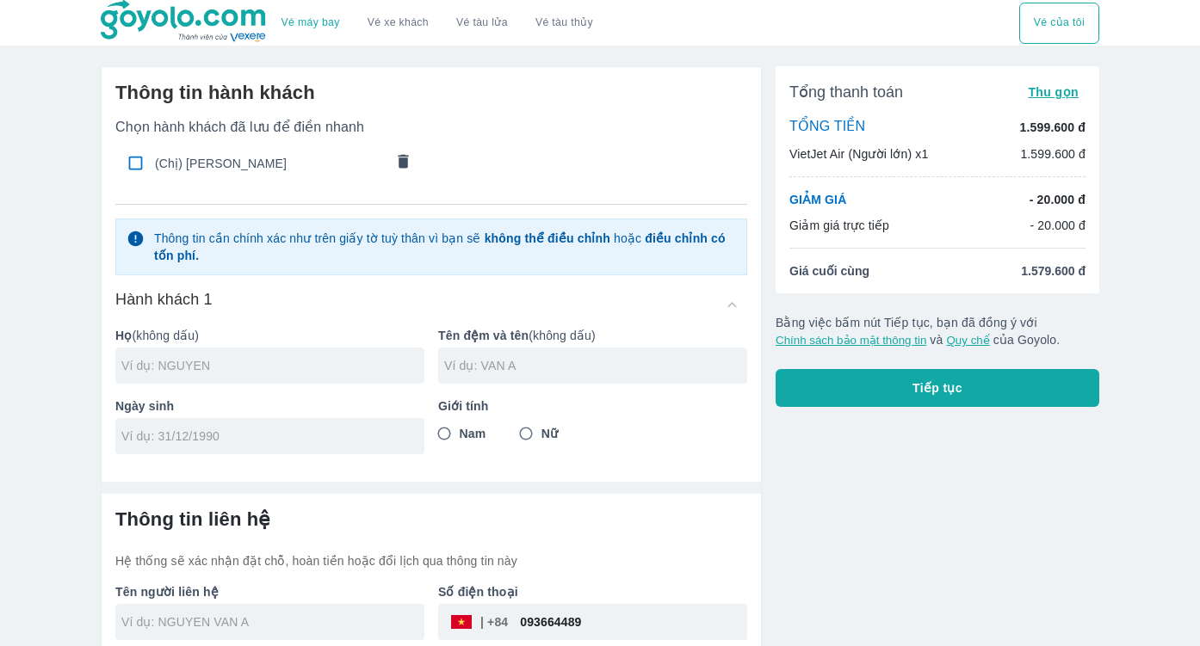
click at [246, 361] on input "text" at bounding box center [272, 365] width 303 height 17
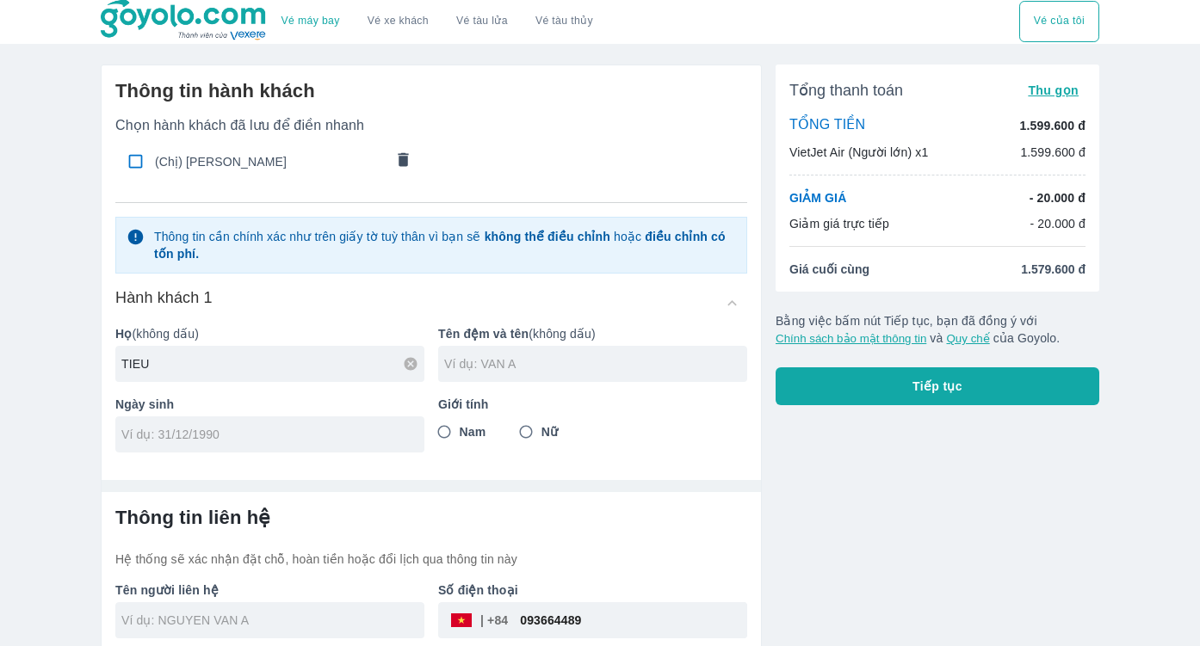
type input "TIEU"
type input "NGOC PHUONG"
click at [187, 441] on input "tel" at bounding box center [264, 434] width 286 height 17
type input "13/03/"
click at [528, 429] on input "Nữ" at bounding box center [525, 431] width 31 height 31
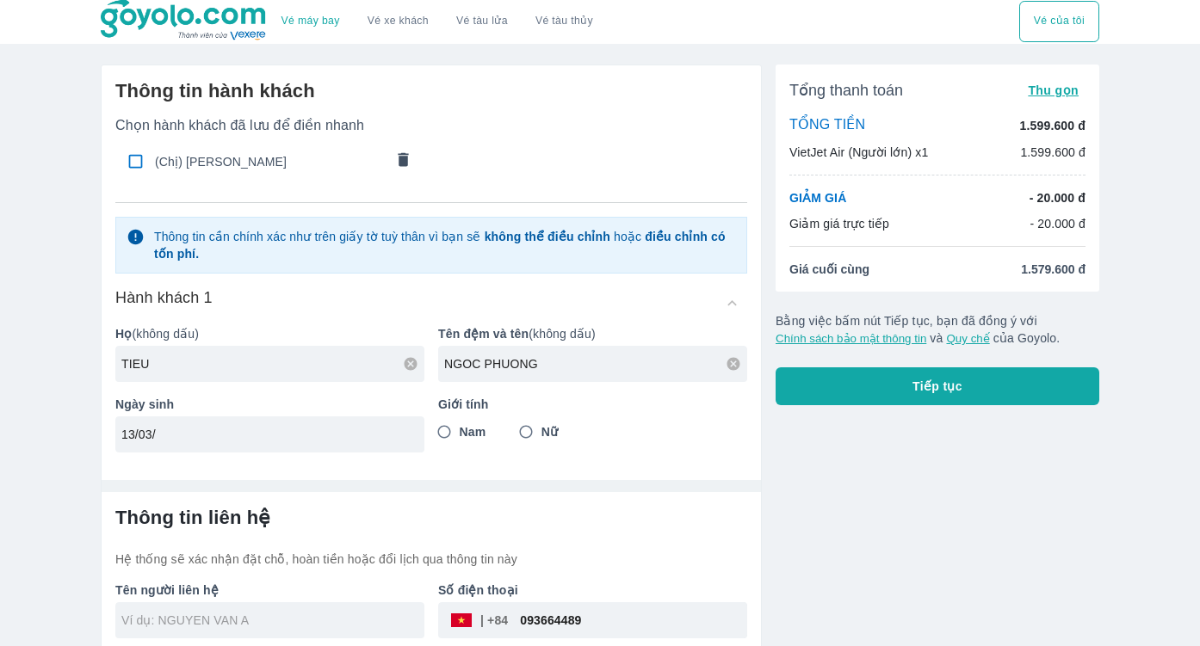
radio input "true"
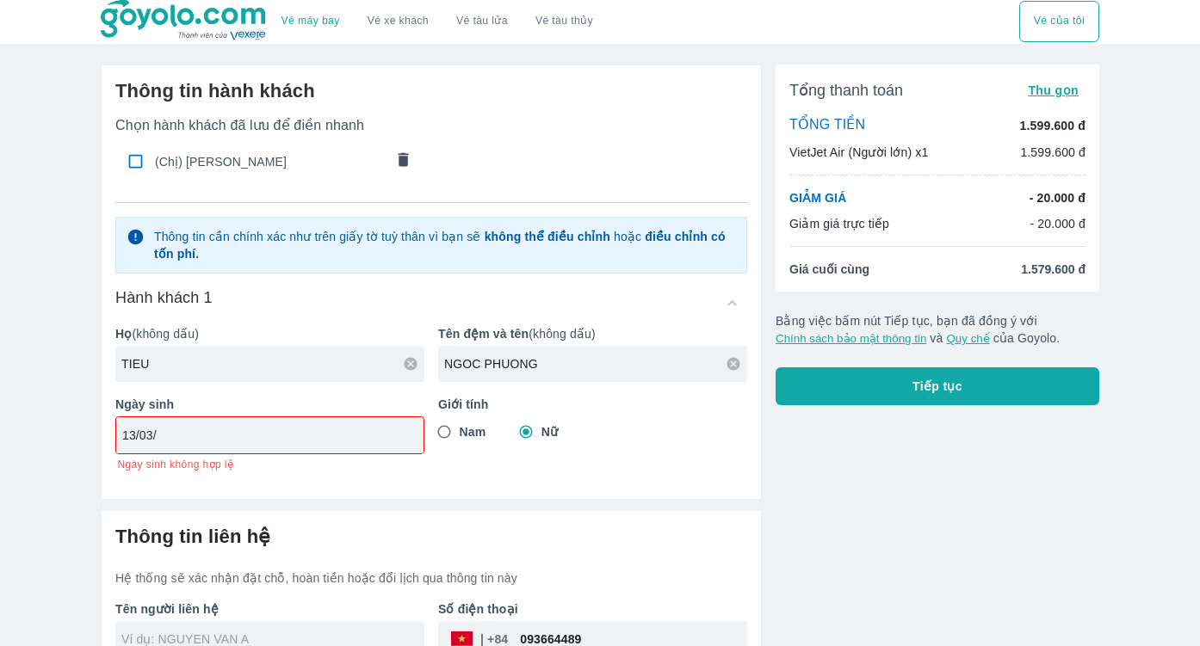
click at [340, 440] on input "13/03/" at bounding box center [264, 435] width 284 height 17
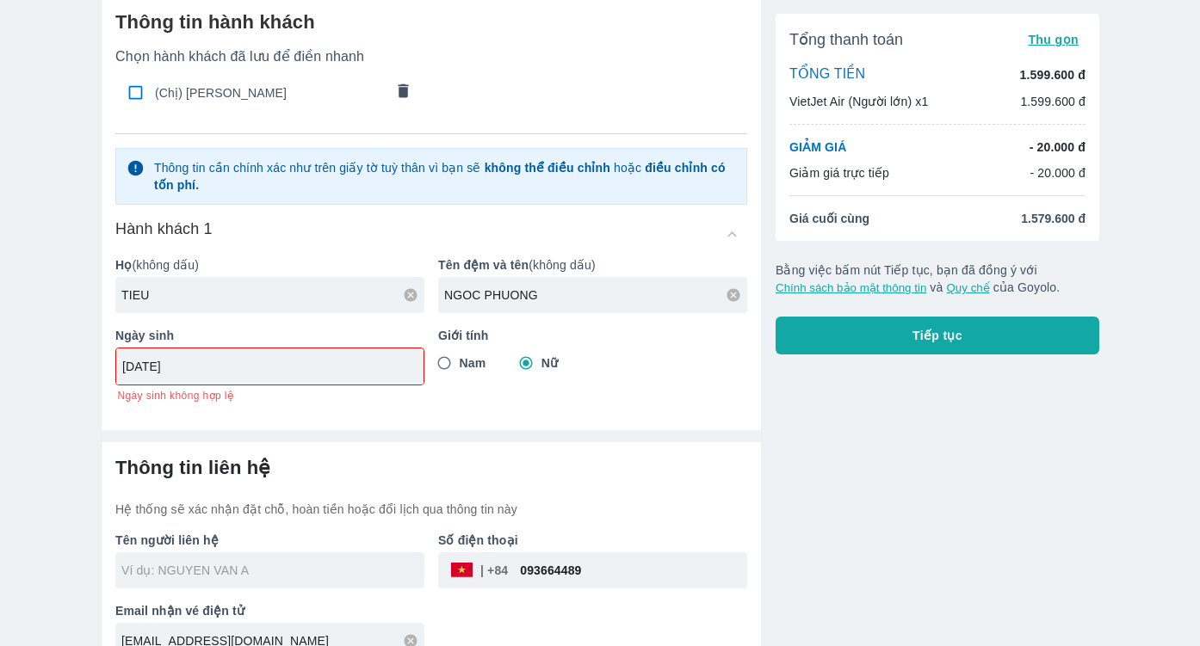
scroll to position [97, 0]
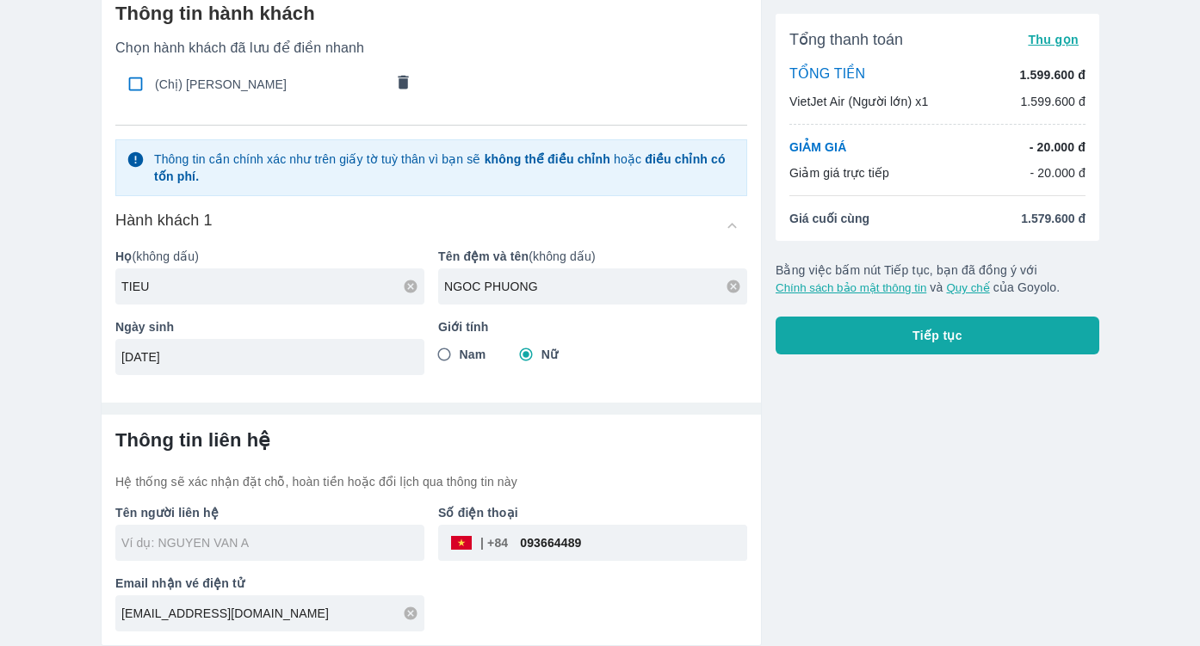
click at [625, 402] on div at bounding box center [431, 402] width 659 height 26
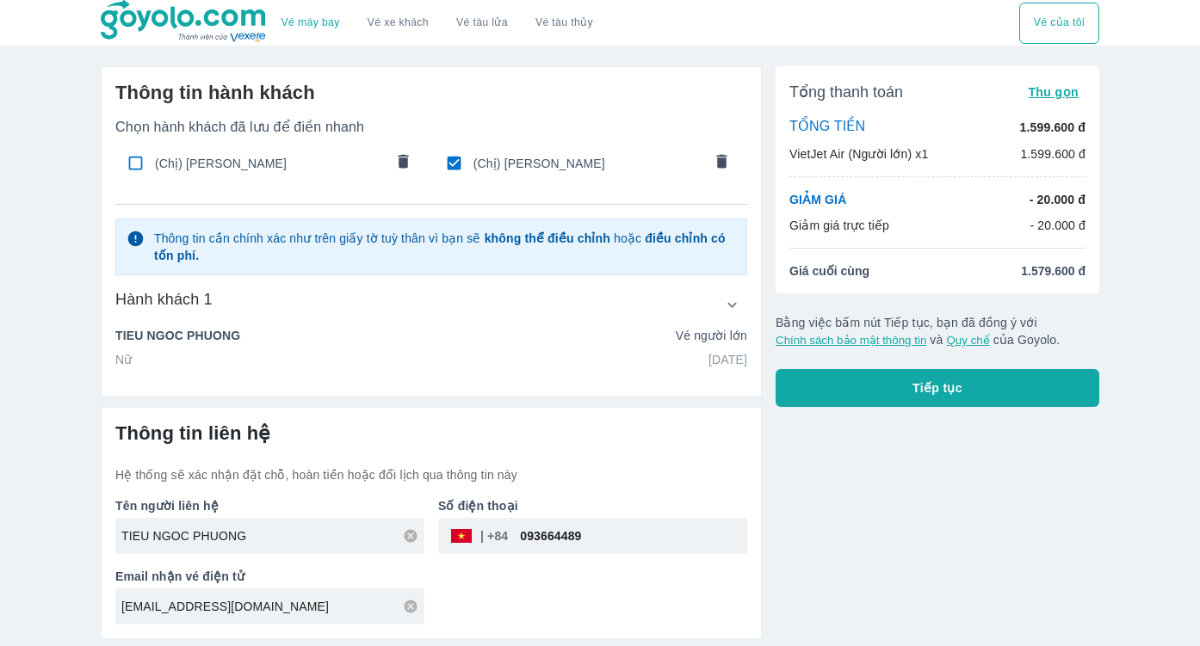
scroll to position [0, 0]
click at [923, 396] on span "Tiếp tục" at bounding box center [937, 387] width 50 height 17
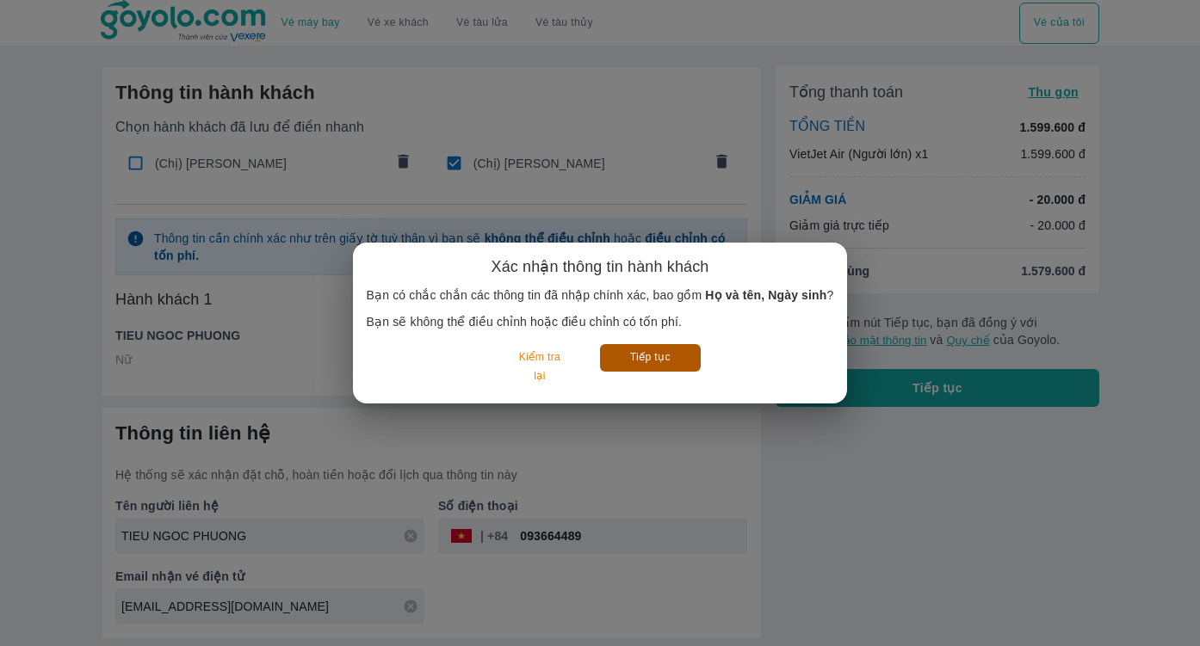
click at [660, 355] on button "Tiếp tục" at bounding box center [650, 357] width 101 height 27
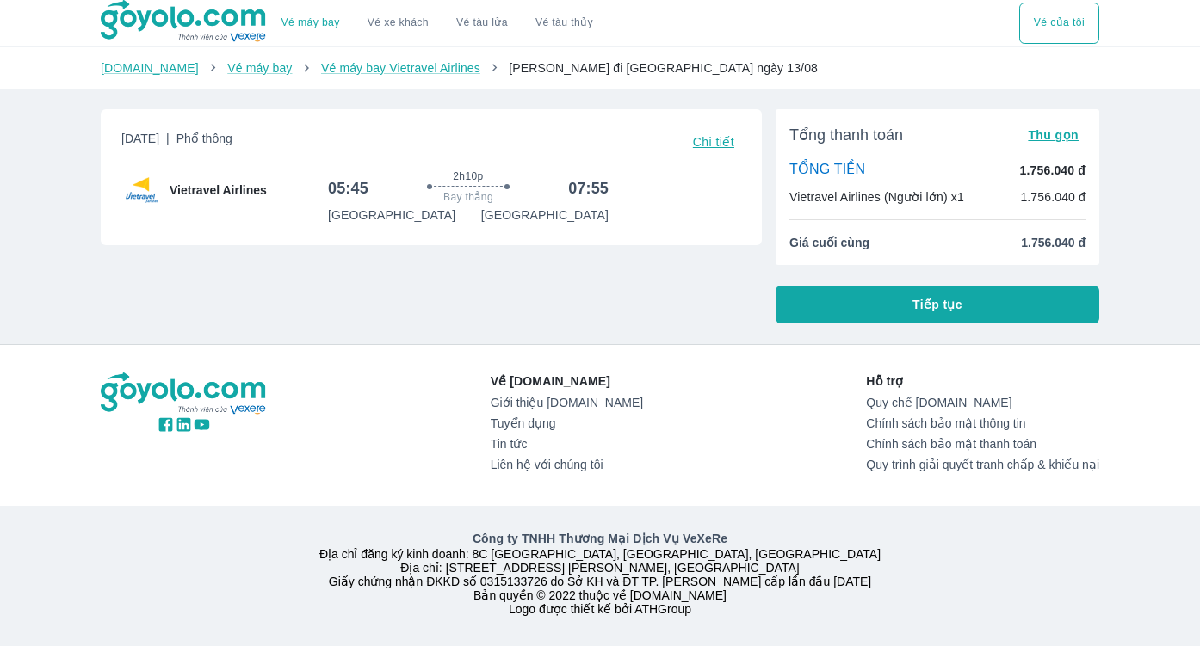
click at [1145, 42] on div "Vé máy bay Vé xe khách Vé tàu lửa Vé tàu thủy Vé của tôi" at bounding box center [600, 23] width 1200 height 46
